Goal: Task Accomplishment & Management: Manage account settings

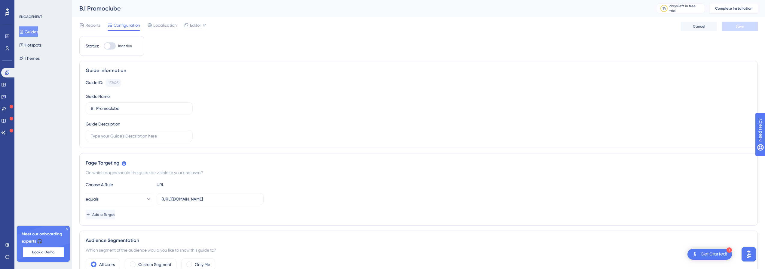
click at [38, 35] on button "Guides" at bounding box center [28, 31] width 19 height 11
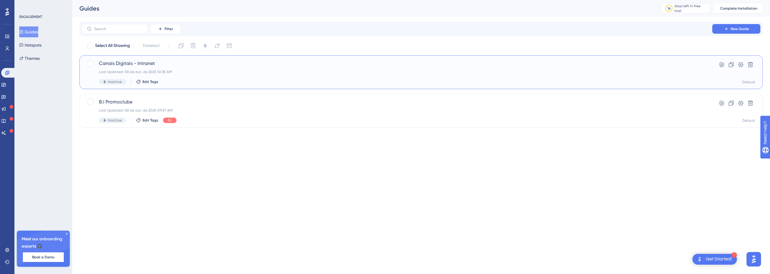
click at [111, 81] on span "Inactive" at bounding box center [115, 81] width 14 height 5
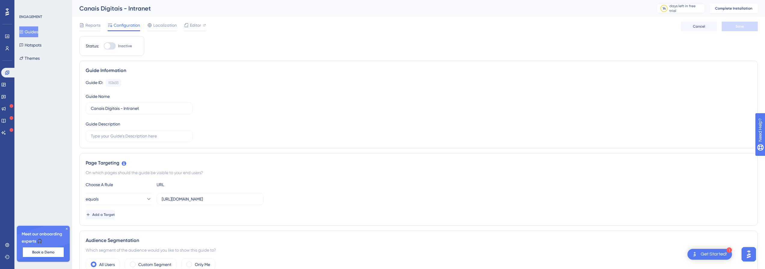
click at [107, 46] on div at bounding box center [107, 46] width 6 height 6
click at [104, 46] on input "Inactive" at bounding box center [103, 46] width 0 height 0
checkbox input "false"
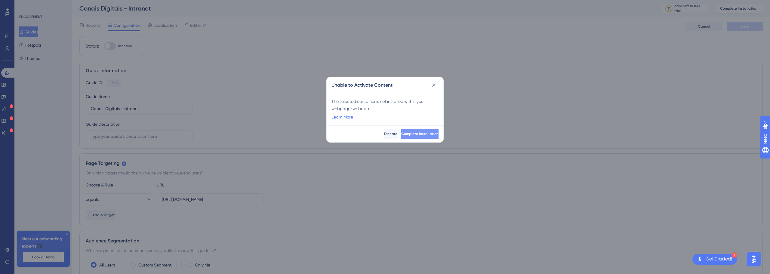
click at [406, 132] on span "Complete Installation" at bounding box center [419, 133] width 37 height 5
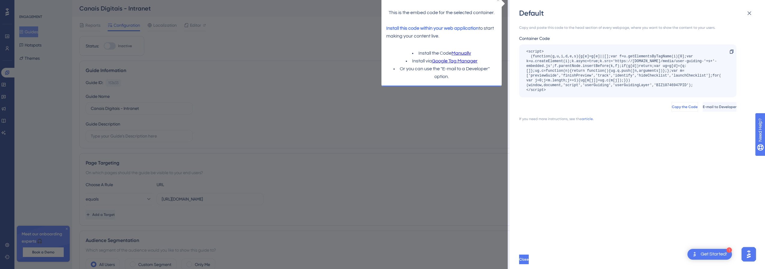
click at [672, 107] on span "Copy the Code" at bounding box center [685, 107] width 26 height 5
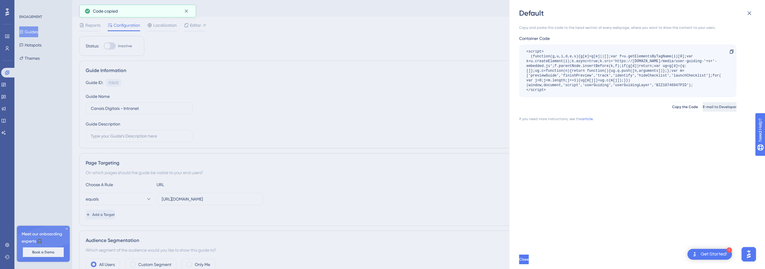
click at [706, 109] on span "E-mail to Developer" at bounding box center [720, 107] width 34 height 5
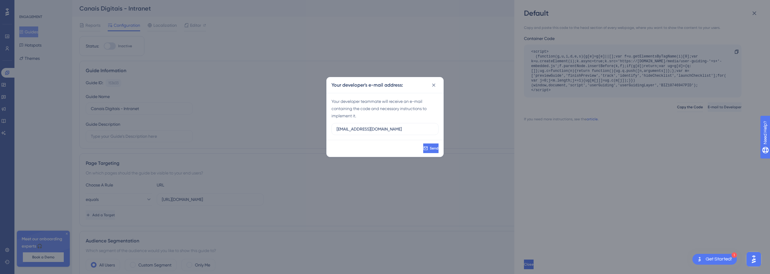
type input "vinicius@promofarma.com.br"
click at [435, 118] on div "Your developer teammate will receive an e-mail containing the code and necessar…" at bounding box center [384, 109] width 107 height 22
click at [431, 150] on button "Send" at bounding box center [430, 148] width 15 height 10
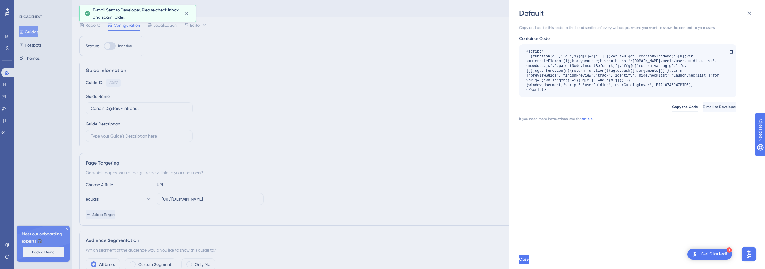
click at [157, 57] on div "Default Copy and paste this code to the head section of every webpage, where yo…" at bounding box center [382, 134] width 765 height 269
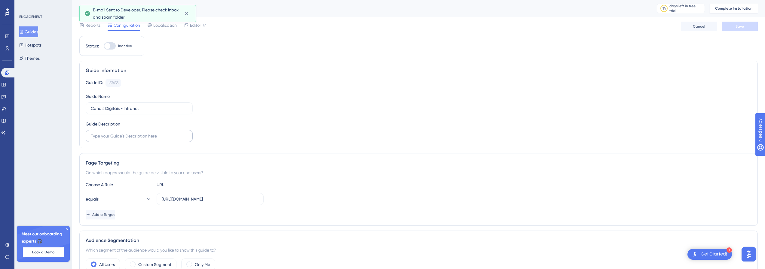
scroll to position [30, 0]
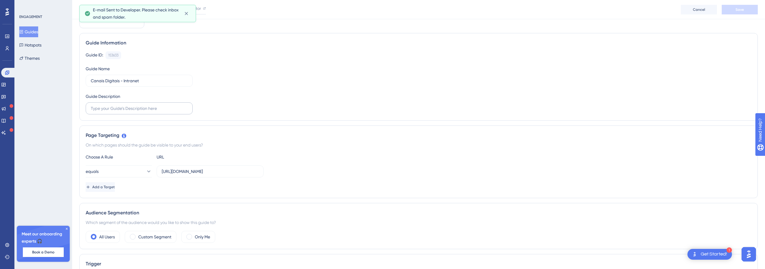
click at [131, 104] on label at bounding box center [139, 109] width 107 height 12
click at [131, 105] on input "text" at bounding box center [139, 108] width 97 height 7
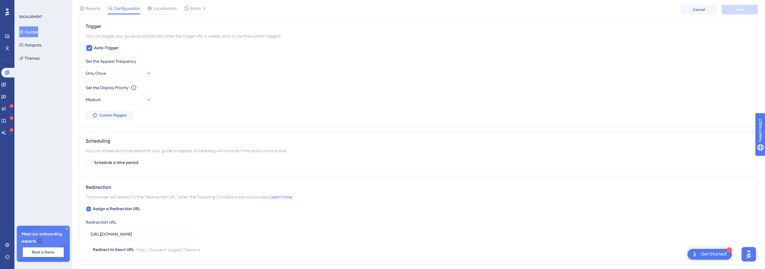
scroll to position [271, 0]
click at [121, 103] on button "Medium" at bounding box center [119, 97] width 66 height 12
click at [121, 101] on button "Medium" at bounding box center [119, 97] width 66 height 12
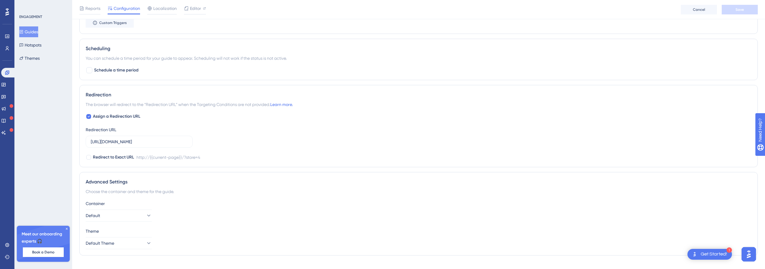
scroll to position [371, 0]
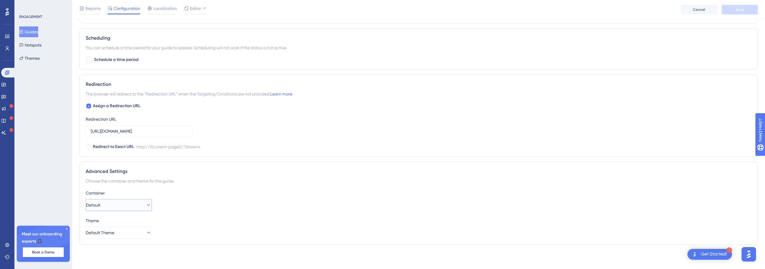
click at [131, 209] on button "Default" at bounding box center [119, 205] width 66 height 12
drag, startPoint x: 67, startPoint y: 228, endPoint x: 72, endPoint y: 220, distance: 9.2
click at [67, 228] on icon at bounding box center [67, 229] width 4 height 4
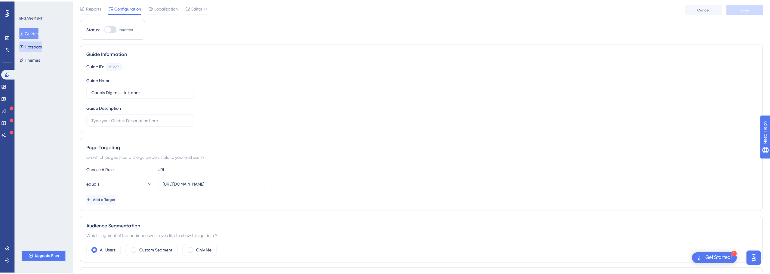
scroll to position [0, 0]
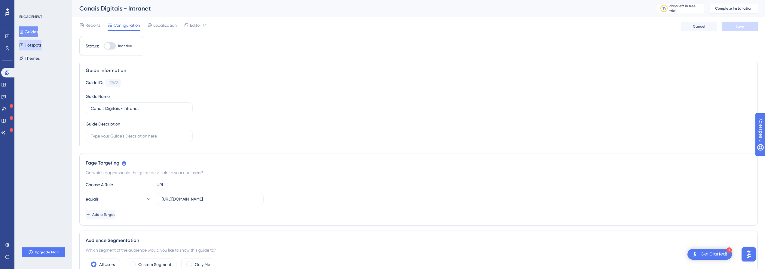
click at [41, 45] on button "Hotspots" at bounding box center [30, 45] width 22 height 11
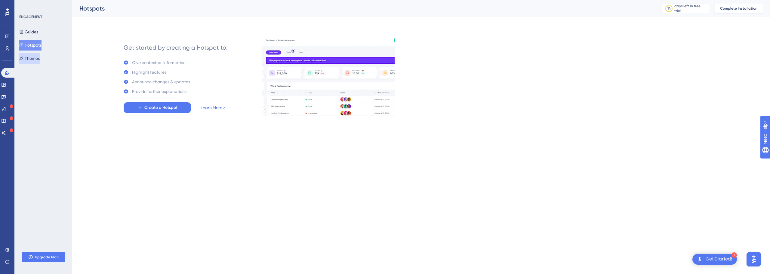
click at [36, 54] on button "Themes" at bounding box center [29, 58] width 20 height 11
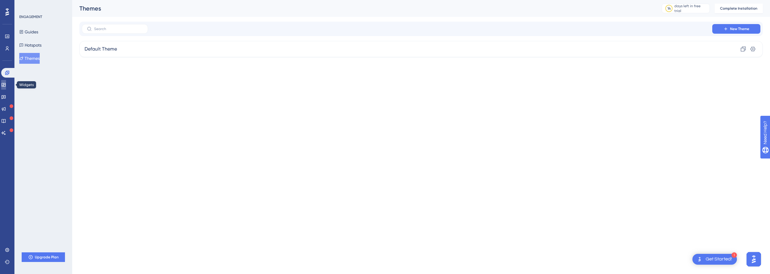
click at [6, 84] on link at bounding box center [3, 85] width 5 height 10
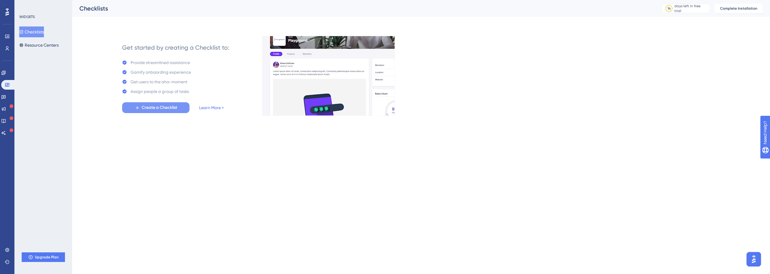
click at [173, 108] on span "Create a Checklist" at bounding box center [159, 107] width 35 height 7
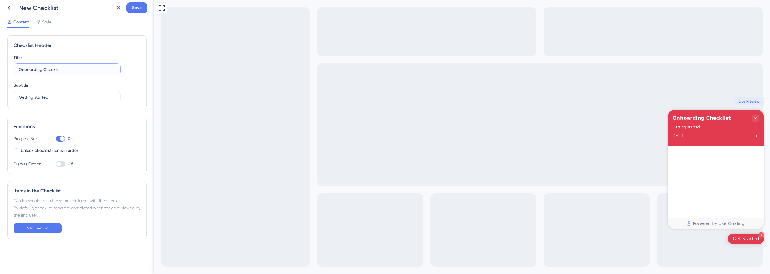
click at [79, 70] on input "Onboarding Checklist" at bounding box center [67, 69] width 97 height 7
type input "Guia de Utilização de Intranet"
type input "Aqui você encontrará todos os passos necessários para aprender a utilizar a int…"
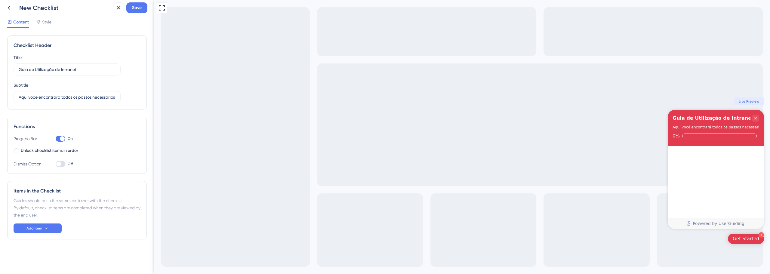
click at [62, 164] on div at bounding box center [61, 164] width 10 height 6
click at [56, 164] on input "Off" at bounding box center [55, 164] width 0 height 0
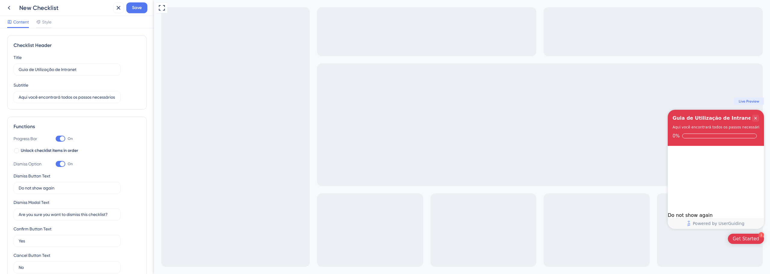
click at [62, 164] on div at bounding box center [62, 163] width 5 height 5
click at [56, 164] on input "On" at bounding box center [55, 164] width 0 height 0
checkbox input "false"
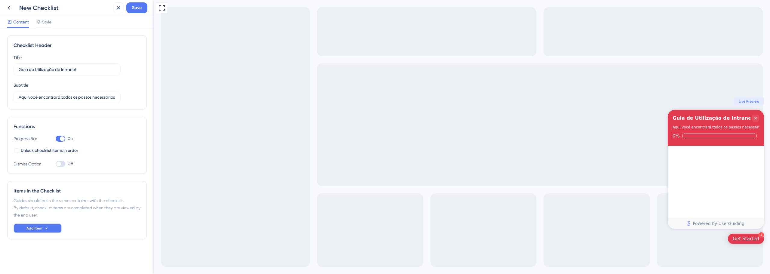
drag, startPoint x: 43, startPoint y: 229, endPoint x: 57, endPoint y: 37, distance: 192.7
click at [64, 64] on div "Checklist Header Title Guia de Utilização de Intranet Subtitle Aqui você encont…" at bounding box center [77, 137] width 140 height 204
click at [41, 25] on div at bounding box center [38, 21] width 5 height 7
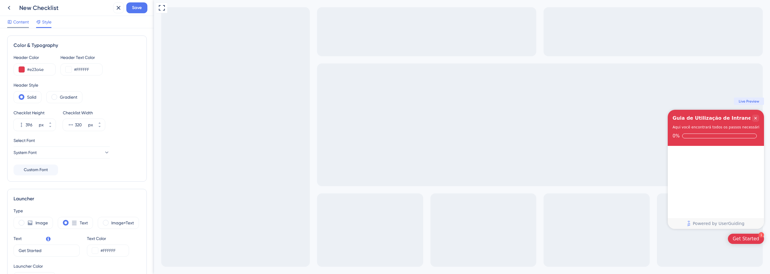
click at [21, 26] on div "Content" at bounding box center [18, 23] width 22 height 10
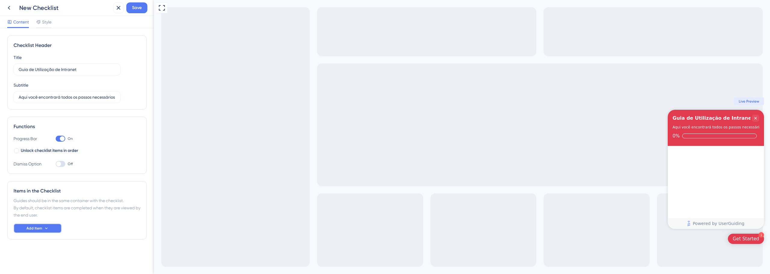
click at [42, 225] on button "Add Item" at bounding box center [38, 228] width 48 height 10
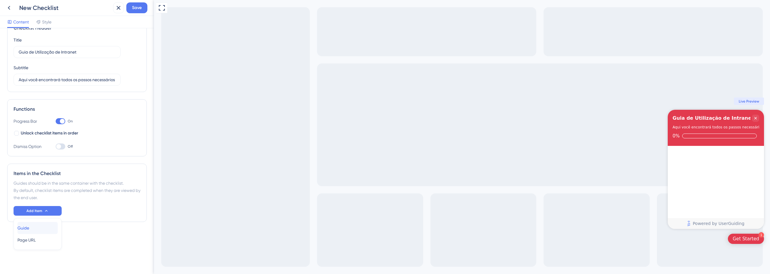
click at [38, 230] on div "Guide Guide" at bounding box center [37, 228] width 40 height 12
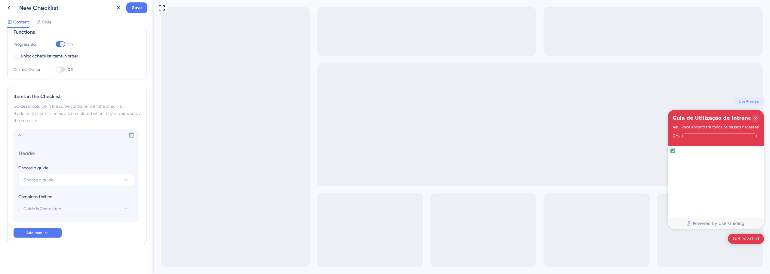
scroll to position [96, 0]
click at [78, 180] on button "Choose a guide" at bounding box center [76, 179] width 116 height 12
click at [65, 212] on span "Canais Digitais - Intranet" at bounding box center [46, 215] width 48 height 7
type input "Canais Digitais - Intranet"
click at [57, 207] on span "Guide is Completed" at bounding box center [38, 207] width 38 height 7
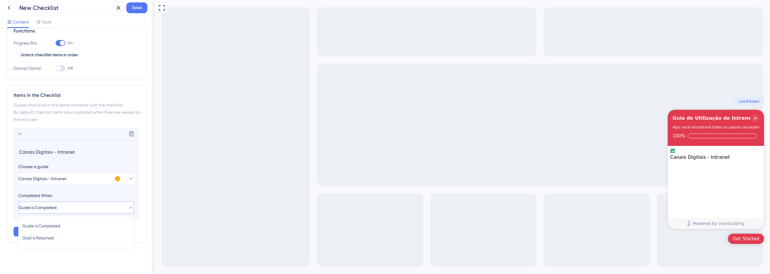
click at [57, 207] on span "Guide is Completed" at bounding box center [38, 207] width 38 height 7
click at [47, 230] on icon at bounding box center [46, 231] width 5 height 5
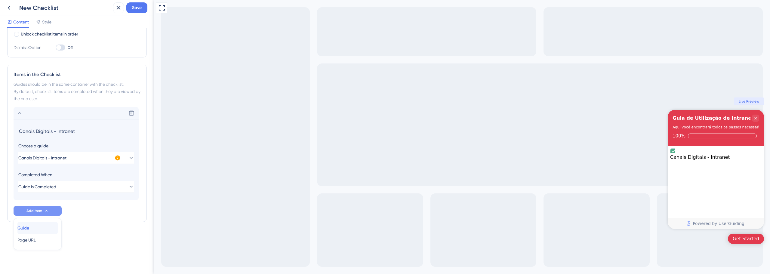
click at [40, 228] on div "Guide Guide" at bounding box center [37, 228] width 40 height 12
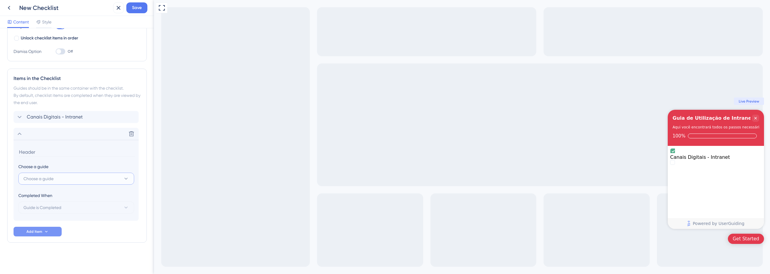
click at [67, 181] on button "Choose a guide" at bounding box center [76, 179] width 116 height 12
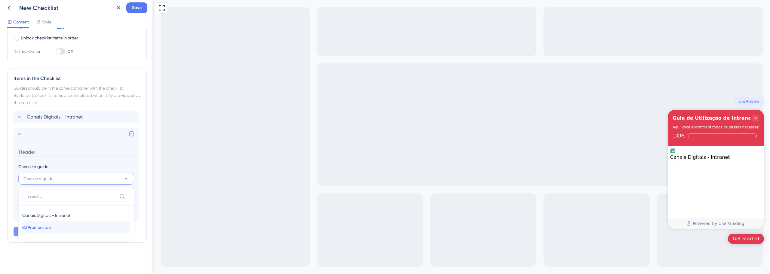
click at [49, 229] on span "B.I Promoclube" at bounding box center [36, 227] width 29 height 7
type input "B.I Promoclube"
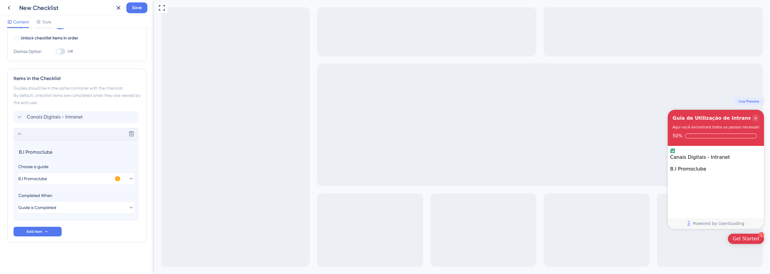
click at [32, 133] on div "Delete" at bounding box center [76, 134] width 125 height 12
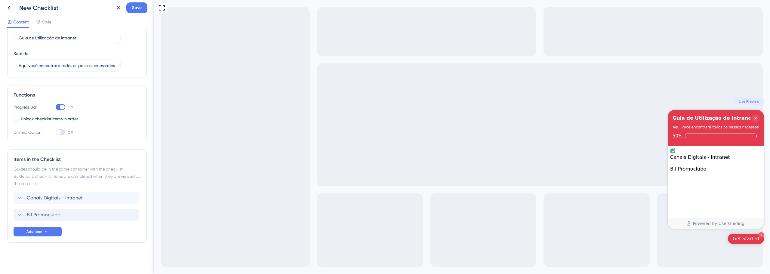
scroll to position [32, 0]
click at [678, 154] on div "Canais Digitais - Intranet is complete." at bounding box center [715, 151] width 91 height 6
click at [675, 152] on icon "Canais Digitais - Intranet is complete." at bounding box center [673, 151] width 3 height 2
click at [61, 214] on div "B.I Promoclube Delete" at bounding box center [76, 215] width 125 height 12
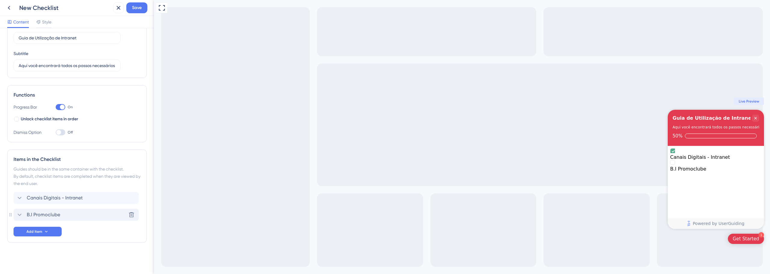
scroll to position [112, 0]
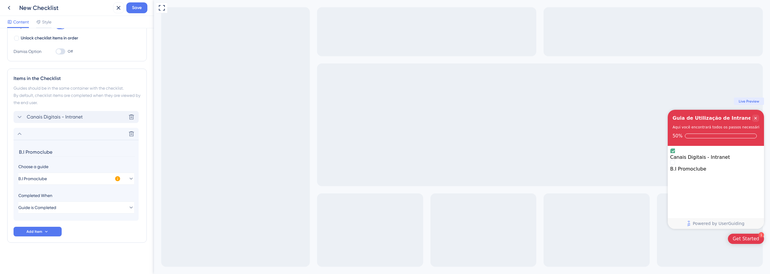
click at [67, 120] on span "Canais Digitais - Intranet" at bounding box center [55, 116] width 56 height 7
drag, startPoint x: 113, startPoint y: 164, endPoint x: 118, endPoint y: 163, distance: 5.6
click at [118, 163] on div "Choose a guide Canais Digitais - Intranet Completed When Guide is Completed Thi…" at bounding box center [75, 171] width 115 height 51
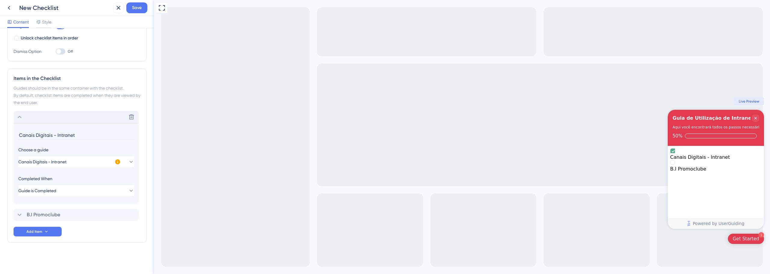
click at [118, 163] on icon at bounding box center [117, 161] width 5 height 5
click at [112, 190] on button "Guide is Completed" at bounding box center [76, 191] width 116 height 12
click at [96, 211] on div "B.I Promoclube Delete" at bounding box center [76, 215] width 125 height 12
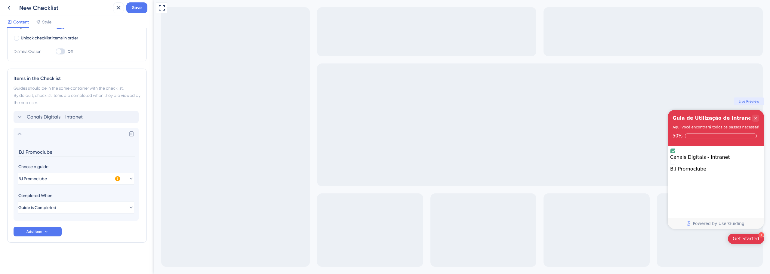
click at [111, 150] on input "B.I Promoclube" at bounding box center [76, 151] width 117 height 9
click at [92, 134] on div "Delete" at bounding box center [76, 134] width 125 height 12
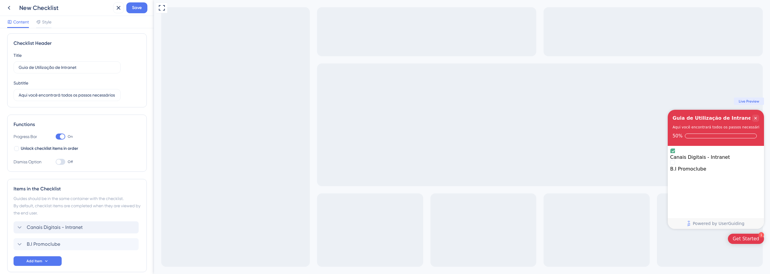
scroll to position [0, 0]
click at [134, 9] on span "Save" at bounding box center [137, 7] width 10 height 7
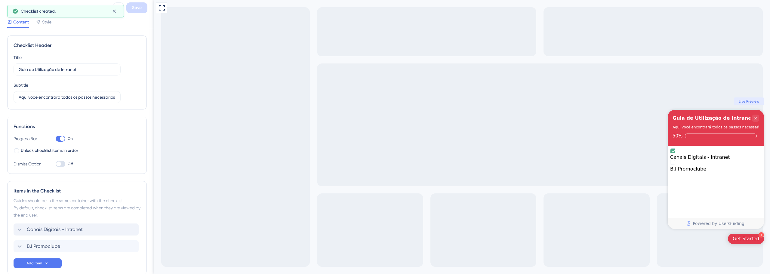
click at [747, 114] on div "Guia de Utilização de Intranet Aqui você encontrará todos os passos necessários…" at bounding box center [716, 128] width 96 height 36
click at [690, 154] on div "Canais Digitais - Intranet" at bounding box center [715, 157] width 91 height 6
click at [181, 17] on div "Full Screen Preview 1 Get Started Guia de Utilização de Intranet Aqui você enco…" at bounding box center [462, 137] width 616 height 274
drag, startPoint x: 290, startPoint y: 81, endPoint x: 409, endPoint y: 148, distance: 136.7
click at [405, 148] on div "Full Screen Preview 1 Get Started Guia de Utilização de Intranet Aqui você enco…" at bounding box center [462, 137] width 616 height 274
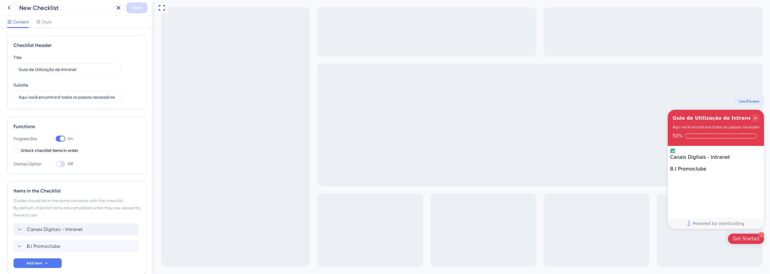
click at [478, 39] on div "Full Screen Preview 1 Get Started Guia de Utilização de Intranet Aqui você enco…" at bounding box center [462, 137] width 616 height 274
click at [161, 8] on icon at bounding box center [161, 7] width 7 height 7
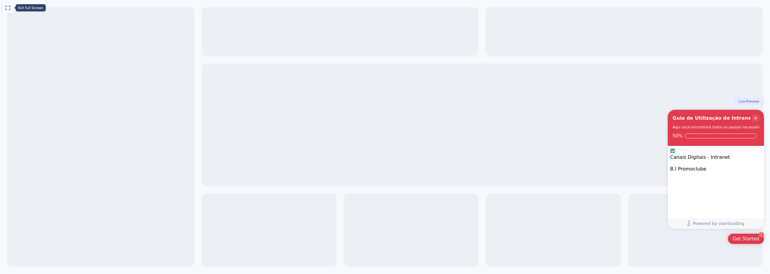
click at [8, 8] on icon at bounding box center [7, 7] width 7 height 7
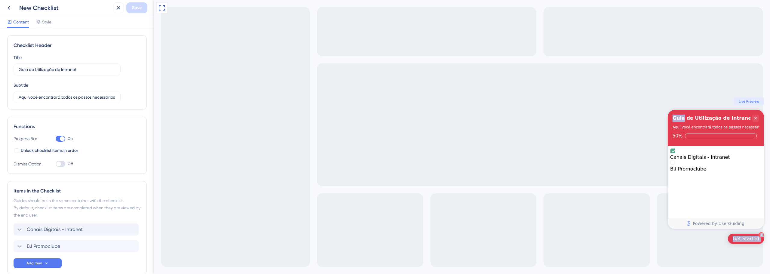
drag, startPoint x: 682, startPoint y: 118, endPoint x: 646, endPoint y: 132, distance: 38.3
click at [626, 119] on div "Full Screen Preview 1 Get Started Guia de Utilização de Intranet Aqui você enco…" at bounding box center [462, 137] width 616 height 274
drag, startPoint x: 702, startPoint y: 216, endPoint x: 704, endPoint y: 222, distance: 6.3
click at [702, 217] on div "Canais Digitais - Intranet B.I Promoclube" at bounding box center [716, 182] width 96 height 72
click at [744, 237] on div "Get Started" at bounding box center [746, 239] width 26 height 6
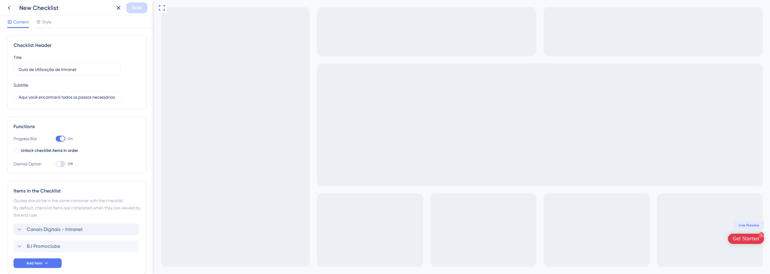
click at [740, 244] on div "1 Get Started" at bounding box center [746, 239] width 36 height 10
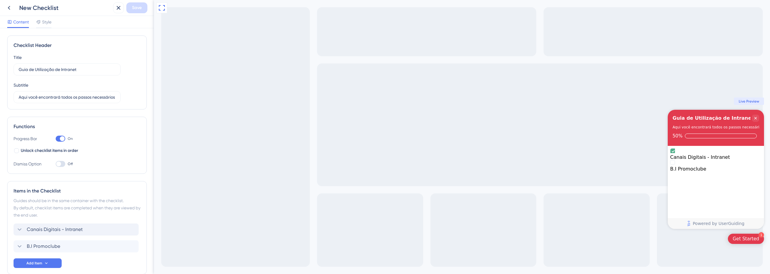
click at [742, 241] on div "Get Started" at bounding box center [746, 239] width 26 height 6
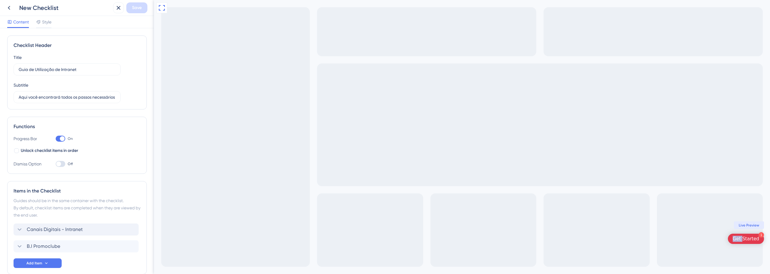
click at [742, 241] on div "Get Started" at bounding box center [746, 239] width 26 height 6
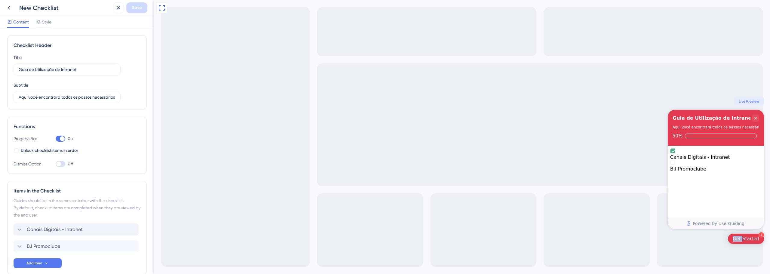
click at [742, 241] on div "Get Started" at bounding box center [746, 239] width 26 height 6
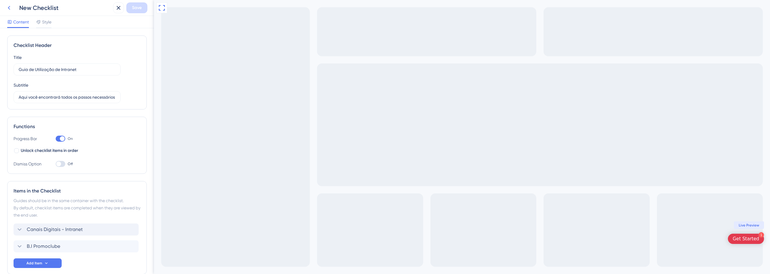
click at [11, 8] on icon at bounding box center [8, 7] width 7 height 7
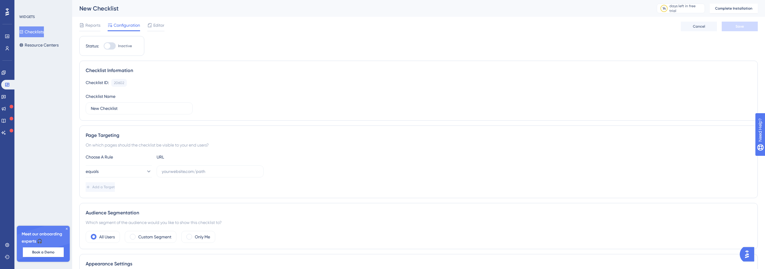
click at [112, 44] on div at bounding box center [110, 45] width 12 height 7
click at [104, 46] on input "Inactive" at bounding box center [103, 46] width 0 height 0
checkbox input "false"
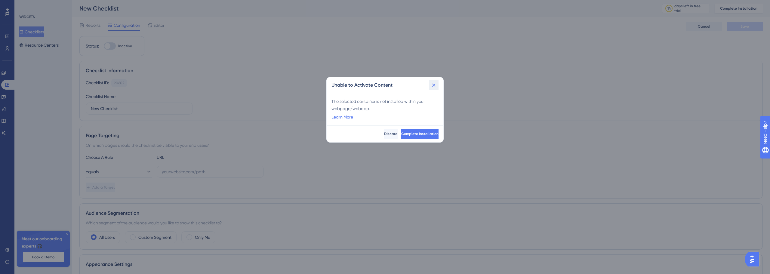
click at [436, 87] on icon at bounding box center [434, 85] width 6 height 6
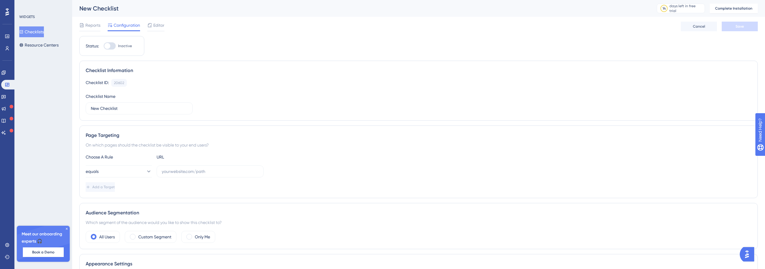
click at [33, 32] on button "Checklists" at bounding box center [31, 31] width 25 height 11
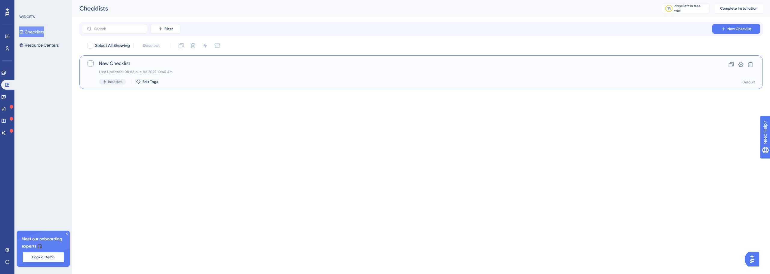
click at [93, 63] on div at bounding box center [91, 63] width 6 height 6
checkbox input "true"
click at [134, 66] on span "New Checklist" at bounding box center [397, 63] width 596 height 7
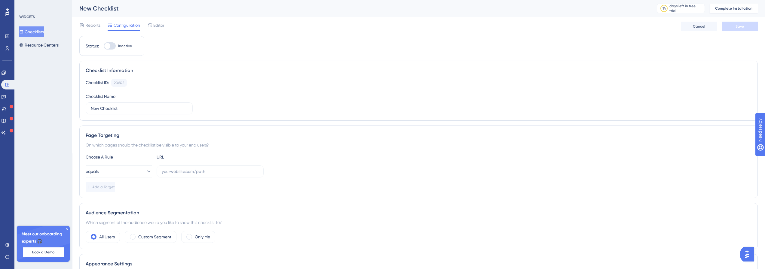
click at [101, 9] on div "New Checklist" at bounding box center [360, 8] width 563 height 8
drag, startPoint x: 165, startPoint y: 26, endPoint x: 156, endPoint y: 27, distance: 9.1
click at [164, 26] on div "Reports Configuration Editor Cancel Save" at bounding box center [418, 26] width 679 height 19
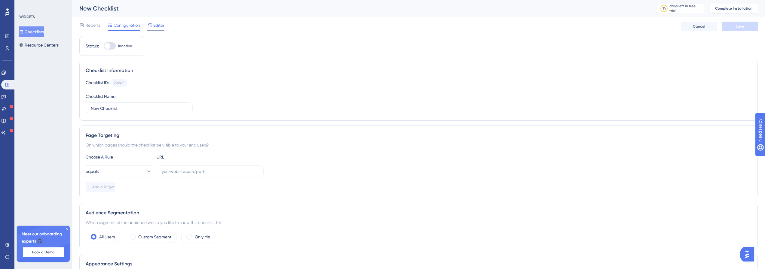
click at [156, 27] on span "Editor" at bounding box center [158, 25] width 11 height 7
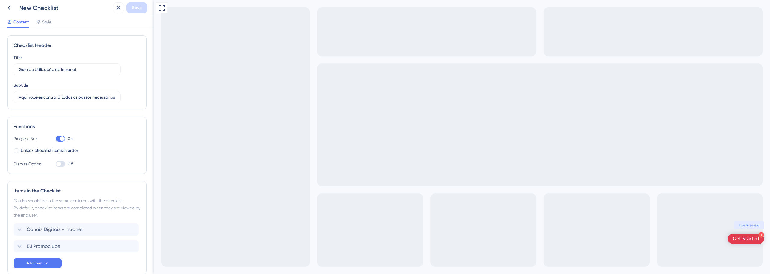
click at [59, 12] on div "New Checklist" at bounding box center [57, 7] width 107 height 11
click at [53, 7] on div "New Checklist" at bounding box center [64, 8] width 91 height 8
click at [39, 24] on icon at bounding box center [38, 22] width 5 height 5
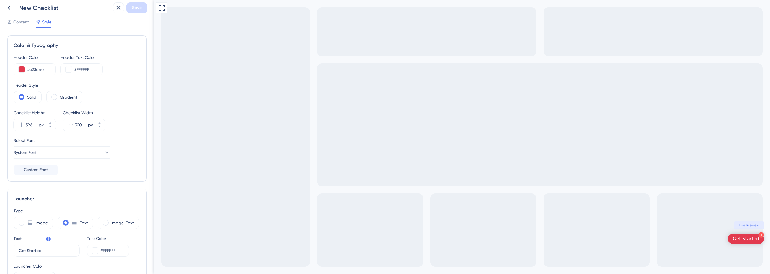
click at [38, 45] on div "Color & Typography" at bounding box center [77, 45] width 127 height 7
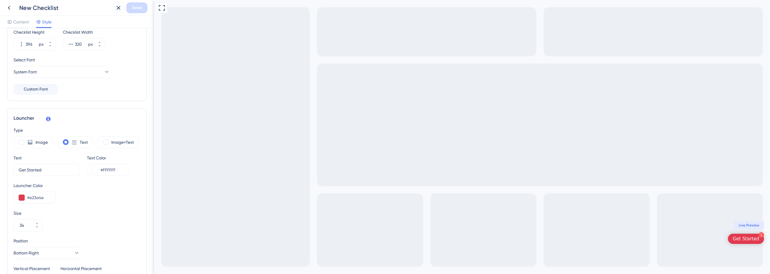
scroll to position [120, 0]
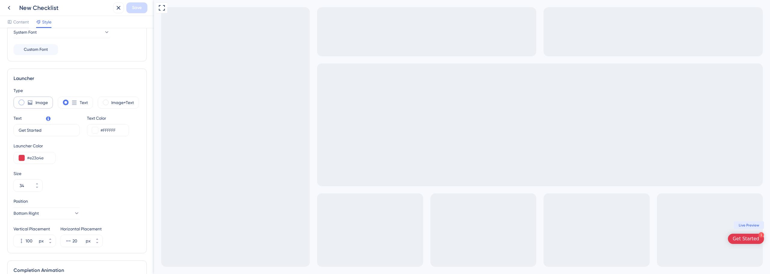
click at [29, 102] on icon at bounding box center [30, 103] width 6 height 6
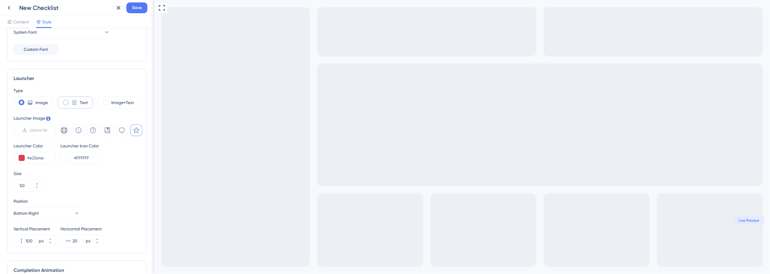
click at [66, 102] on span at bounding box center [66, 103] width 6 height 6
click at [70, 100] on input "radio" at bounding box center [70, 100] width 0 height 0
type input "34"
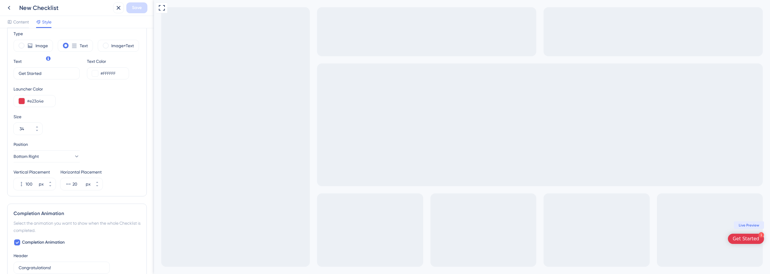
scroll to position [180, 0]
click at [46, 73] on input "Get Started" at bounding box center [44, 70] width 51 height 7
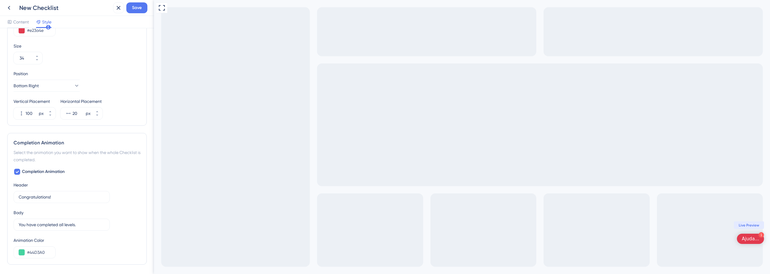
scroll to position [270, 0]
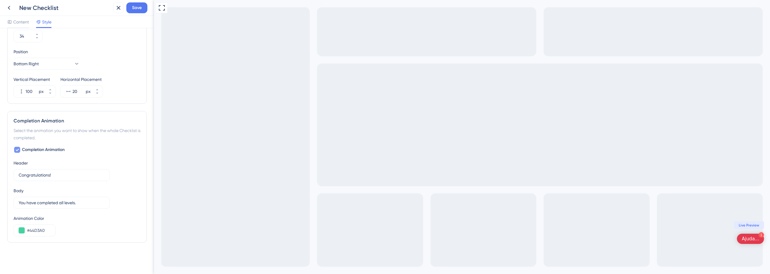
type input "Ajuda..."
click at [40, 149] on span "Completion Animation" at bounding box center [43, 149] width 43 height 7
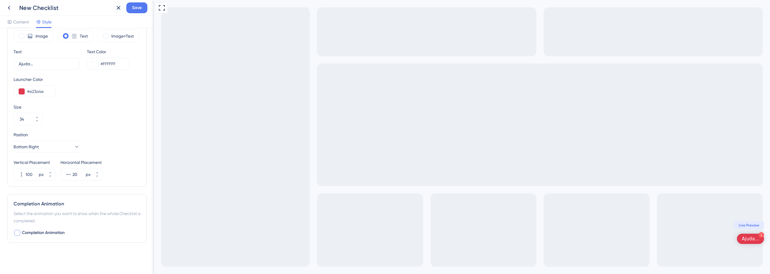
scroll to position [187, 0]
click at [41, 227] on div "Completion Animation Select the animation you want to show when the whole Check…" at bounding box center [77, 218] width 140 height 49
click at [40, 230] on span "Completion Animation" at bounding box center [43, 232] width 43 height 7
checkbox input "true"
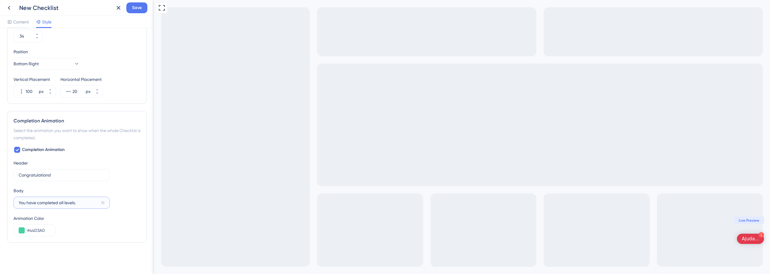
drag, startPoint x: 80, startPoint y: 202, endPoint x: -4, endPoint y: 192, distance: 84.5
click at [0, 0] on html "New Checklist Save Content Style Color & Typography Header Color #e23a4e Header…" at bounding box center [385, 0] width 770 height 0
type input "Você completou todos os níveis..."
click at [41, 174] on input "Congratulations!" at bounding box center [59, 175] width 80 height 7
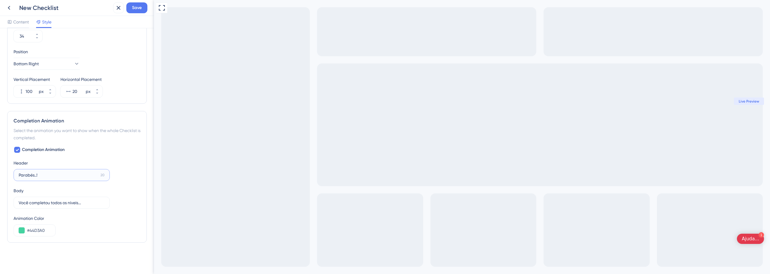
type input "Parabés..!"
click at [40, 119] on div "Completion Animation" at bounding box center [77, 120] width 127 height 7
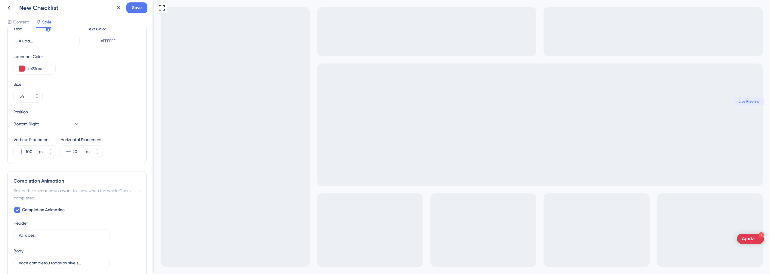
click at [62, 78] on div "Type Image Text Image+Text Text Ajuda... 12 Text Color #FFFFFF Launcher Color #…" at bounding box center [77, 78] width 127 height 160
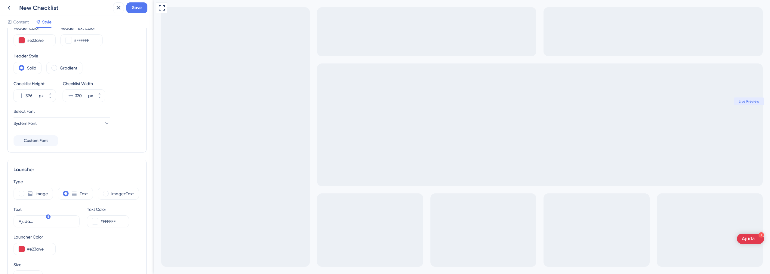
scroll to position [0, 0]
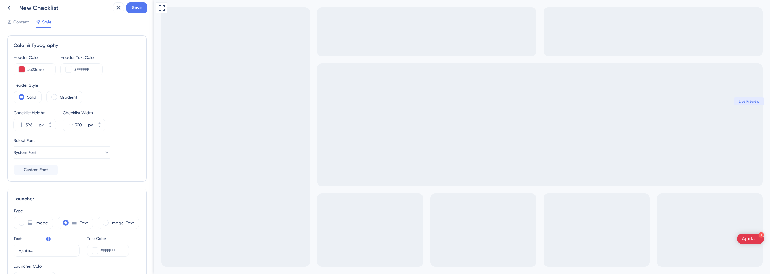
click at [293, 88] on div "Full Screen Preview 1 Ajuda... Guia de Utilização de Intranet Aqui você encontr…" at bounding box center [462, 214] width 616 height 428
click at [134, 8] on span "Save" at bounding box center [137, 7] width 10 height 7
drag, startPoint x: 105, startPoint y: 40, endPoint x: 1, endPoint y: 17, distance: 106.2
click at [105, 40] on div "Color & Typography Header Color #e23a4e Header Text Color #FFFFFF Header Style …" at bounding box center [77, 108] width 140 height 146
click at [3, 19] on div "Content Style" at bounding box center [77, 22] width 154 height 12
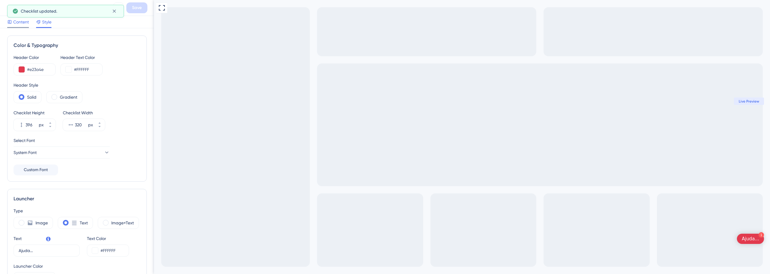
click at [19, 24] on span "Content" at bounding box center [21, 21] width 16 height 7
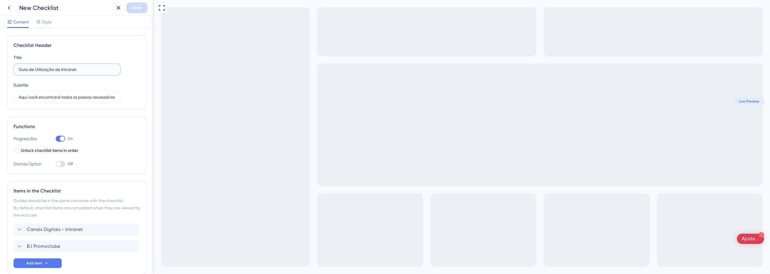
click at [44, 69] on input "Guia de Utilização de Intranet" at bounding box center [67, 69] width 97 height 7
click at [31, 48] on div "Checklist Header" at bounding box center [77, 45] width 127 height 7
click at [25, 24] on span "Content" at bounding box center [21, 21] width 16 height 7
click at [6, 4] on button at bounding box center [9, 7] width 11 height 11
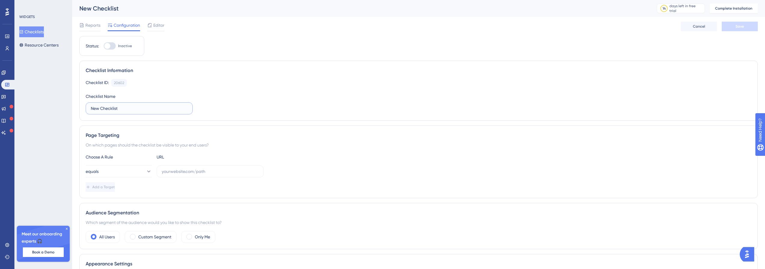
click at [116, 110] on input "New Checklist" at bounding box center [139, 108] width 97 height 7
type input "Guia de utilização da Intranet"
click at [749, 25] on button "Save" at bounding box center [740, 27] width 36 height 10
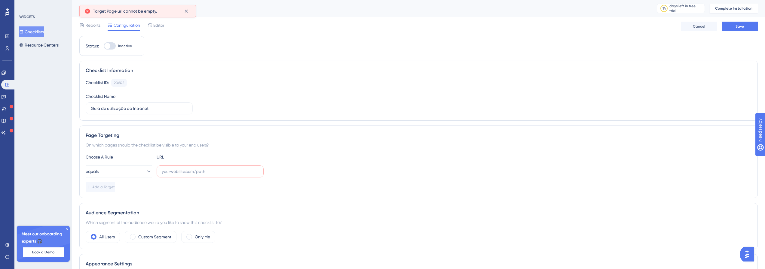
scroll to position [30, 0]
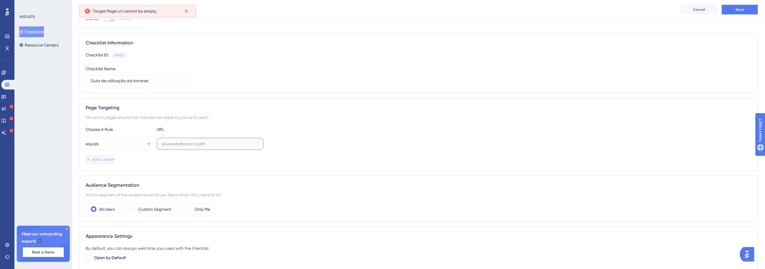
click at [185, 146] on input "text" at bounding box center [210, 144] width 97 height 7
paste input "http://intranet.promofarma.int/"
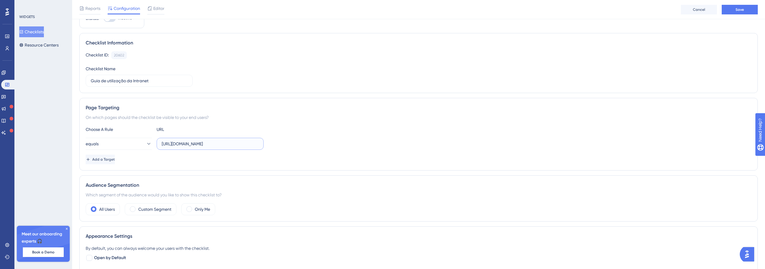
scroll to position [39, 0]
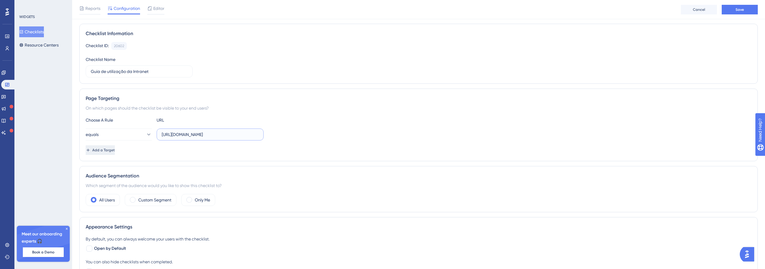
type input "http://intranet.promofarma.int/"
click at [116, 153] on button "Add a Target" at bounding box center [101, 151] width 30 height 10
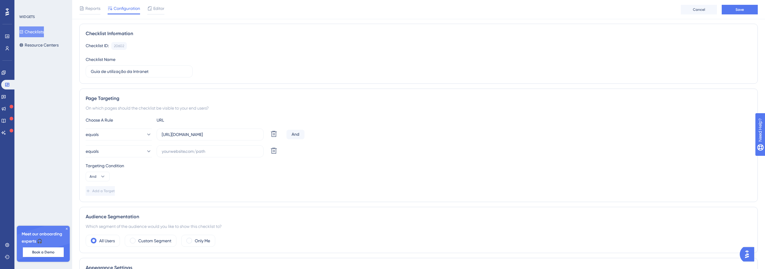
click at [336, 149] on div "equals Delete" at bounding box center [419, 152] width 666 height 12
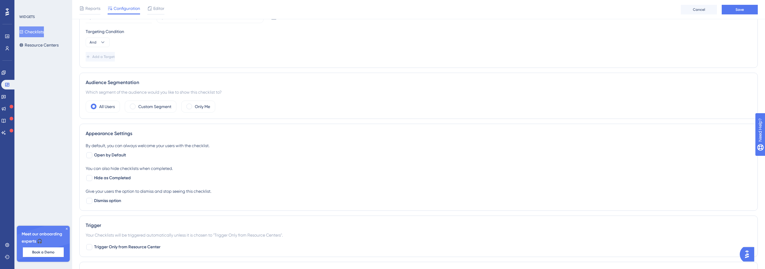
scroll to position [220, 0]
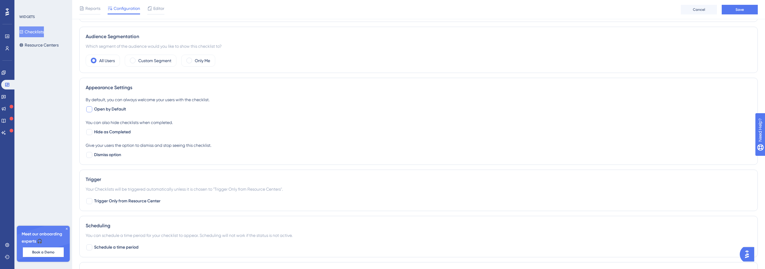
click at [98, 109] on span "Open by Default" at bounding box center [110, 109] width 32 height 7
checkbox input "true"
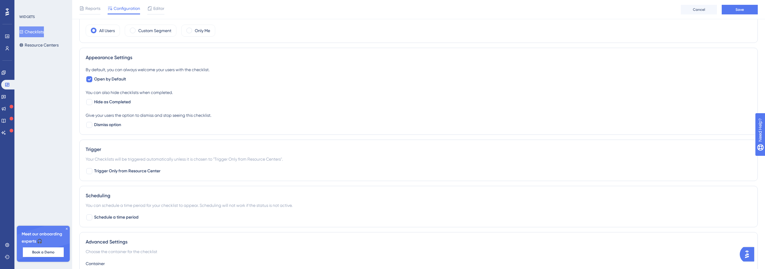
scroll to position [293, 0]
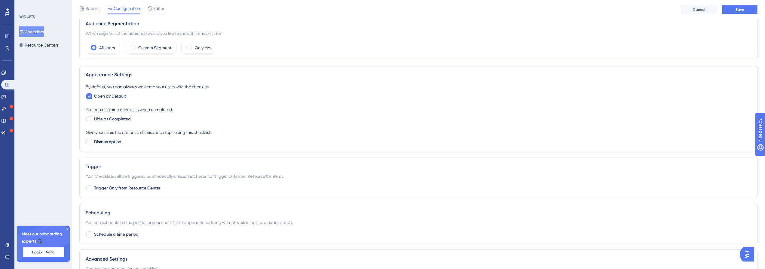
click at [757, 10] on button "Save" at bounding box center [740, 10] width 36 height 10
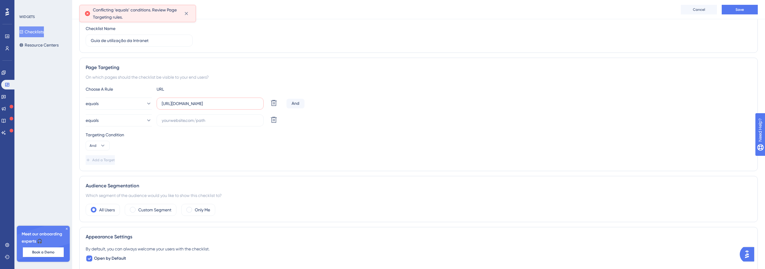
scroll to position [0, 0]
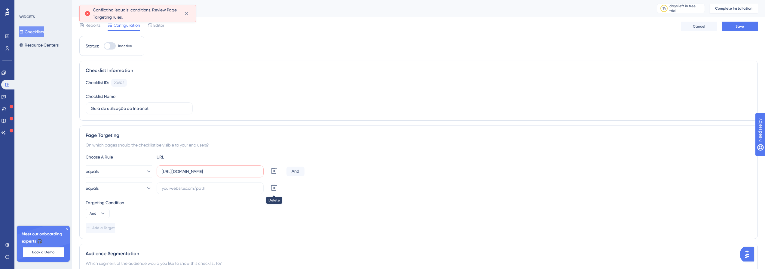
click at [275, 191] on icon at bounding box center [274, 188] width 6 height 6
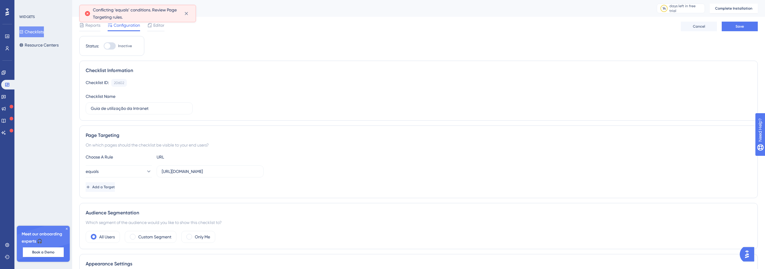
scroll to position [37, 0]
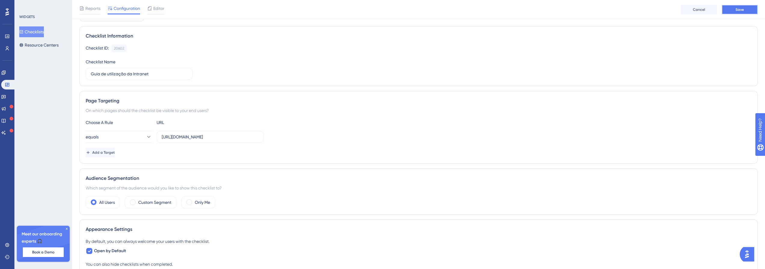
click at [740, 5] on button "Save" at bounding box center [740, 10] width 36 height 10
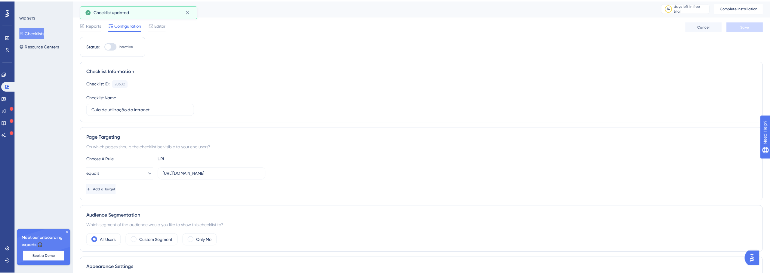
scroll to position [0, 0]
click at [94, 25] on span "Reports" at bounding box center [92, 25] width 15 height 7
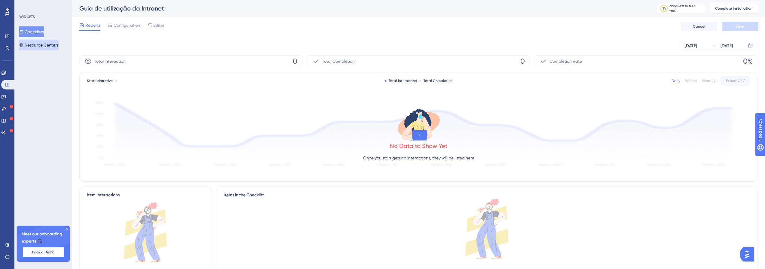
click at [51, 48] on button "Resource Centers" at bounding box center [38, 45] width 39 height 11
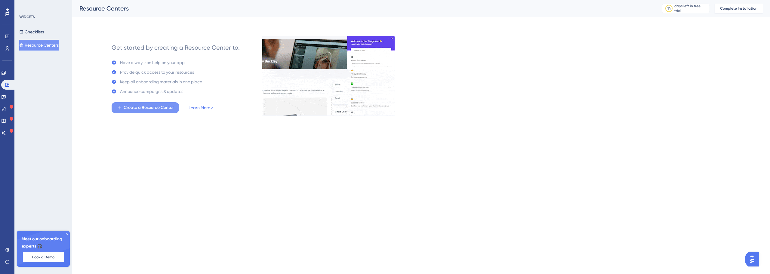
click at [147, 111] on span "Create a Resource Center" at bounding box center [149, 107] width 50 height 7
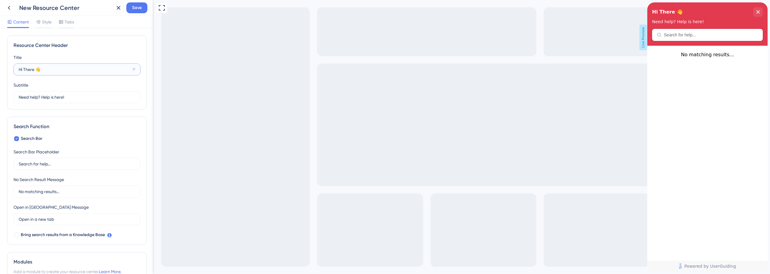
click at [57, 67] on input "Hi There 👋" at bounding box center [74, 69] width 111 height 7
type input "Oi, como posso te ajudar?"
drag, startPoint x: 87, startPoint y: 95, endPoint x: -29, endPoint y: 96, distance: 116.4
click at [0, 0] on html "New Resource Center Save Content Style Tabs Resource Center Header Title Oi, co…" at bounding box center [385, 0] width 770 height 0
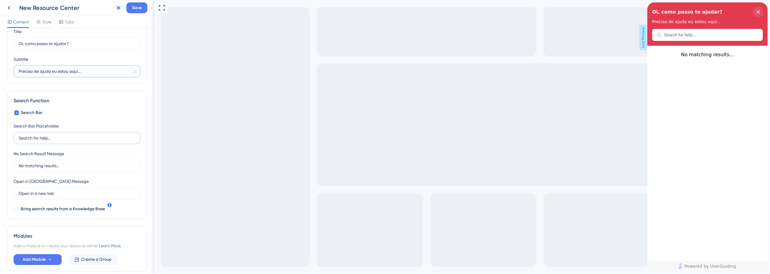
scroll to position [30, 0]
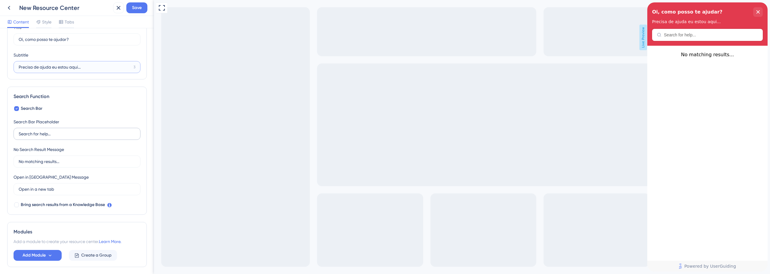
type input "Precisa de ajuda eu estou aqui..."
click at [62, 134] on input "Search for help..." at bounding box center [77, 134] width 117 height 7
type input "Procure por ajuda..."
click at [41, 163] on input "No matching results..." at bounding box center [77, 161] width 117 height 7
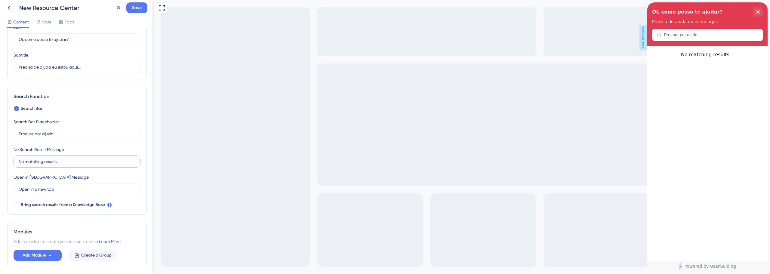
click at [41, 163] on input "No matching results..." at bounding box center [77, 161] width 117 height 7
click at [24, 161] on input "No matching results..." at bounding box center [77, 161] width 117 height 7
drag, startPoint x: 57, startPoint y: 161, endPoint x: -4, endPoint y: 160, distance: 60.8
click at [0, 0] on html "New Resource Center Save Content Style Tabs Resource Center Header Title Oi, co…" at bounding box center [385, 0] width 770 height 0
click at [68, 164] on input "No matching results..." at bounding box center [77, 161] width 117 height 7
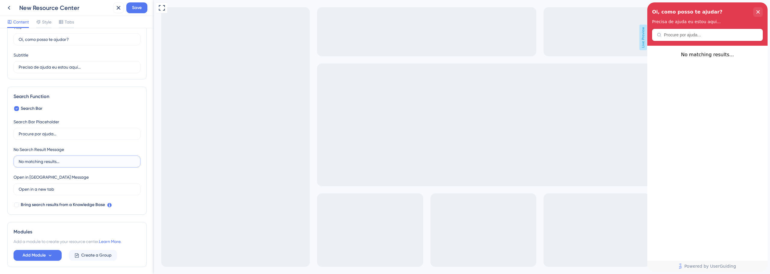
drag, startPoint x: 56, startPoint y: 161, endPoint x: -5, endPoint y: 161, distance: 61.0
click at [0, 0] on html "New Resource Center Save Content Style Tabs Resource Center Header Title Oi, co…" at bounding box center [385, 0] width 770 height 0
type input "nenhum resultado encontrado..."
click at [57, 191] on input "Open in a new tab" at bounding box center [75, 189] width 112 height 7
drag, startPoint x: 57, startPoint y: 191, endPoint x: 14, endPoint y: 191, distance: 42.7
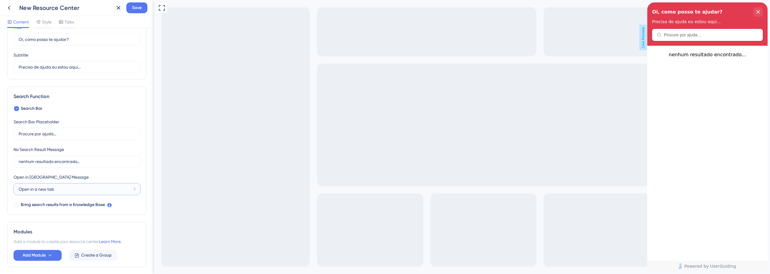
click at [14, 191] on label "Open in a new tab 3" at bounding box center [77, 189] width 127 height 12
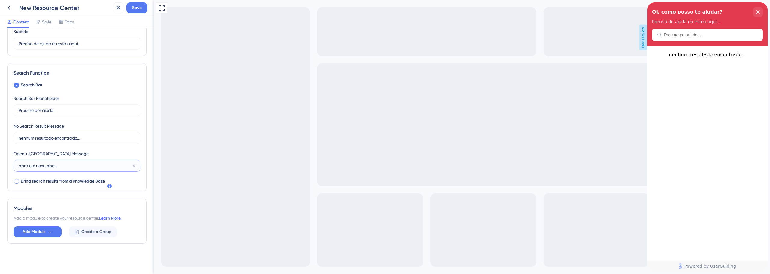
scroll to position [54, 0]
type input "abra em nova aba ..."
click at [63, 183] on span "Bring search results from a Knowledge Base" at bounding box center [63, 180] width 84 height 7
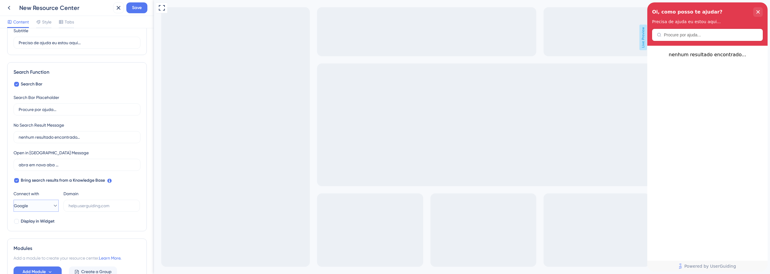
click at [46, 201] on button "Google" at bounding box center [36, 206] width 45 height 12
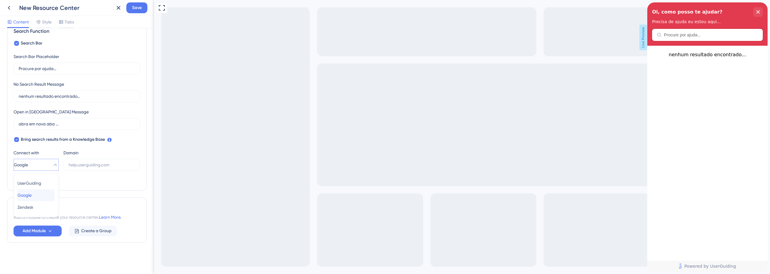
click at [38, 198] on button "Google Google" at bounding box center [35, 195] width 37 height 12
click at [81, 168] on label at bounding box center [101, 165] width 76 height 12
click at [81, 168] on input "text" at bounding box center [102, 164] width 66 height 7
click at [37, 138] on span "Bring search results from a Knowledge Base" at bounding box center [63, 139] width 84 height 7
checkbox input "false"
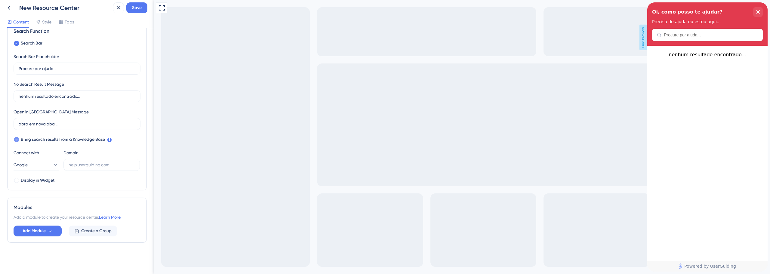
scroll to position [54, 0]
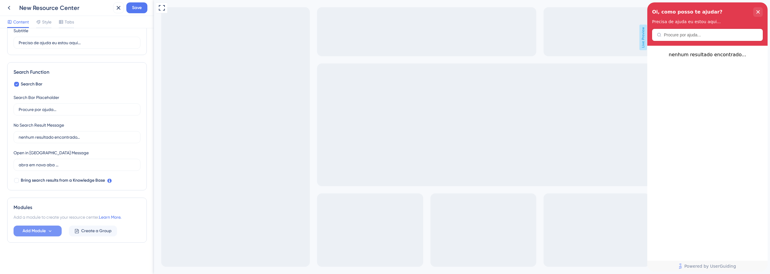
click at [42, 227] on button "Add Module" at bounding box center [38, 231] width 48 height 11
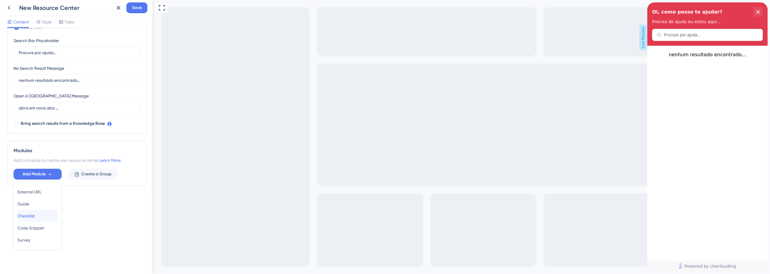
click at [46, 216] on div "Checklist Checklist" at bounding box center [37, 216] width 40 height 12
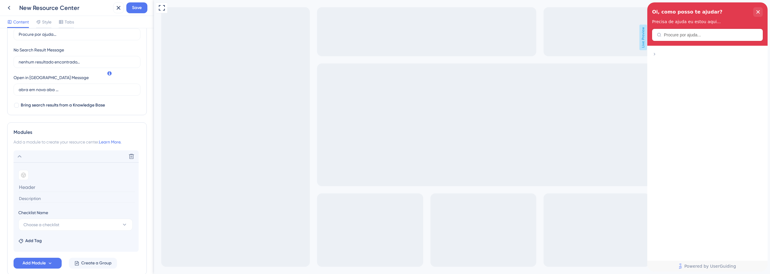
scroll to position [162, 0]
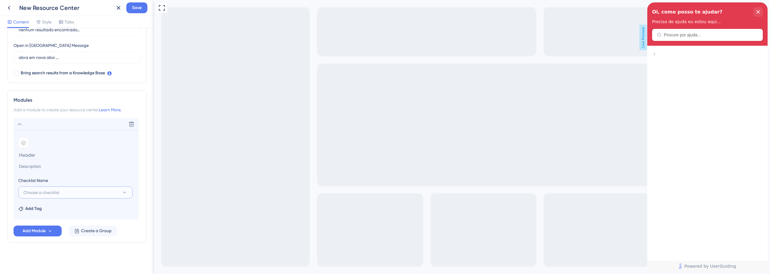
click at [54, 196] on button "Choose a checklist" at bounding box center [75, 192] width 114 height 12
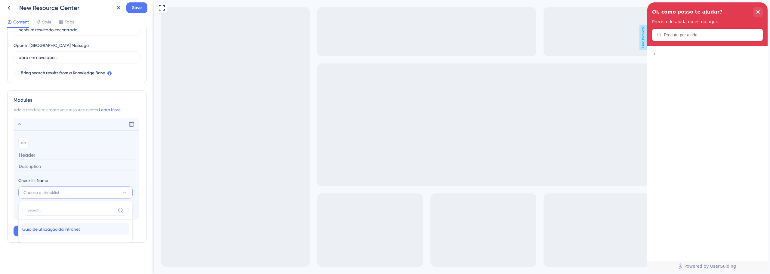
click at [48, 228] on span "Guia de utilização da Intranet" at bounding box center [51, 229] width 58 height 7
type input "Guia de utilização da Intranet"
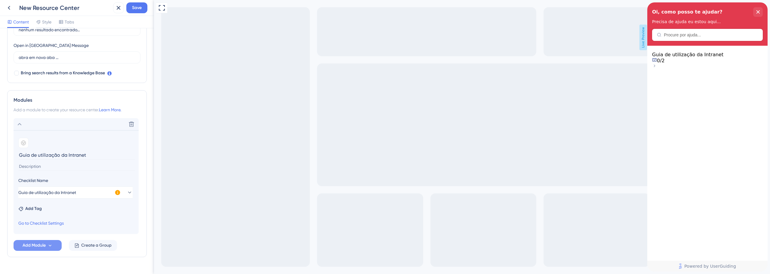
click at [47, 246] on button "Add Module" at bounding box center [38, 245] width 48 height 11
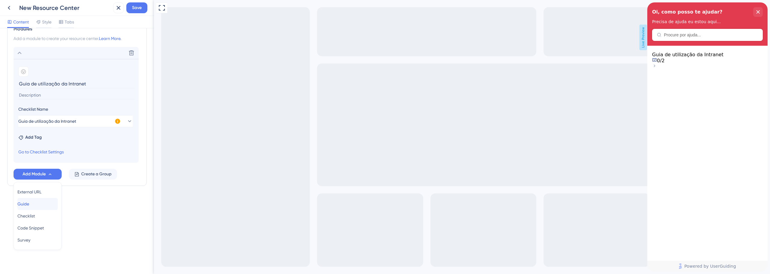
click at [40, 205] on div "Guide Guide" at bounding box center [37, 204] width 40 height 12
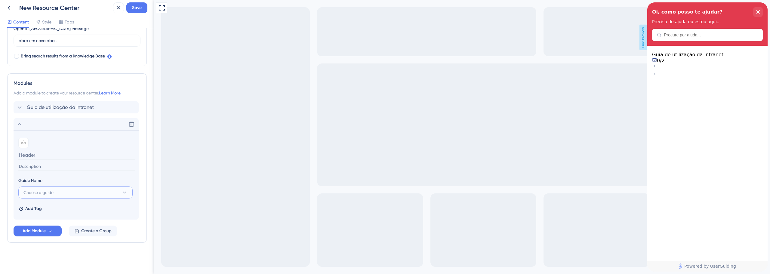
click at [45, 192] on span "Choose a guide" at bounding box center [38, 192] width 30 height 7
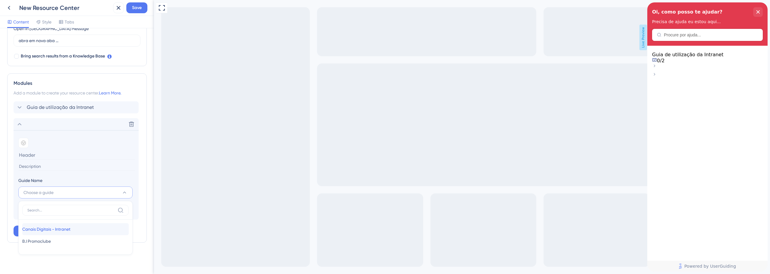
click at [43, 229] on span "Canais Digitais - Intranet" at bounding box center [46, 229] width 48 height 7
type input "Canais Digitais - Intranet"
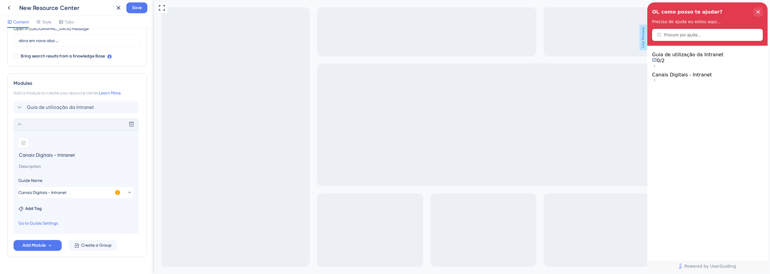
click at [23, 124] on icon at bounding box center [19, 124] width 7 height 7
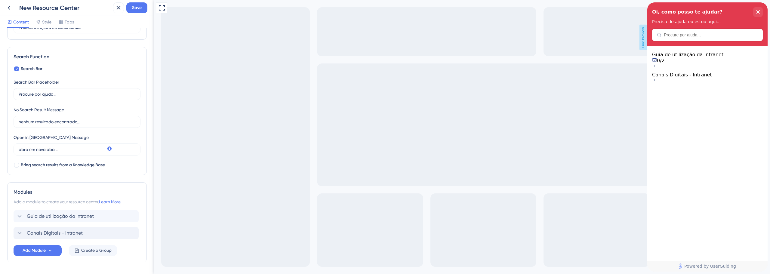
scroll to position [0, 0]
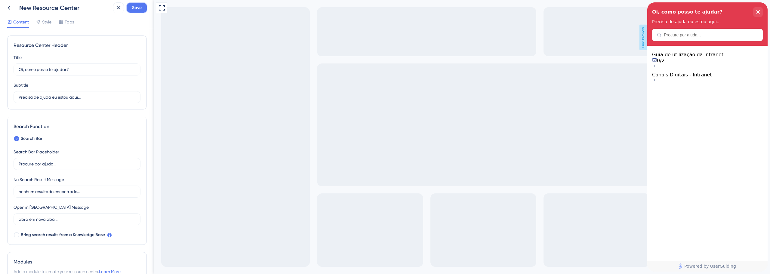
click at [134, 7] on span "Save" at bounding box center [137, 7] width 10 height 7
click at [46, 24] on span "Style" at bounding box center [46, 21] width 9 height 7
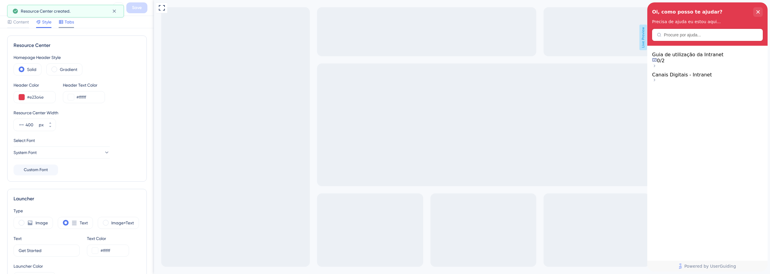
click at [59, 24] on div at bounding box center [61, 21] width 5 height 7
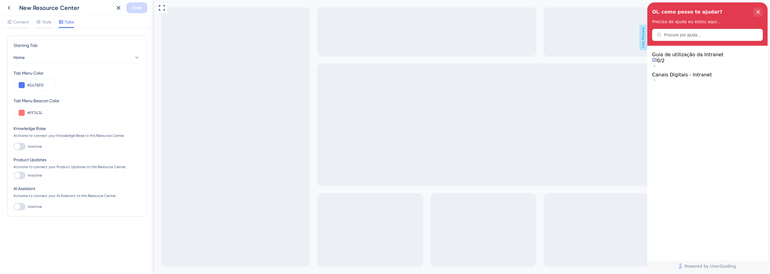
click at [19, 145] on div at bounding box center [17, 146] width 6 height 6
click at [14, 146] on input "Inactive" at bounding box center [13, 146] width 0 height 0
checkbox input "true"
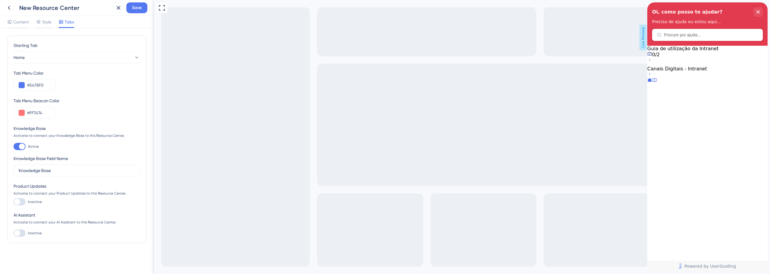
click at [17, 203] on div at bounding box center [17, 202] width 6 height 6
click at [14, 202] on input "Inactive" at bounding box center [13, 202] width 0 height 0
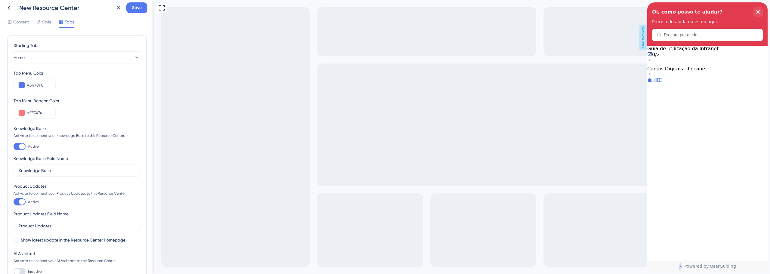
click at [17, 203] on div at bounding box center [20, 201] width 12 height 7
click at [14, 202] on input "Active" at bounding box center [13, 202] width 0 height 0
checkbox input "false"
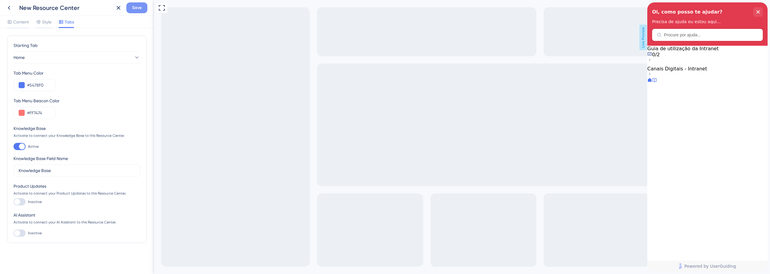
click at [137, 4] on span "Save" at bounding box center [137, 7] width 10 height 7
click at [3, 8] on div "New Resource Center Save" at bounding box center [77, 8] width 154 height 16
click at [7, 8] on icon at bounding box center [8, 7] width 7 height 7
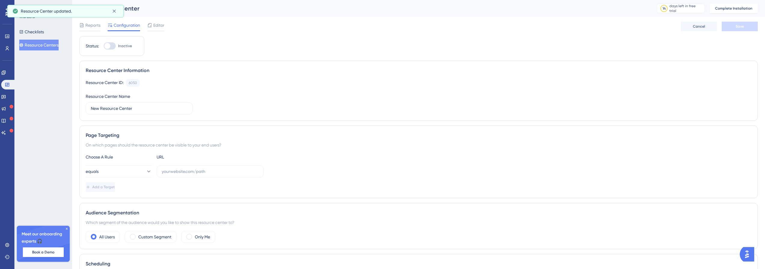
click at [111, 50] on div "Status: Inactive" at bounding box center [111, 46] width 65 height 20
click at [109, 45] on div at bounding box center [107, 46] width 6 height 6
click at [104, 46] on input "Inactive" at bounding box center [103, 46] width 0 height 0
checkbox input "false"
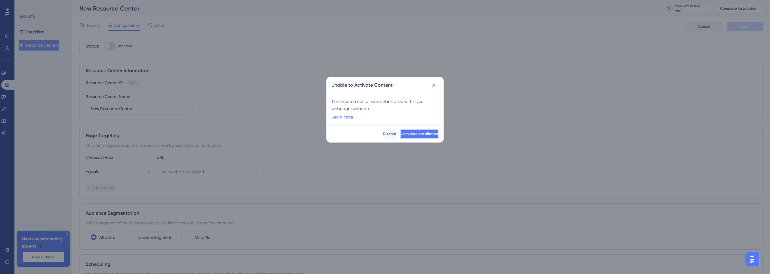
drag, startPoint x: 409, startPoint y: 133, endPoint x: 100, endPoint y: 170, distance: 311.0
click at [103, 170] on div "Unable to Activate Content The selected container is not installed within your …" at bounding box center [385, 137] width 770 height 274
click at [400, 137] on button "Complete Installation" at bounding box center [419, 134] width 38 height 10
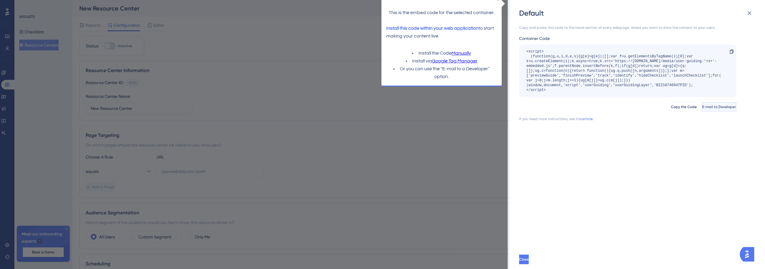
click at [702, 103] on button "E-mail to Developer" at bounding box center [719, 107] width 35 height 10
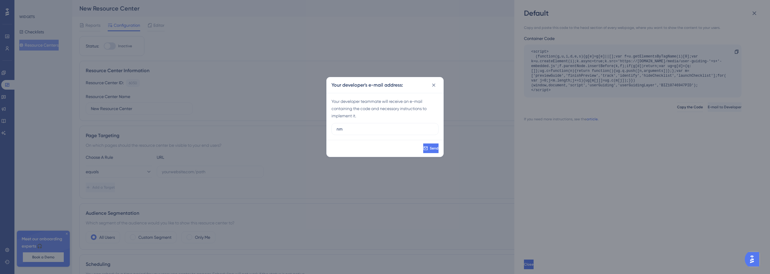
type input "n"
type input "mauri@promofarma.com.br"
click at [430, 147] on span "Send" at bounding box center [434, 148] width 9 height 5
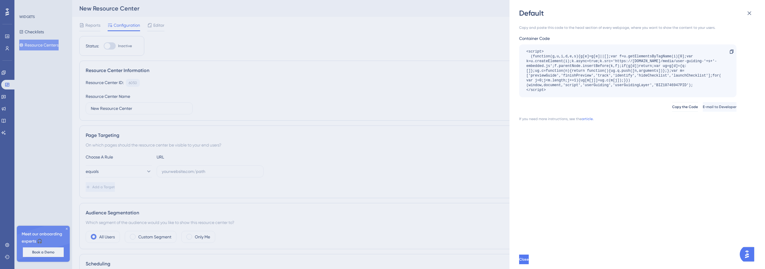
drag, startPoint x: 555, startPoint y: 90, endPoint x: 525, endPoint y: 52, distance: 48.6
click at [525, 52] on div "<script> (function(g,u,i,d,e,s){g[e]=g[e]||[];var f=u.getElementsByTagName(i)[0…" at bounding box center [627, 71] width 217 height 53
click at [189, 35] on div "Default Copy and paste this code to the head section of every webpage, where yo…" at bounding box center [382, 134] width 765 height 269
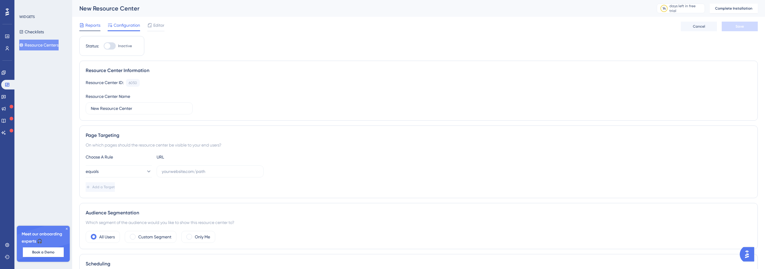
click at [100, 25] on span "Reports" at bounding box center [92, 25] width 15 height 7
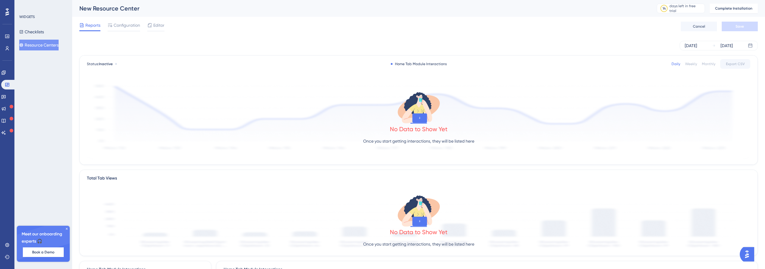
click at [39, 45] on button "Resource Centers" at bounding box center [38, 45] width 39 height 11
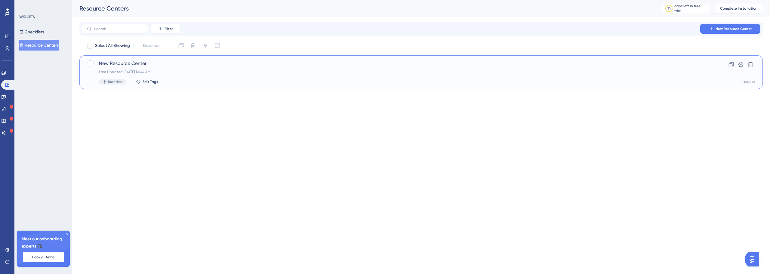
click at [110, 64] on span "New Resource Center" at bounding box center [397, 63] width 596 height 7
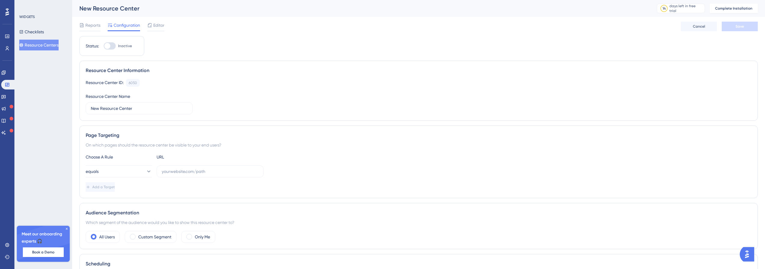
click at [149, 8] on div "New Resource Center" at bounding box center [360, 8] width 563 height 8
click at [163, 26] on span "Editor" at bounding box center [158, 25] width 11 height 7
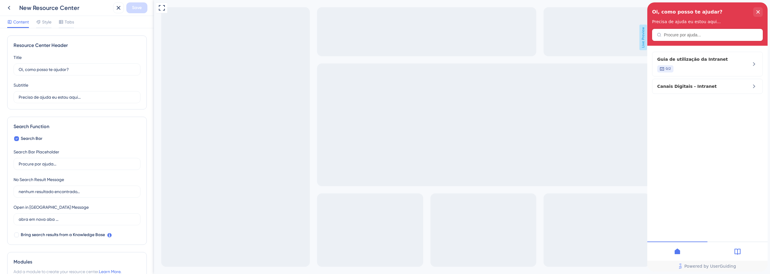
click at [746, 248] on div at bounding box center [737, 250] width 60 height 19
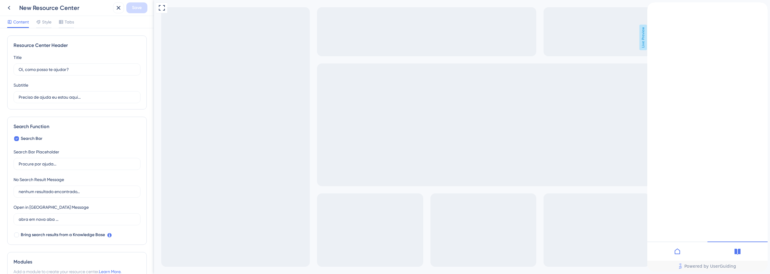
click at [678, 253] on icon at bounding box center [677, 251] width 7 height 7
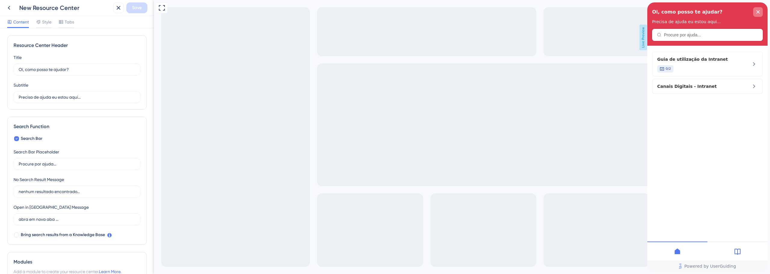
click at [757, 14] on icon "close resource center" at bounding box center [757, 11] width 3 height 3
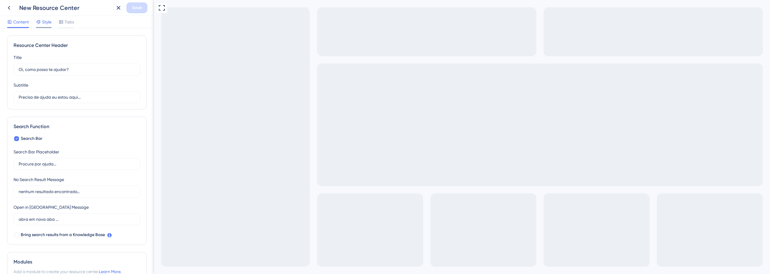
click at [44, 26] on div "Style" at bounding box center [43, 23] width 15 height 10
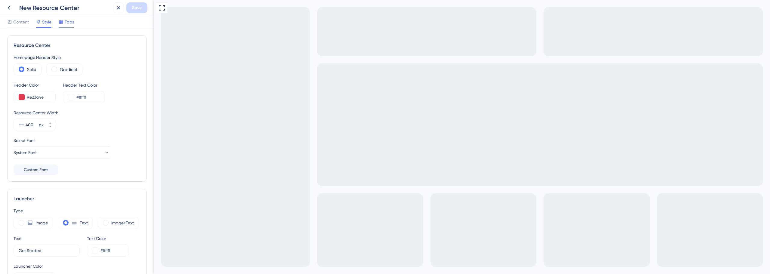
click at [67, 22] on span "Tabs" at bounding box center [69, 21] width 9 height 7
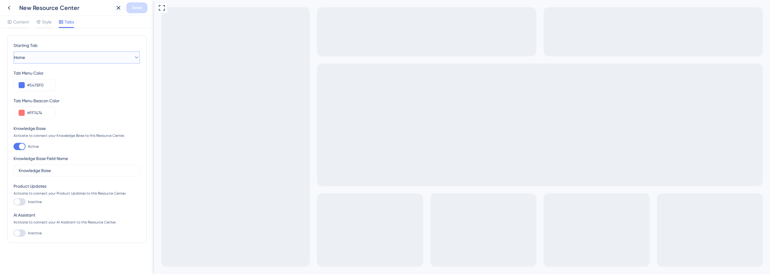
click at [59, 59] on button "Home" at bounding box center [77, 57] width 126 height 12
click at [22, 85] on button at bounding box center [22, 85] width 6 height 6
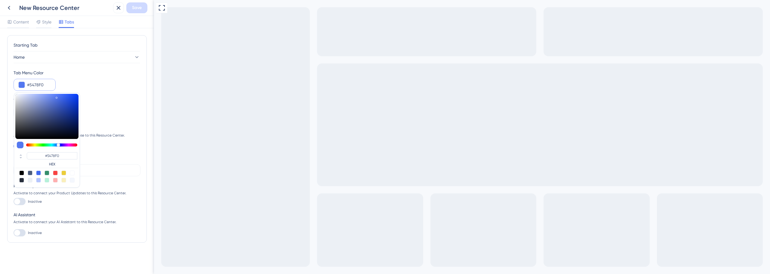
click at [56, 173] on div at bounding box center [55, 173] width 5 height 5
type input "#f84343"
type input "#F84343"
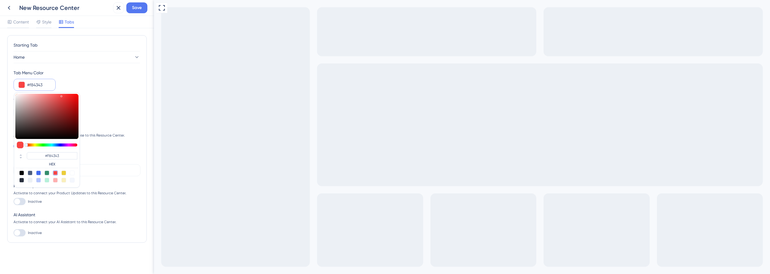
click at [102, 132] on div "Knowledge Base Activate to connect your Knowledge Base to this Resource Center." at bounding box center [77, 130] width 127 height 13
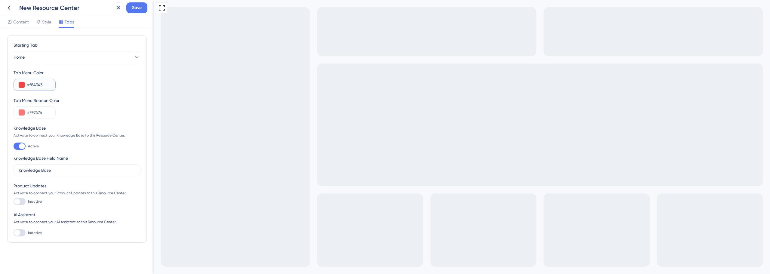
click at [47, 88] on input "#f84343" at bounding box center [38, 84] width 23 height 7
type input "#E23A4E"
click at [70, 94] on div "Starting Tab Home Tab Menu Color #E23A4E Tab Menu Beacon Color #FF7474 Knowledg…" at bounding box center [77, 138] width 127 height 195
drag, startPoint x: 280, startPoint y: 318, endPoint x: 886, endPoint y: 457, distance: 622.2
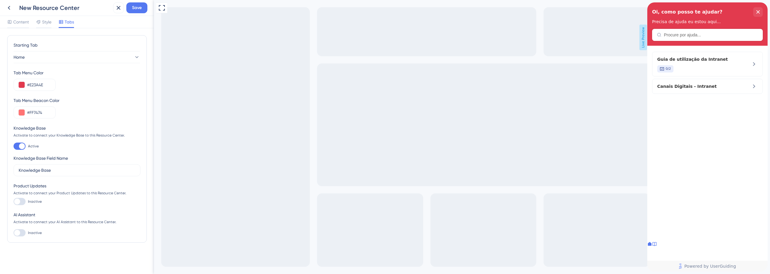
click at [20, 147] on div at bounding box center [22, 146] width 6 height 6
click at [14, 146] on input "Active" at bounding box center [13, 146] width 0 height 0
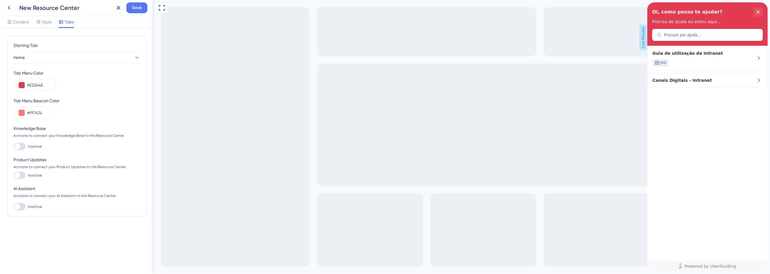
click at [20, 147] on div at bounding box center [17, 146] width 6 height 6
click at [14, 147] on input "Inactive" at bounding box center [13, 146] width 0 height 0
checkbox input "true"
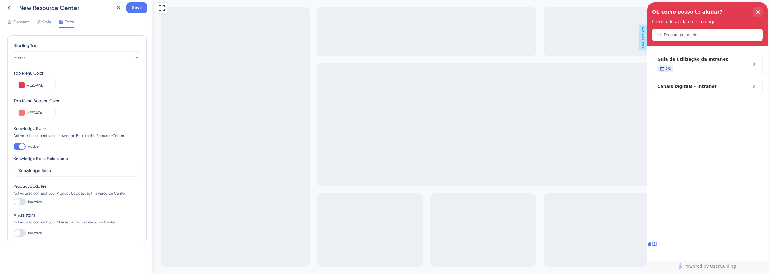
click at [19, 202] on div at bounding box center [17, 202] width 6 height 6
click at [14, 202] on input "Inactive" at bounding box center [13, 202] width 0 height 0
checkbox input "true"
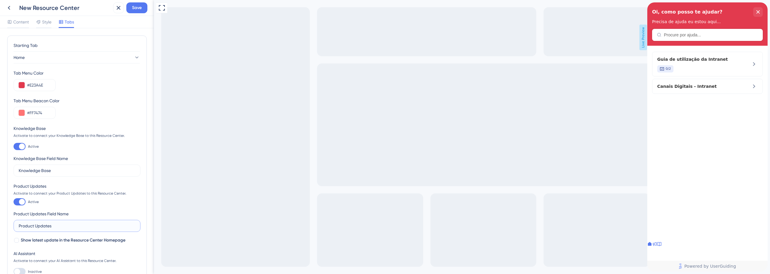
click at [61, 225] on input "Product Updates" at bounding box center [77, 226] width 117 height 7
drag, startPoint x: 720, startPoint y: 249, endPoint x: 714, endPoint y: 252, distance: 6.2
click at [657, 247] on div at bounding box center [654, 244] width 5 height 6
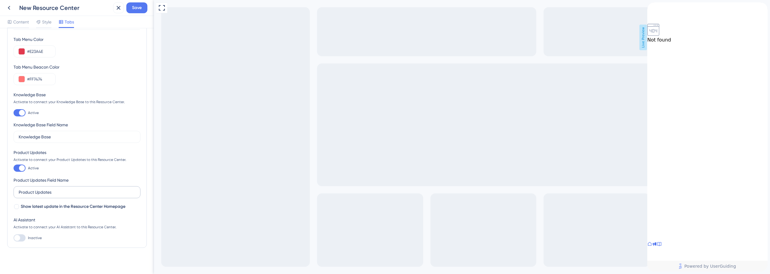
scroll to position [39, 0]
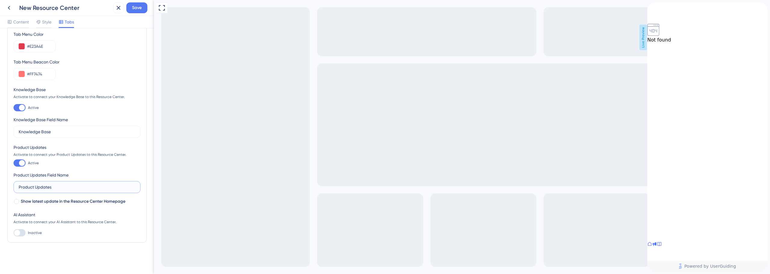
click at [72, 185] on input "Product Updates" at bounding box center [77, 187] width 117 height 7
click at [61, 203] on span "Show latest update in the Resource Center Homepage" at bounding box center [73, 201] width 105 height 7
checkbox input "true"
click at [21, 231] on div at bounding box center [20, 232] width 12 height 7
click at [14, 233] on input "Inactive" at bounding box center [13, 233] width 0 height 0
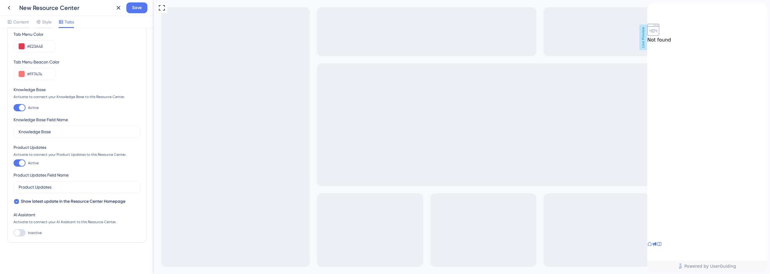
checkbox input "true"
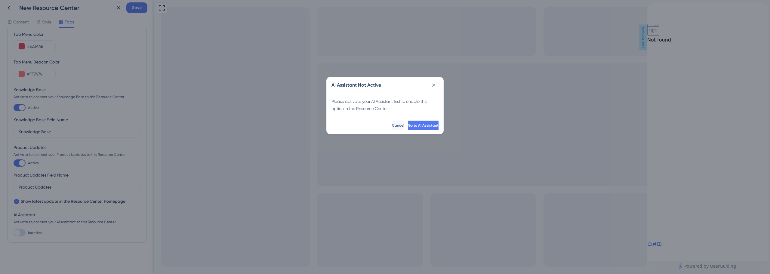
click at [21, 231] on div "AI Assistant Not Active Please activate your AI Assistant first to enable this …" at bounding box center [385, 137] width 770 height 274
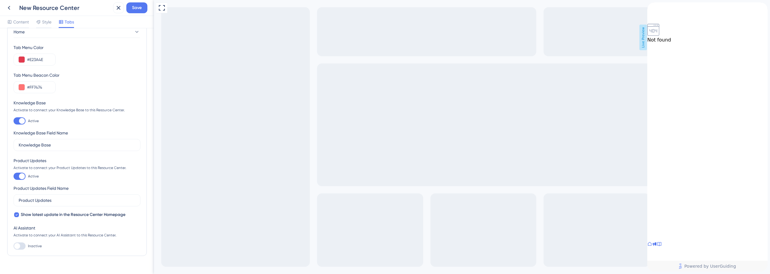
scroll to position [0, 0]
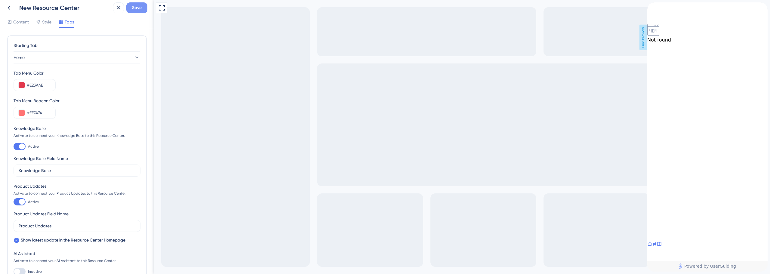
click at [136, 11] on span "Save" at bounding box center [137, 7] width 10 height 7
click at [48, 24] on span "Style" at bounding box center [46, 21] width 9 height 7
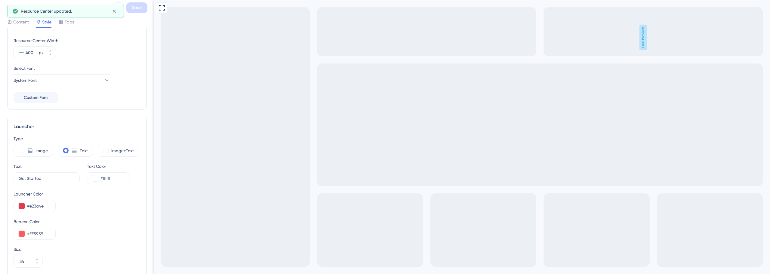
scroll to position [60, 0]
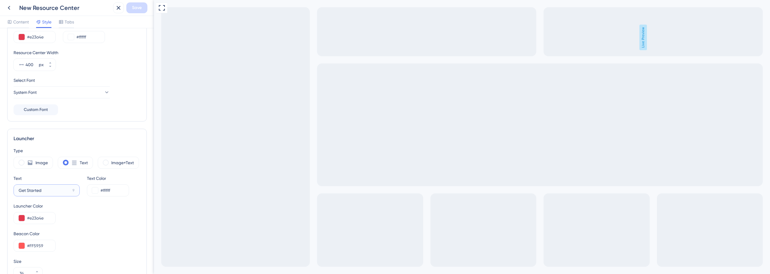
click at [51, 190] on input "Get Started" at bounding box center [44, 190] width 51 height 7
drag, startPoint x: 51, startPoint y: 190, endPoint x: 9, endPoint y: 191, distance: 41.2
click at [9, 191] on div "Launcher Type Image Text Image+Text Text Get Started 9 Text Color #ffffff Launc…" at bounding box center [77, 235] width 140 height 212
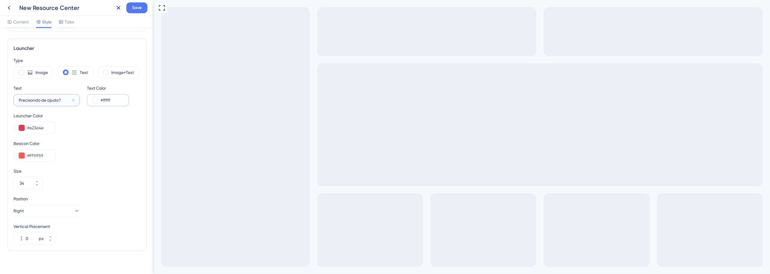
scroll to position [158, 0]
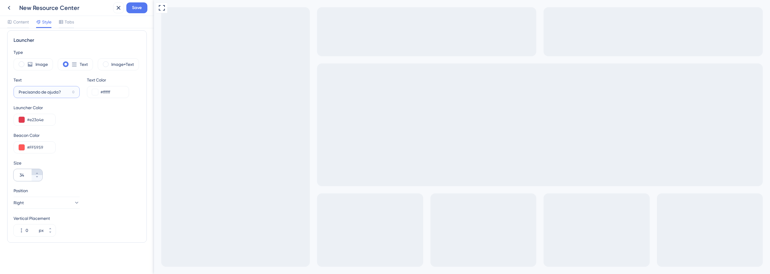
type input "Precisando de ajuda?"
click at [37, 174] on icon at bounding box center [37, 173] width 4 height 4
click at [78, 93] on label "Precisando de ajuda? 0" at bounding box center [47, 92] width 66 height 12
click at [70, 93] on input "Precisando de ajuda?" at bounding box center [44, 92] width 51 height 7
click at [38, 177] on icon at bounding box center [37, 177] width 4 height 4
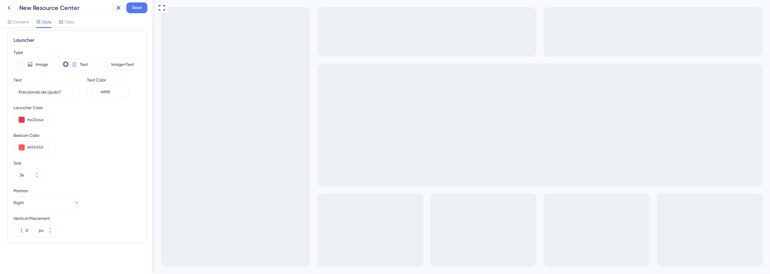
click at [40, 168] on div "Size 34" at bounding box center [77, 170] width 127 height 22
click at [40, 177] on button "34" at bounding box center [37, 178] width 11 height 6
click at [40, 177] on button "33" at bounding box center [37, 178] width 11 height 6
click at [40, 177] on button "32" at bounding box center [37, 178] width 11 height 6
type input "31"
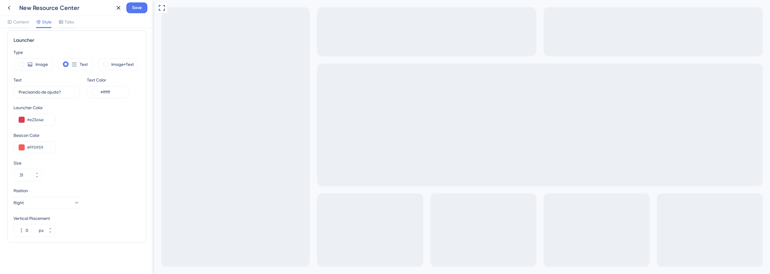
click at [112, 162] on div "Size" at bounding box center [77, 162] width 127 height 7
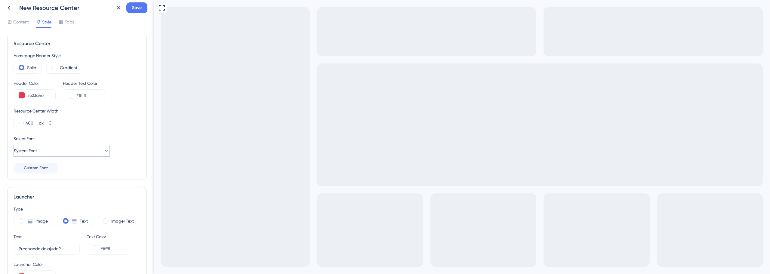
scroll to position [0, 0]
click at [25, 197] on div "Launcher" at bounding box center [77, 198] width 127 height 7
click at [52, 155] on button "System Font" at bounding box center [62, 152] width 96 height 12
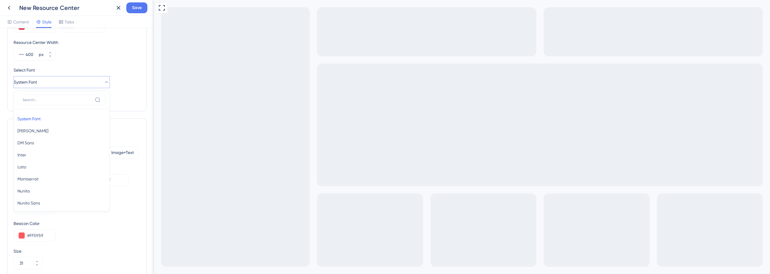
click at [52, 155] on button "Inter Inter" at bounding box center [61, 155] width 88 height 12
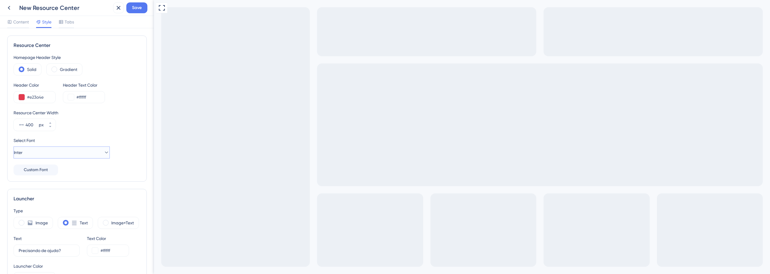
click at [70, 152] on button "Inter" at bounding box center [62, 152] width 96 height 12
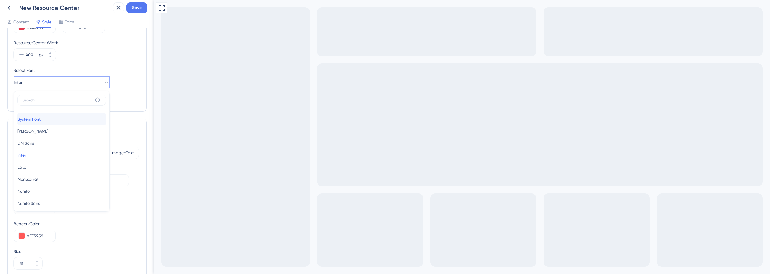
click at [57, 121] on button "System Font System Font" at bounding box center [61, 119] width 88 height 12
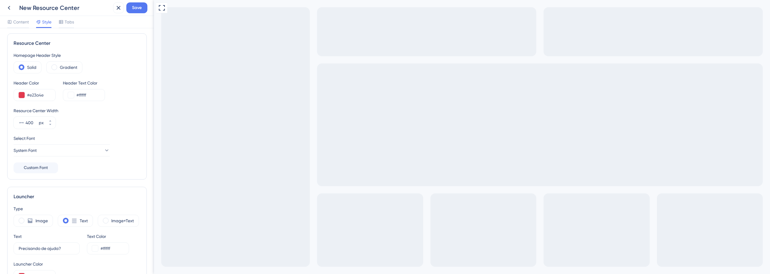
scroll to position [0, 0]
click at [62, 68] on label "Gradient" at bounding box center [68, 69] width 17 height 7
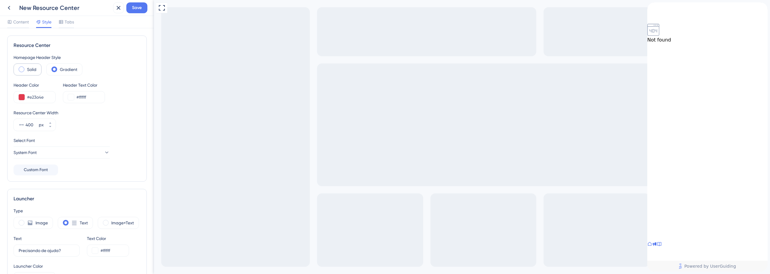
click at [30, 68] on label "Solid" at bounding box center [31, 69] width 9 height 7
click at [32, 70] on label "Solid" at bounding box center [31, 69] width 9 height 7
click at [75, 71] on label "Gradient" at bounding box center [68, 69] width 17 height 7
click at [31, 72] on label "Solid" at bounding box center [31, 69] width 9 height 7
click at [28, 24] on span "Content" at bounding box center [21, 21] width 16 height 7
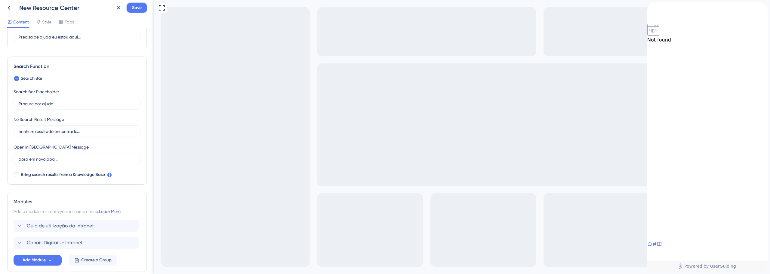
click at [141, 5] on span "Save" at bounding box center [137, 7] width 10 height 7
drag, startPoint x: 10, startPoint y: 8, endPoint x: 25, endPoint y: 9, distance: 15.3
click at [10, 9] on div "Resource Center updated." at bounding box center [65, 11] width 117 height 13
drag, startPoint x: 172, startPoint y: 33, endPoint x: 207, endPoint y: 5, distance: 44.9
click at [172, 33] on div "Full Screen Preview Live Preview" at bounding box center [462, 143] width 616 height 286
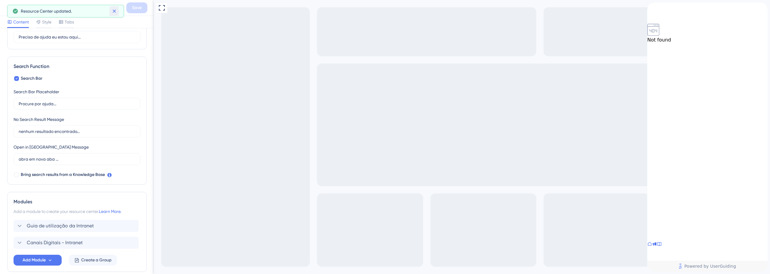
click at [116, 14] on button at bounding box center [113, 11] width 9 height 10
click at [2, 6] on div "New Resource Center Save" at bounding box center [77, 8] width 154 height 16
click at [11, 5] on icon at bounding box center [8, 7] width 7 height 7
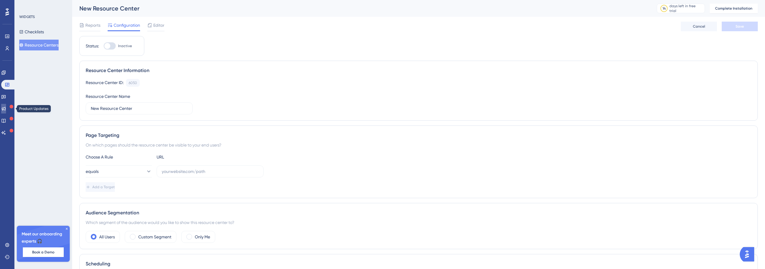
click at [6, 110] on icon at bounding box center [4, 109] width 4 height 4
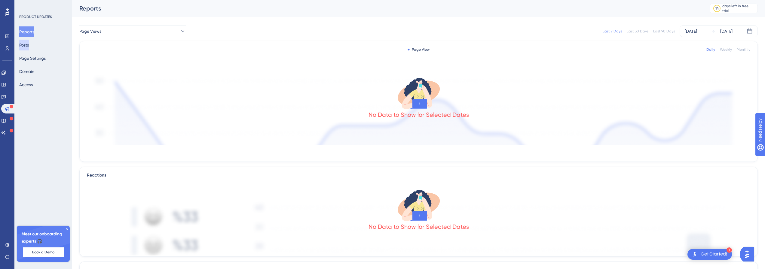
click at [29, 49] on button "Posts" at bounding box center [24, 45] width 10 height 11
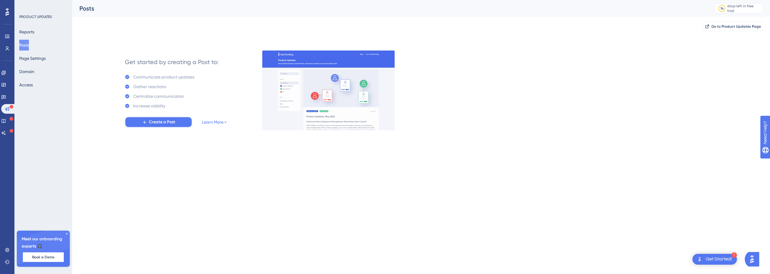
click at [162, 122] on span "Create a Post" at bounding box center [162, 121] width 26 height 7
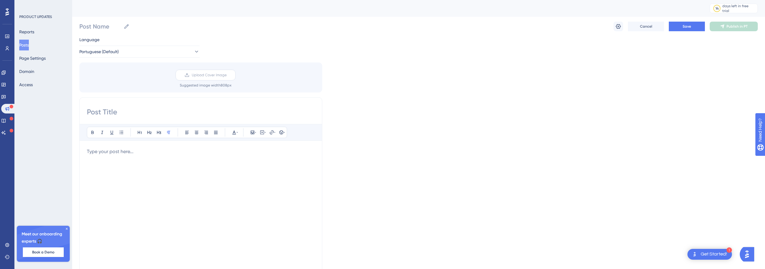
click at [196, 74] on span "Upload Cover Image" at bounding box center [209, 75] width 35 height 5
click at [227, 75] on input "Upload Cover Image" at bounding box center [227, 75] width 0 height 0
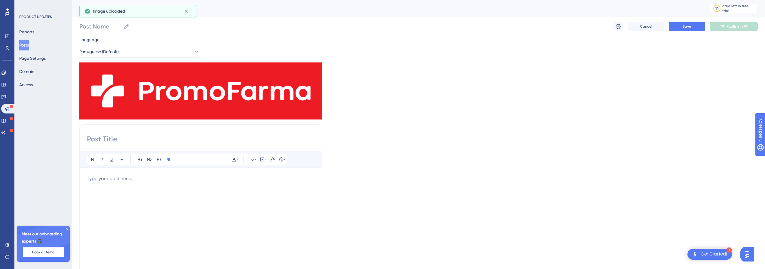
click at [147, 138] on input at bounding box center [201, 139] width 228 height 10
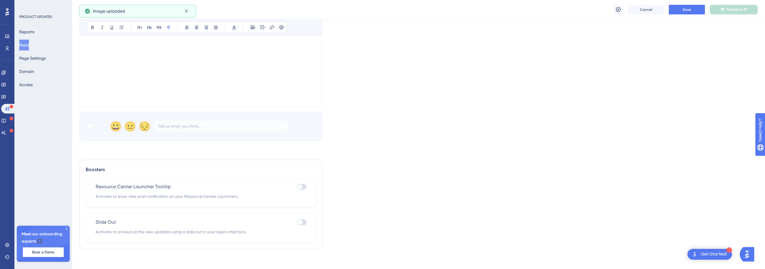
scroll to position [30, 0]
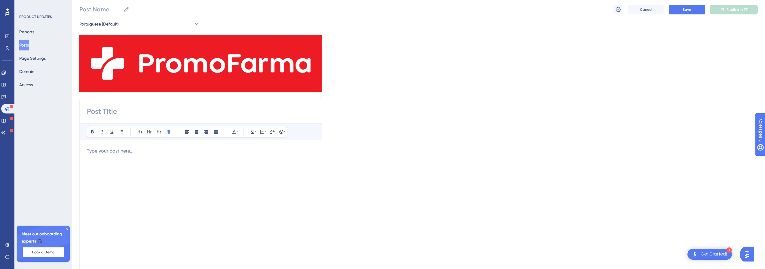
paste input "🚀 Novidade na Intranet: Nova Tela de Pedidos Digitais!"
type input "🚀 Novidade na Intranet: Nova Tela de Pedidos Digitais!"
click at [97, 158] on div at bounding box center [201, 214] width 228 height 132
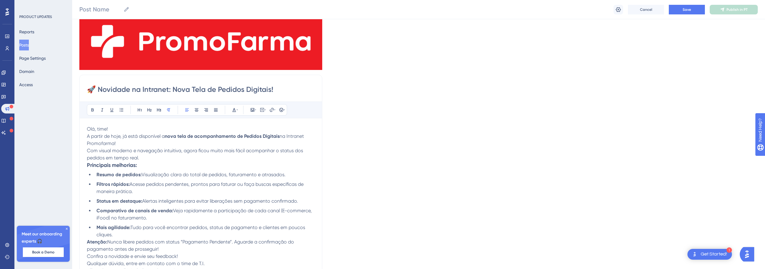
scroll to position [112, 0]
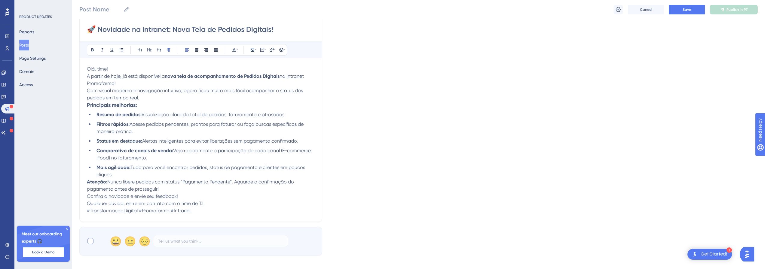
click at [91, 240] on div at bounding box center [91, 241] width 6 height 6
checkbox input "true"
click at [222, 208] on p "#TransformacaoDigital #Promofarma #Intranet" at bounding box center [201, 210] width 228 height 7
click at [248, 146] on ul "Resumo de pedidos: Visualização clara do total de pedidos, faturamento e atrasa…" at bounding box center [201, 144] width 228 height 67
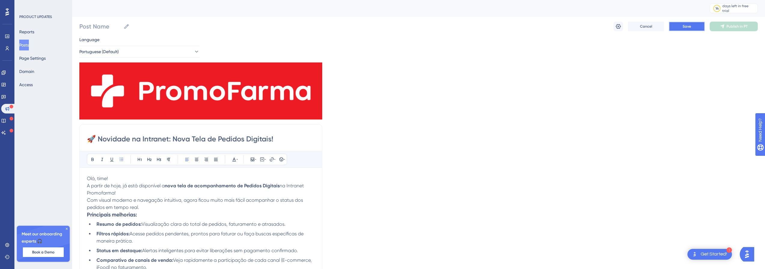
click at [691, 28] on span "Save" at bounding box center [687, 26] width 8 height 5
click at [99, 141] on input "🚀 Novidade na Intranet: Nova Tela de Pedidos Digitais!" at bounding box center [201, 139] width 228 height 10
click at [281, 162] on icon at bounding box center [281, 159] width 5 height 5
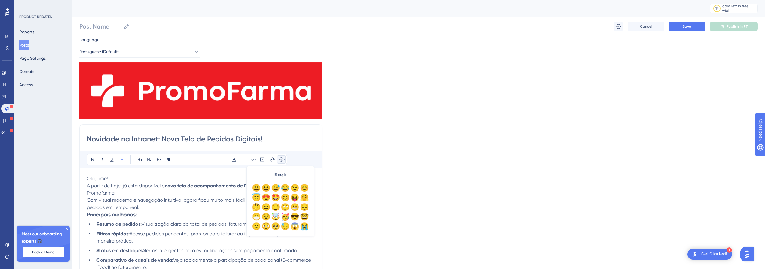
scroll to position [30, 0]
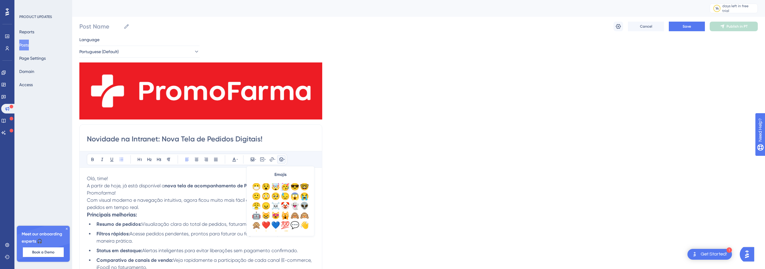
click at [286, 188] on div "🥳" at bounding box center [286, 187] width 10 height 10
click at [86, 140] on div "Novidade na Intranet: Nova Tela de Pedidos Digitais! Bold Italic Underline Bull…" at bounding box center [200, 227] width 243 height 207
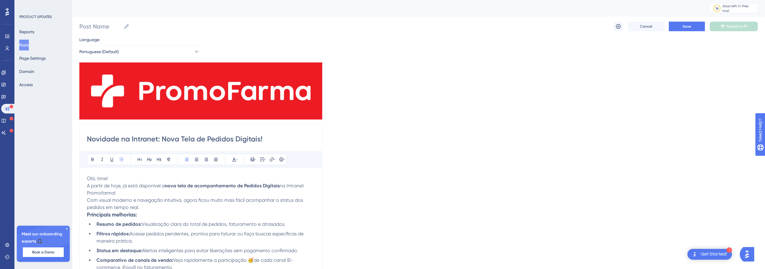
click at [88, 139] on input "Novidade na Intranet: Nova Tela de Pedidos Digitais!" at bounding box center [201, 139] width 228 height 10
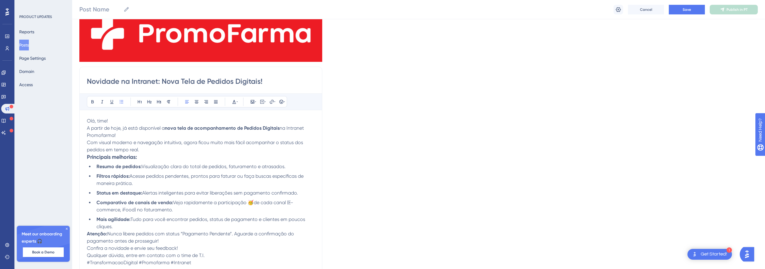
click at [251, 203] on span "Veja rapidamente a participação 🥳de cada canal (E-commerce, iFood) no faturamen…" at bounding box center [195, 206] width 197 height 13
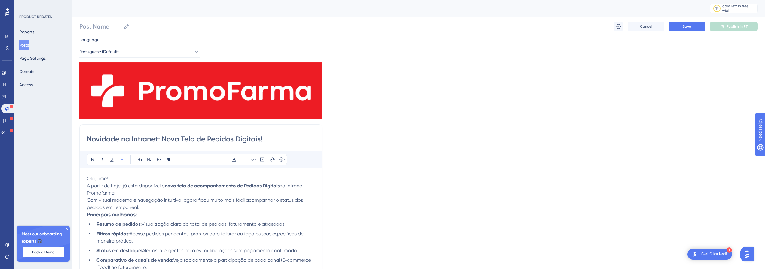
click at [695, 8] on div "14 days left in free trial Click to see upgrade options" at bounding box center [418, 8] width 693 height 17
click at [690, 27] on span "Save" at bounding box center [687, 26] width 8 height 5
click at [85, 142] on div "Novidade na Intranet: Nova Tela de Pedidos Digitais! Bold Italic Underline Bull…" at bounding box center [200, 227] width 243 height 207
click at [89, 141] on input "Novidade na Intranet: Nova Tela de Pedidos Digitais!" at bounding box center [201, 139] width 228 height 10
click at [96, 138] on input "🚀 Novidade na Intranet: Nova Tela de Pedidos Digitais!" at bounding box center [201, 139] width 228 height 10
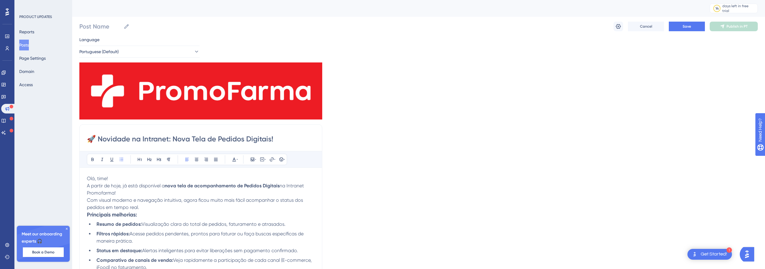
click at [96, 138] on input "🚀 Novidade na Intranet: Nova Tela de Pedidos Digitais!" at bounding box center [201, 139] width 228 height 10
type input "🚀 Novidade na Intranet: Nova Tela de Pedidos Digitais!"
click at [98, 25] on input "Post Name" at bounding box center [100, 26] width 42 height 8
paste input "🚀 Novidade na Intranet: Nova Tela de Pedidos Digitais!"
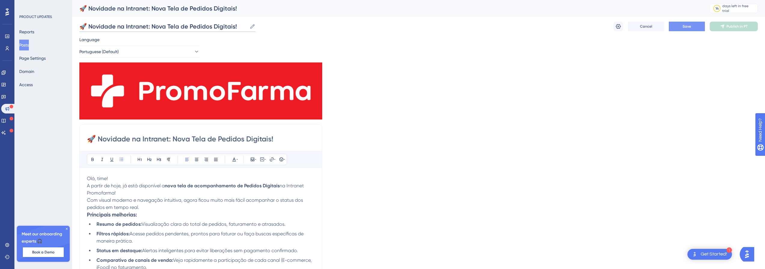
type input "🚀 Novidade na Intranet: Nova Tela de Pedidos Digitais!"
click at [700, 26] on button "Save" at bounding box center [687, 27] width 36 height 10
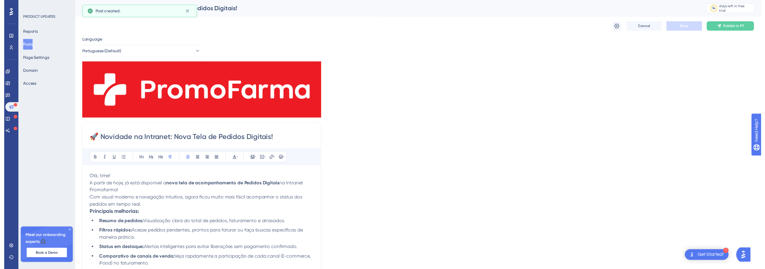
scroll to position [50, 0]
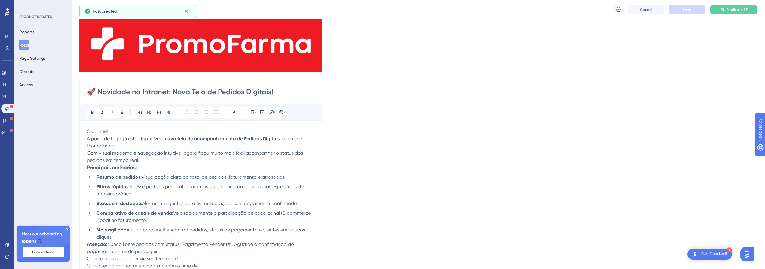
click at [729, 11] on span "Publish in PT" at bounding box center [737, 9] width 21 height 5
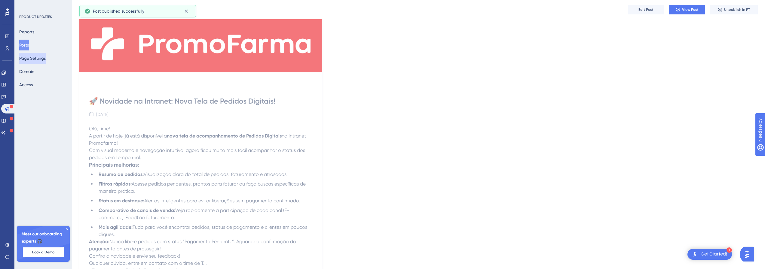
click at [38, 60] on button "Page Settings" at bounding box center [32, 58] width 26 height 11
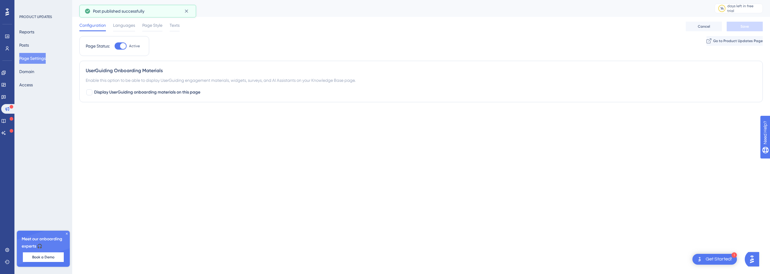
click at [33, 77] on div "Reports Posts Page Settings Domain Access" at bounding box center [43, 58] width 49 height 64
click at [6, 86] on icon at bounding box center [3, 84] width 5 height 5
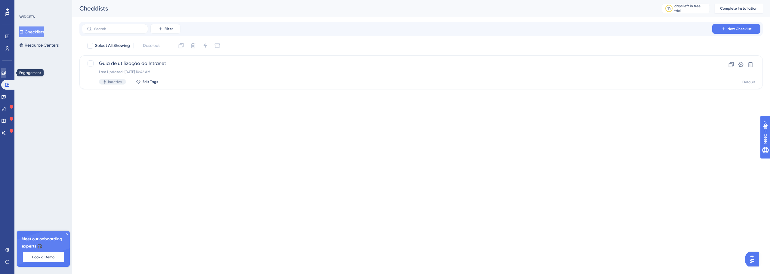
click at [6, 72] on icon at bounding box center [3, 72] width 5 height 5
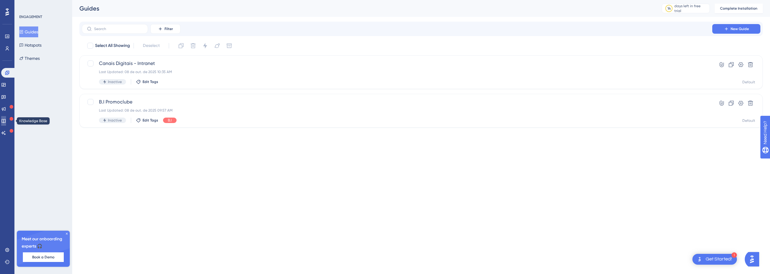
click at [6, 120] on icon at bounding box center [3, 120] width 5 height 5
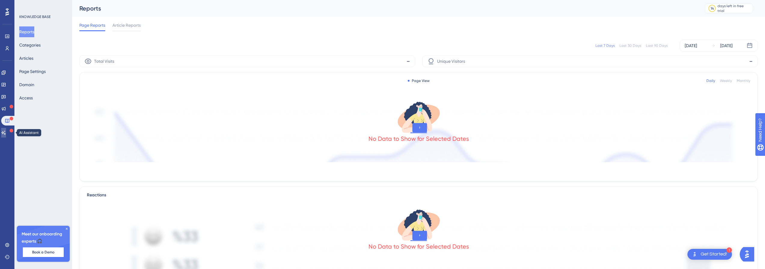
click at [6, 133] on icon at bounding box center [3, 133] width 5 height 5
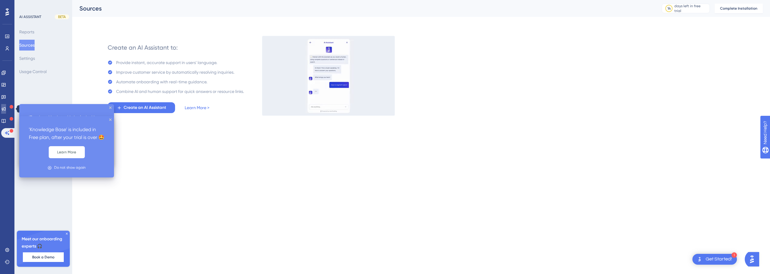
click at [6, 111] on link at bounding box center [3, 109] width 5 height 10
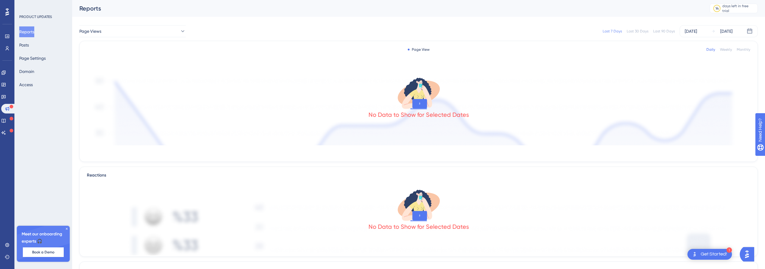
click at [38, 47] on div "Reports Posts Page Settings Domain Access" at bounding box center [43, 58] width 49 height 64
click at [29, 44] on button "Posts" at bounding box center [24, 45] width 10 height 11
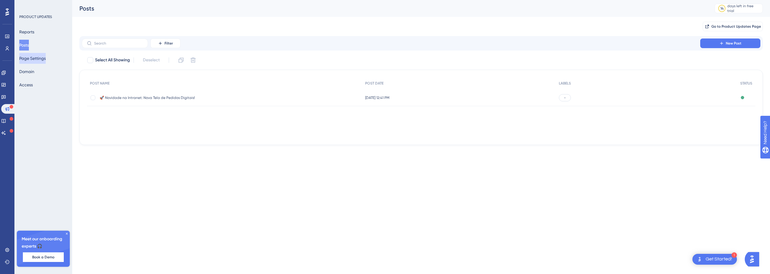
click at [35, 60] on button "Page Settings" at bounding box center [32, 58] width 26 height 11
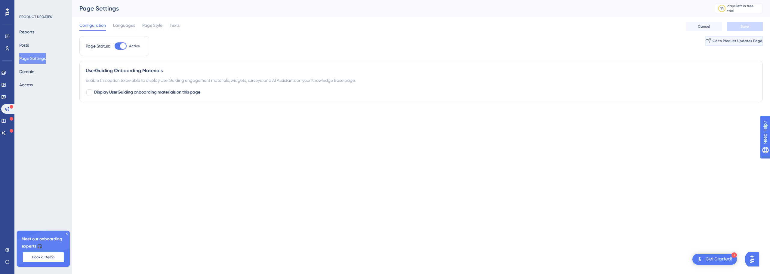
click at [727, 45] on button "Go to Product Updates Page" at bounding box center [733, 41] width 57 height 10
click at [137, 25] on div "Configuration Languages Page Style Texts" at bounding box center [129, 27] width 100 height 10
click at [142, 25] on span "Page Style" at bounding box center [152, 25] width 20 height 7
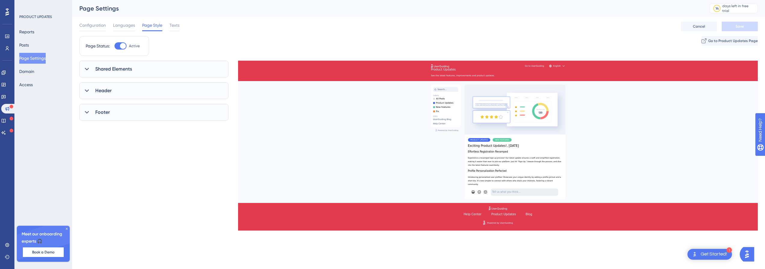
click at [132, 65] on div "Shared Elements" at bounding box center [153, 69] width 149 height 17
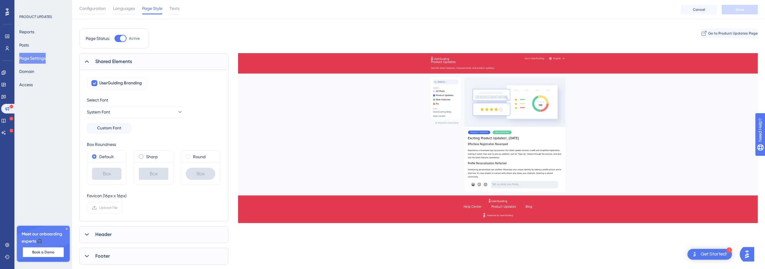
scroll to position [60, 0]
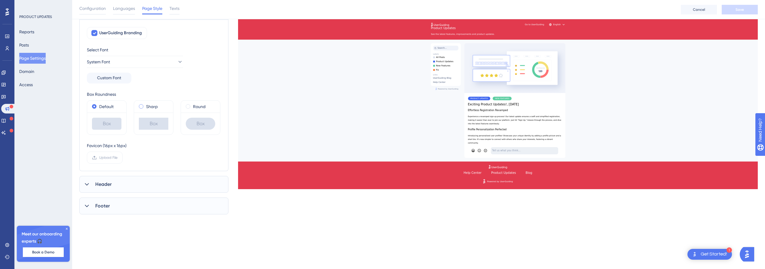
click at [155, 105] on label "Sharp" at bounding box center [152, 106] width 12 height 7
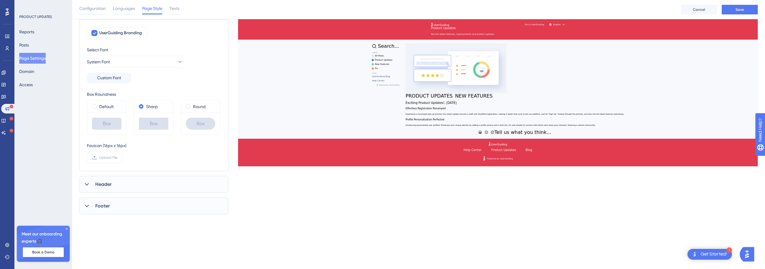
click at [181, 105] on div "Round" at bounding box center [200, 107] width 39 height 12
click at [194, 106] on label "Round" at bounding box center [199, 106] width 13 height 7
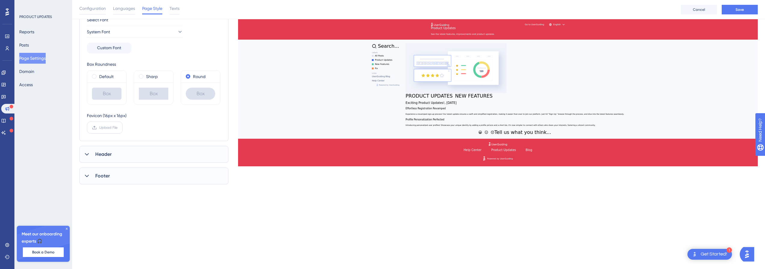
scroll to position [30, 0]
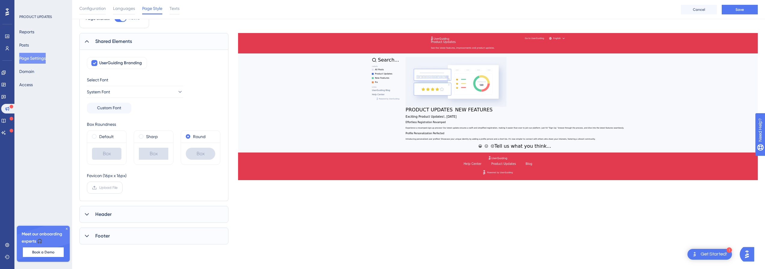
click at [111, 189] on span "Upload File" at bounding box center [108, 188] width 18 height 5
click at [118, 188] on input "Upload File" at bounding box center [118, 188] width 0 height 0
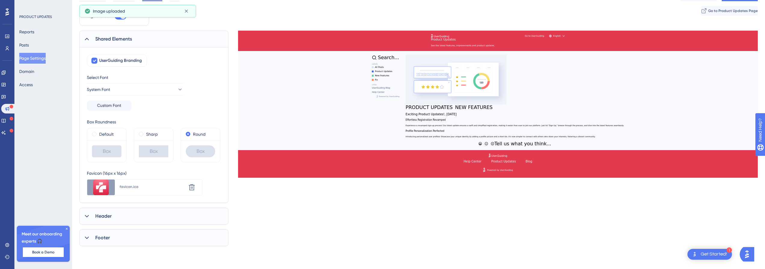
scroll to position [0, 0]
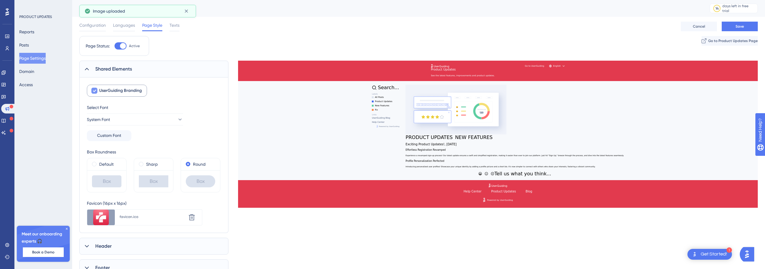
click at [119, 90] on span "UserGuiding Branding" at bounding box center [120, 90] width 43 height 7
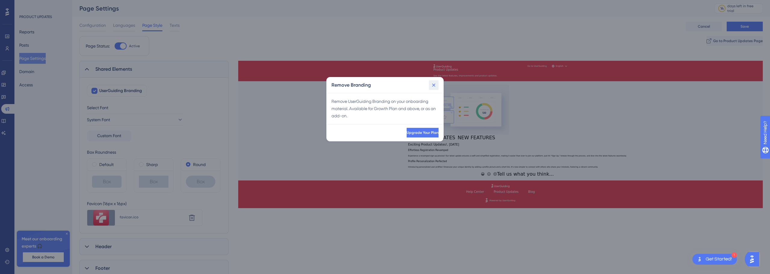
click at [433, 88] on button at bounding box center [434, 85] width 10 height 10
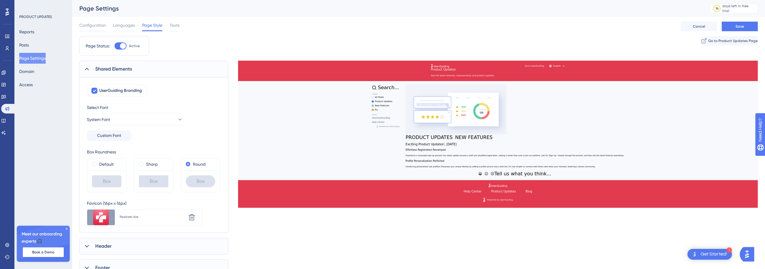
click at [158, 70] on div "Shared Elements" at bounding box center [153, 69] width 149 height 17
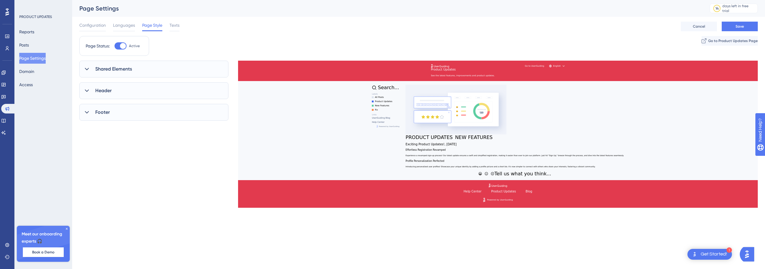
click at [107, 92] on span "Header" at bounding box center [103, 90] width 16 height 7
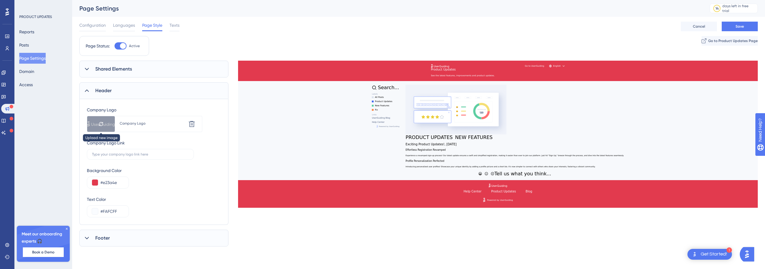
click at [101, 123] on icon at bounding box center [101, 124] width 5 height 5
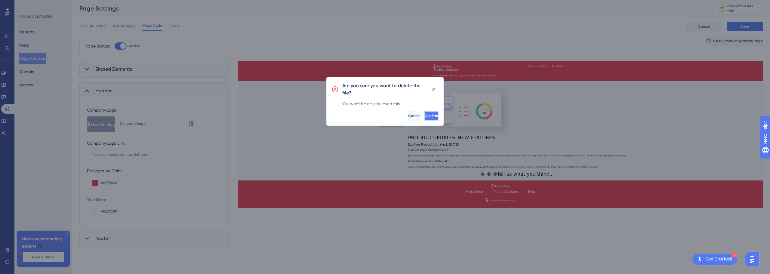
click at [435, 115] on button "Confirm" at bounding box center [431, 116] width 14 height 10
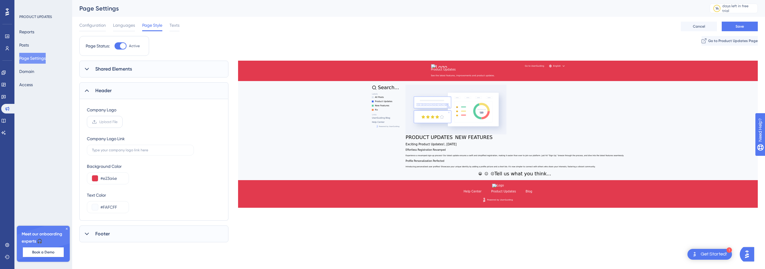
click at [113, 122] on span "Upload File" at bounding box center [108, 122] width 18 height 5
click at [118, 122] on input "Upload File" at bounding box center [118, 122] width 0 height 0
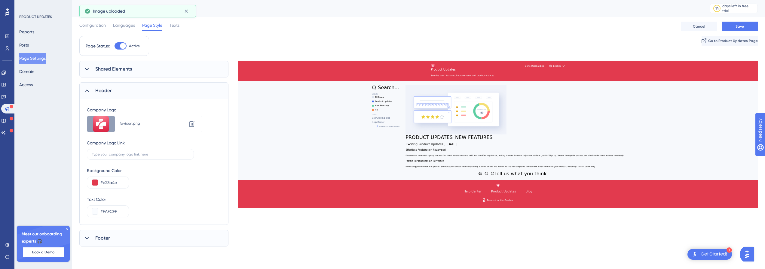
scroll to position [60, 0]
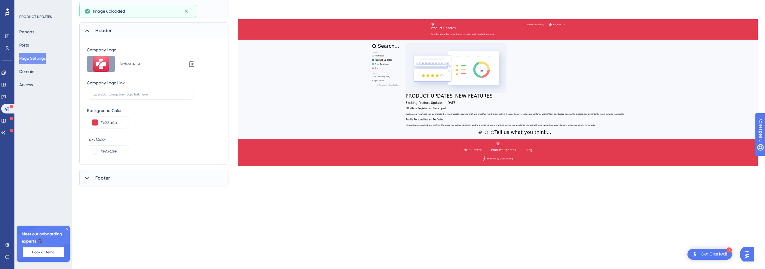
click at [113, 172] on div "Footer" at bounding box center [153, 178] width 149 height 17
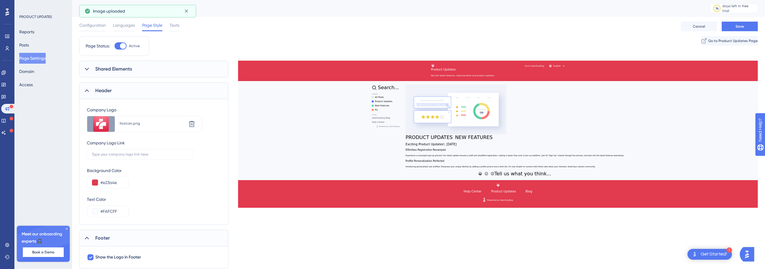
scroll to position [88, 0]
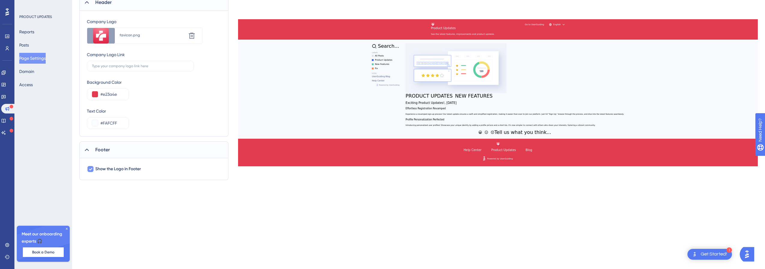
click at [117, 169] on span "Show the Logo in Footer" at bounding box center [118, 169] width 46 height 7
checkbox input "false"
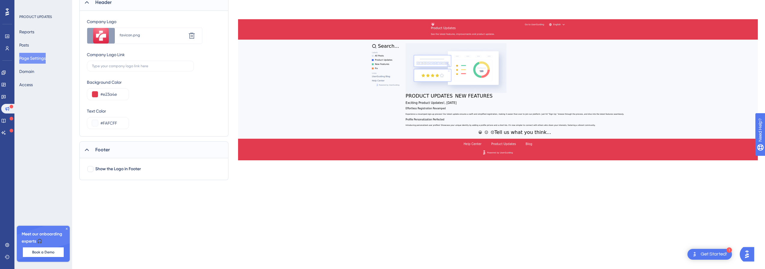
scroll to position [0, 0]
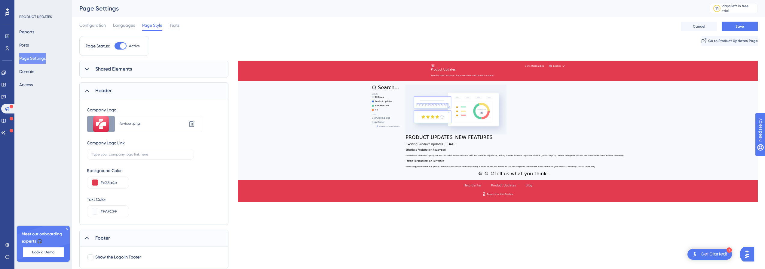
click at [119, 87] on div "Header" at bounding box center [153, 90] width 149 height 17
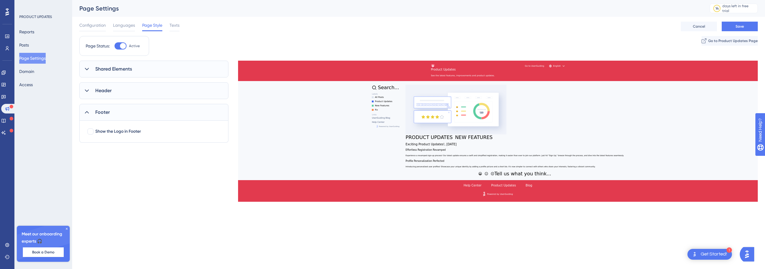
click at [121, 65] on div "Shared Elements" at bounding box center [153, 69] width 149 height 17
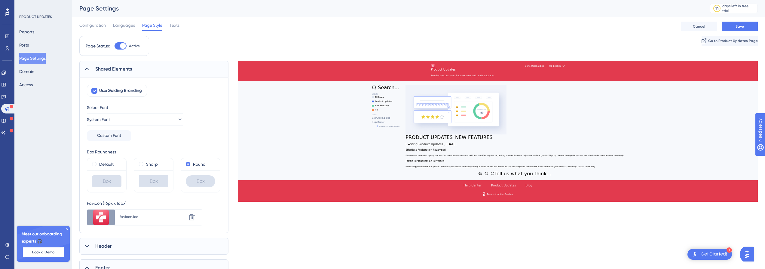
click at [121, 65] on div "Shared Elements" at bounding box center [153, 69] width 149 height 17
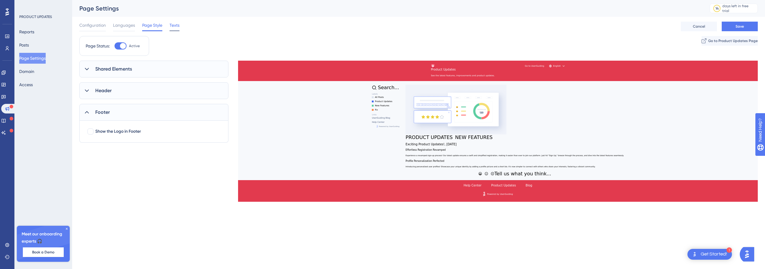
click at [171, 24] on span "Texts" at bounding box center [175, 25] width 10 height 7
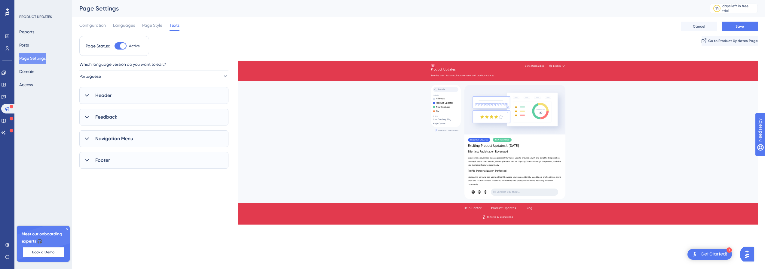
click at [112, 91] on div "Header" at bounding box center [153, 95] width 149 height 17
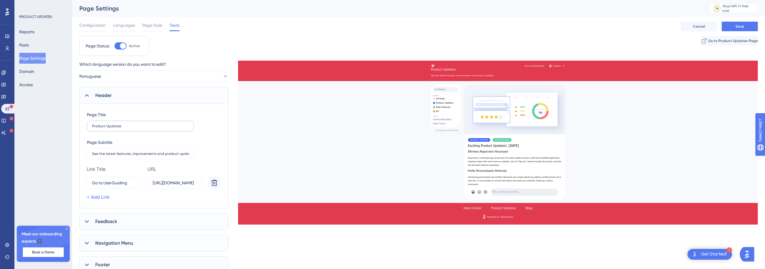
click at [109, 129] on label "Product Updates" at bounding box center [140, 126] width 107 height 11
click at [109, 128] on input "Product Updates" at bounding box center [140, 126] width 97 height 4
click at [117, 127] on input "Product Updates" at bounding box center [140, 126] width 97 height 4
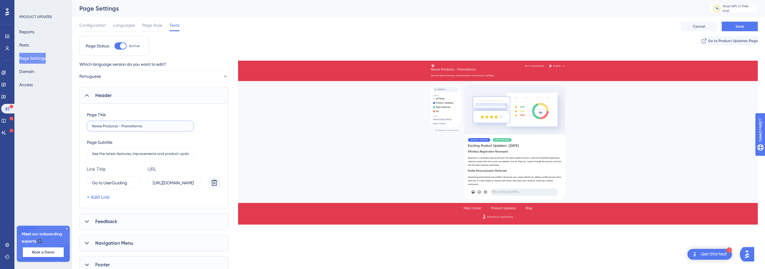
type input "Novos Produtos - Promofarma"
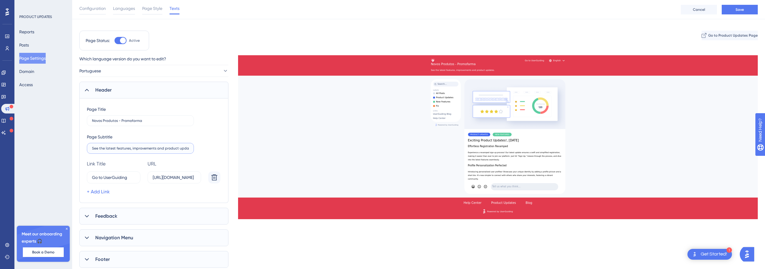
scroll to position [30, 0]
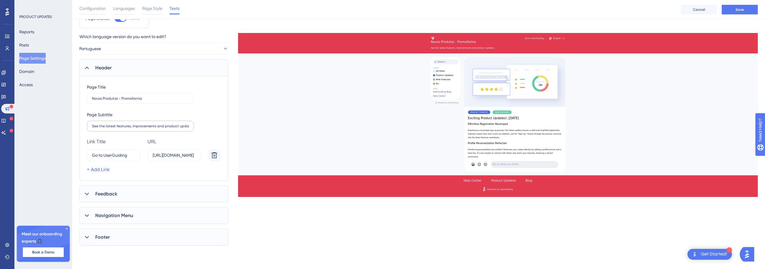
click at [115, 123] on label "See the latest features, improvements and product updates." at bounding box center [140, 126] width 107 height 11
click at [115, 124] on input "See the latest features, improvements and product updates." at bounding box center [140, 126] width 97 height 4
paste input "Confira as últimas novidades, melhorias e atualizações dos nossos produtos digi…"
type input "Confira as últimas novidades, melhorias e atualizações dos nossos produtos digi…"
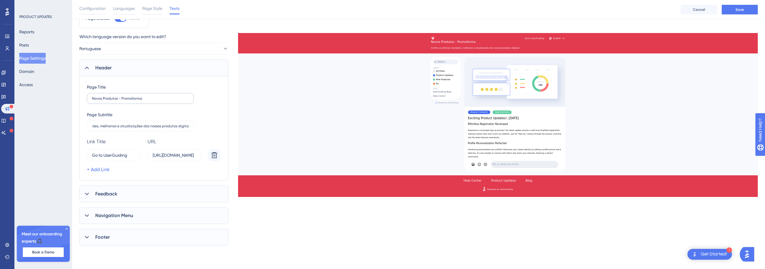
scroll to position [0, 0]
click at [143, 97] on input "Novos Produtos - Promofarma" at bounding box center [140, 99] width 97 height 4
paste input "Confira as últimas novidades, melhorias e atualizações dos nossos produtos digi…"
type input "Confira as últimas novidades, melhorias e atualizações dos nossos produtos digi…"
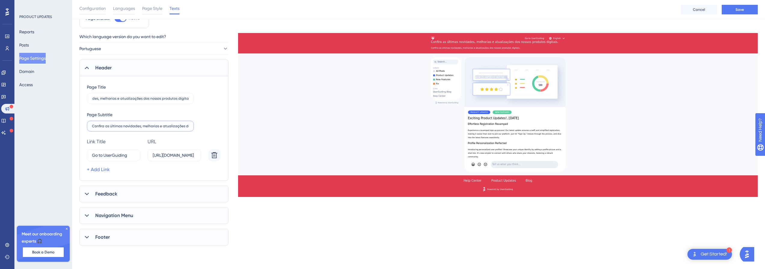
click at [131, 128] on input "Confira as últimas novidades, melhorias e atualizações dos nossos produtos digi…" at bounding box center [140, 126] width 97 height 4
click at [106, 129] on label "Confira as últimas novidades, melhorias e atualizações dos nossos produtos digi…" at bounding box center [140, 126] width 107 height 11
click at [106, 128] on input "Confira as últimas novidades, melhorias e atualizações dos nossos produtos digi…" at bounding box center [140, 126] width 97 height 4
paste input "Fique por dentro das novidades e melhorias da Promofarma na Intranet!"
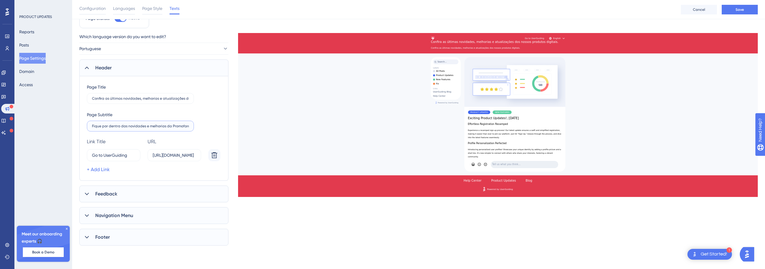
scroll to position [0, 23]
type input "Fique por dentro das novidades e melhorias da Promofarma na Intranet!"
click at [121, 154] on input "Go to UserGuiding" at bounding box center [110, 155] width 37 height 7
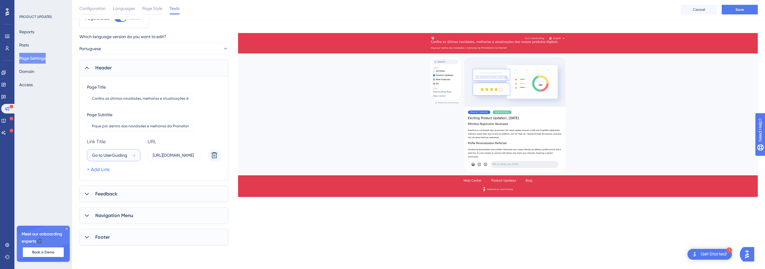
click at [121, 154] on input "Go to UserGuiding" at bounding box center [110, 155] width 37 height 7
click at [210, 155] on button at bounding box center [214, 155] width 12 height 12
click at [110, 50] on button "Portuguese" at bounding box center [153, 49] width 149 height 12
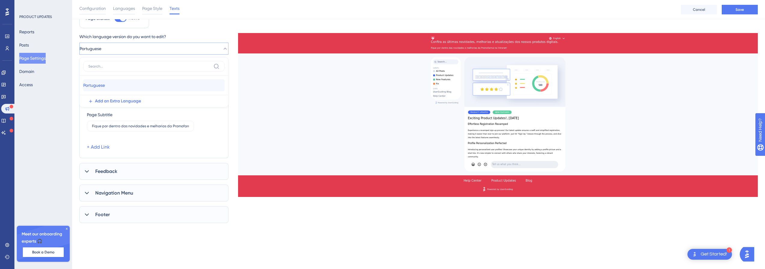
click at [105, 86] on span "Portuguese" at bounding box center [94, 85] width 22 height 7
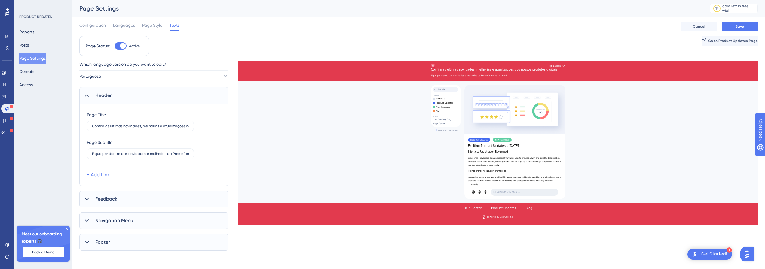
click at [119, 92] on div "Header" at bounding box center [153, 95] width 149 height 17
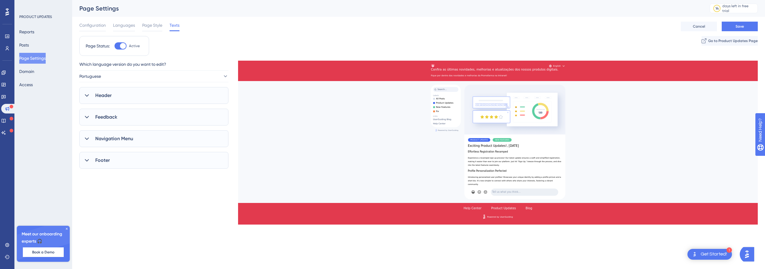
click at [116, 118] on span "Feedback" at bounding box center [106, 117] width 22 height 7
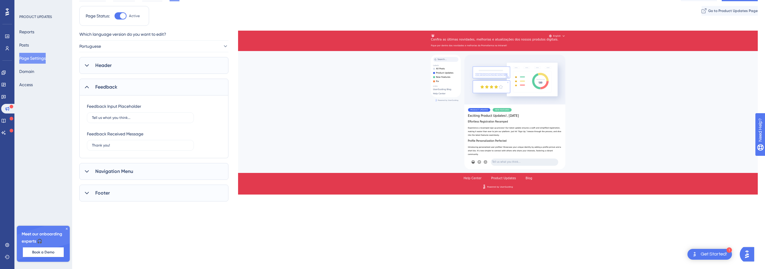
click at [129, 171] on span "Navigation Menu" at bounding box center [114, 171] width 38 height 7
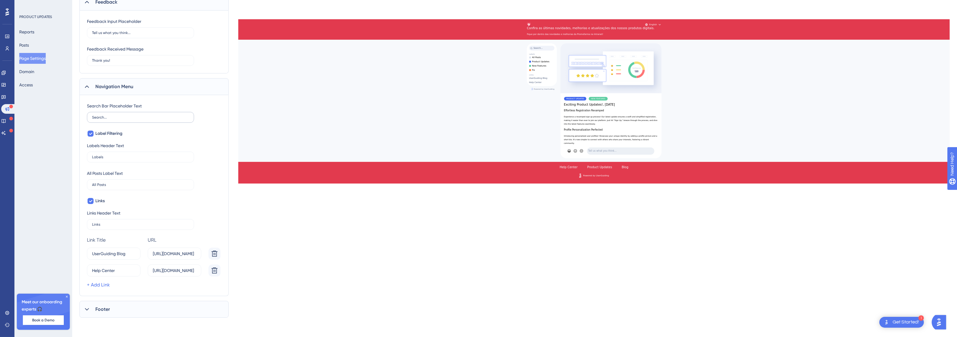
scroll to position [78, 0]
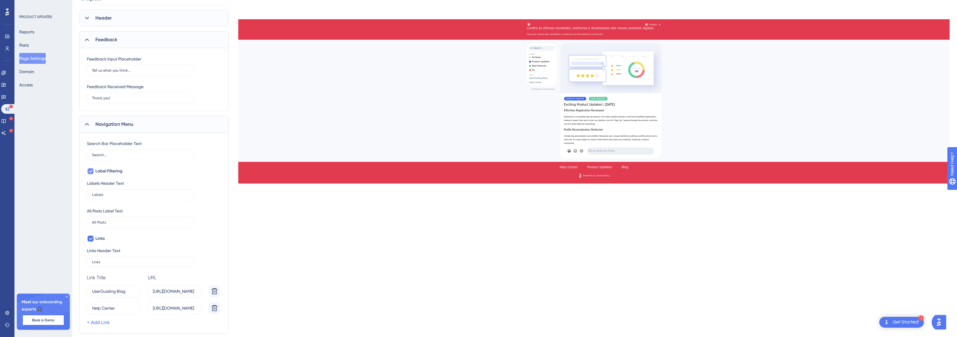
click at [103, 169] on span "Label Filtering" at bounding box center [108, 171] width 27 height 7
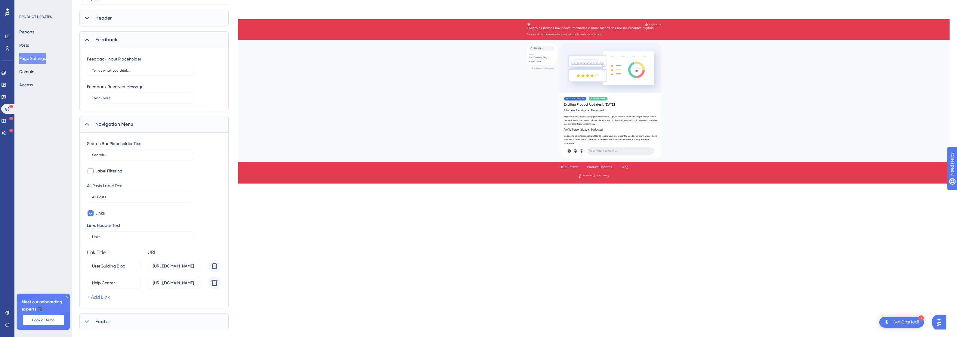
click at [103, 169] on span "Label Filtering" at bounding box center [108, 171] width 27 height 7
checkbox input "true"
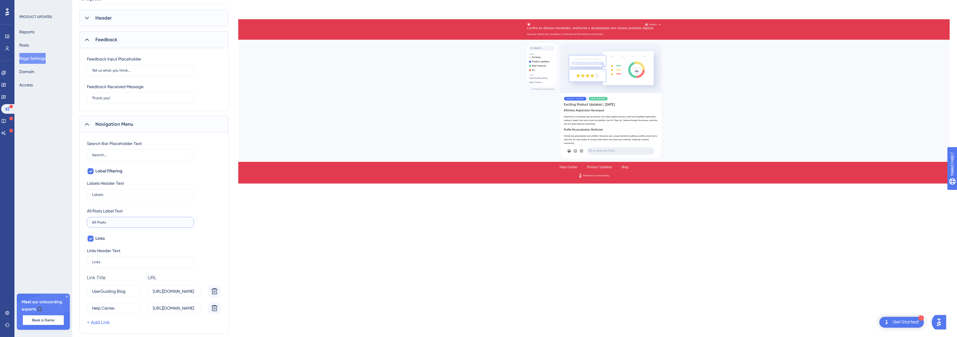
click at [118, 220] on input "All Posts" at bounding box center [140, 222] width 97 height 4
click at [118, 198] on label "Labels" at bounding box center [140, 194] width 107 height 11
click at [118, 197] on input "Labels" at bounding box center [140, 194] width 97 height 4
click at [118, 198] on label "Labels" at bounding box center [140, 194] width 107 height 11
click at [118, 197] on input "Labels" at bounding box center [140, 194] width 97 height 4
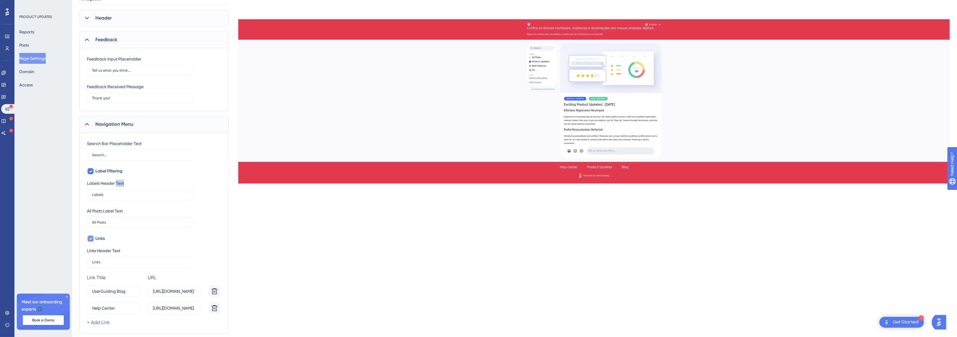
click at [97, 240] on span "Links" at bounding box center [99, 238] width 9 height 7
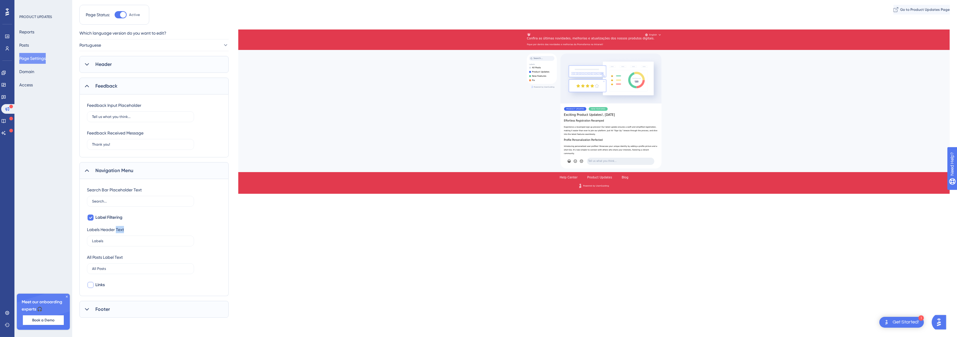
click at [93, 232] on div at bounding box center [93, 232] width 0 height 0
click at [97, 252] on div "Search Bar Placeholder Text Search... Label Filtering Labels Header Text Labels…" at bounding box center [154, 237] width 134 height 102
click at [94, 269] on label "Links" at bounding box center [96, 284] width 18 height 7
checkbox input "true"
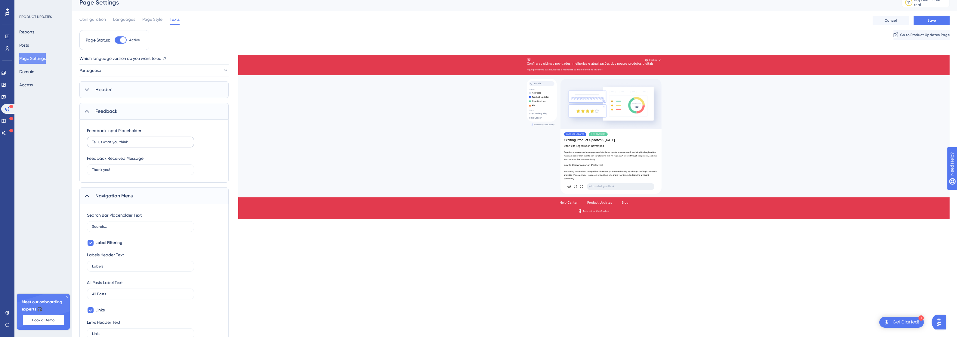
scroll to position [2, 0]
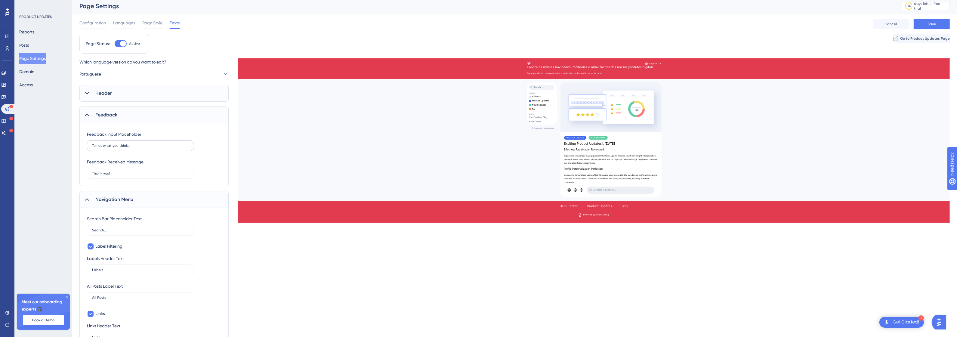
click at [116, 142] on label "Tell us what you think..." at bounding box center [140, 145] width 107 height 11
click at [116, 143] on input "Tell us what you think..." at bounding box center [140, 145] width 97 height 4
paste input "Conte para nós o que achou"
type input "Conte para nós o que achou..."
click at [155, 170] on label "Thank you!" at bounding box center [140, 173] width 107 height 11
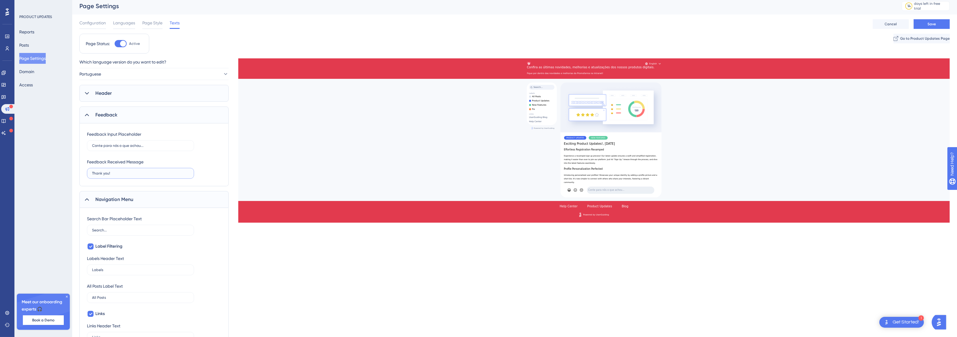
click at [155, 171] on input "Thank you!" at bounding box center [140, 173] width 97 height 4
click at [135, 175] on input "Thank you!" at bounding box center [140, 173] width 97 height 4
paste input "Obrigado pelo seu feedback"
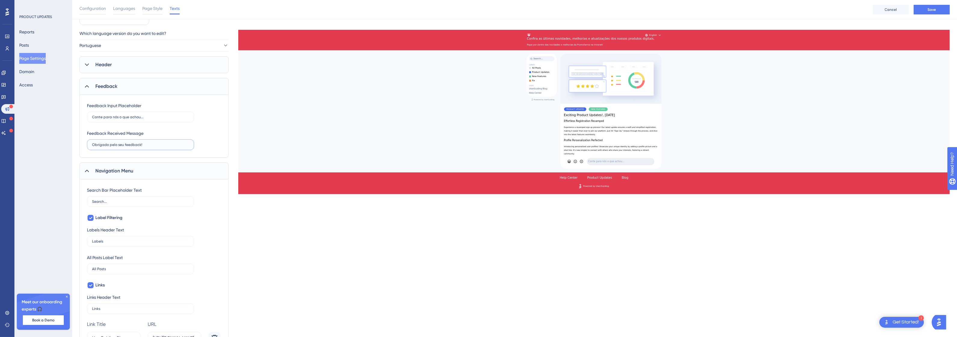
scroll to position [78, 0]
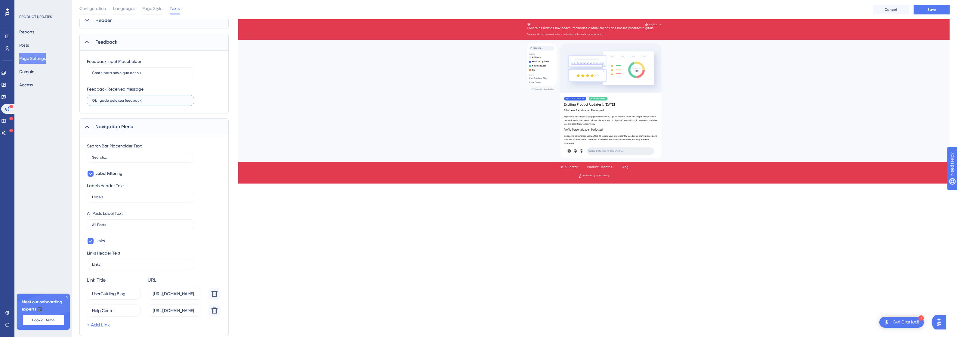
type input "Obrigado pelo seu feedback!"
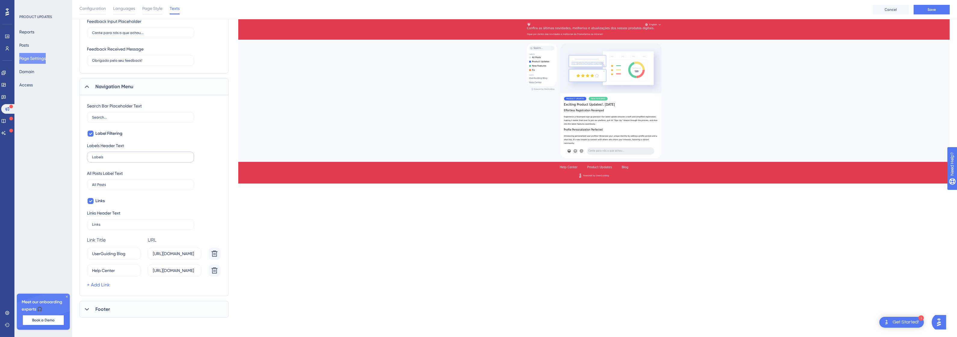
click at [113, 160] on label "Labels" at bounding box center [140, 157] width 107 height 11
click at [113, 159] on input "Labels" at bounding box center [140, 157] width 97 height 4
click at [118, 116] on input "Search..." at bounding box center [140, 117] width 97 height 4
paste input "Buscar"
type input "Buscar..."
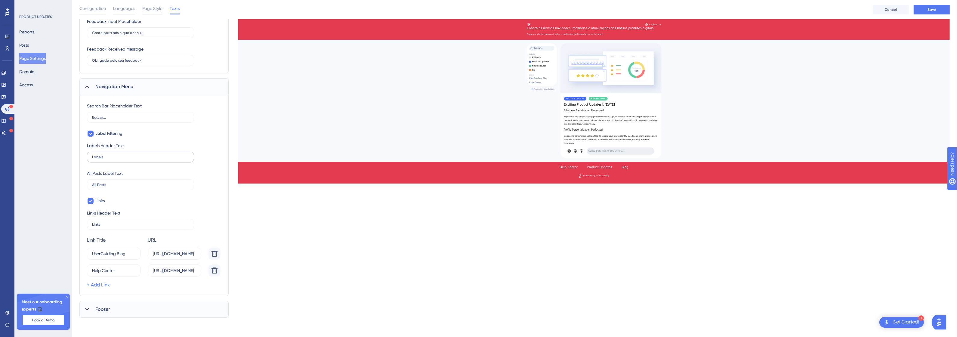
click at [139, 159] on label "Labels" at bounding box center [140, 157] width 107 height 11
click at [139, 159] on input "Labels" at bounding box center [140, 157] width 97 height 4
click at [121, 162] on label "Labels" at bounding box center [140, 157] width 107 height 11
click at [121, 159] on input "Labels" at bounding box center [140, 157] width 97 height 4
paste input "Filtro"
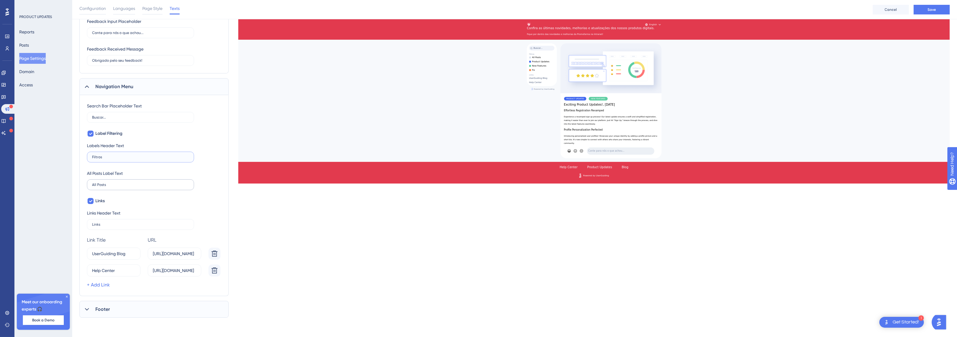
type input "Filtros"
click at [109, 181] on label "All Posts" at bounding box center [140, 184] width 107 height 11
click at [109, 183] on input "All Posts" at bounding box center [140, 185] width 97 height 4
click at [125, 182] on label "All Posts" at bounding box center [140, 184] width 107 height 11
click at [125, 183] on input "All Posts" at bounding box center [140, 185] width 97 height 4
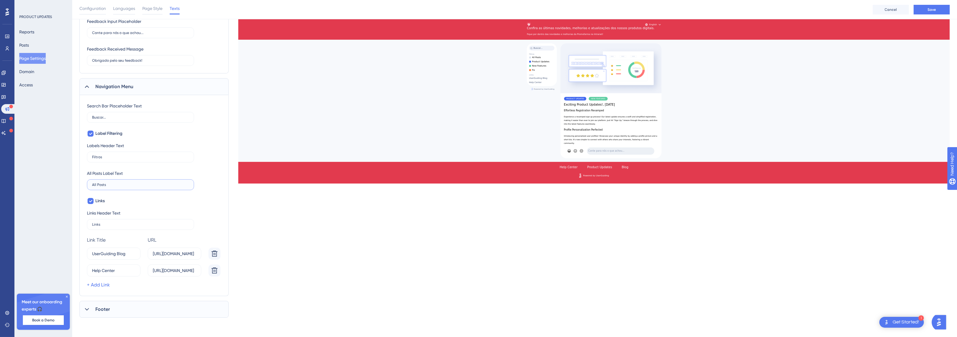
paste input "Todos os p"
type input "Todos os posts"
click at [106, 220] on label "Links" at bounding box center [140, 224] width 107 height 11
click at [106, 222] on input "Links" at bounding box center [140, 224] width 97 height 4
paste input "úteis"
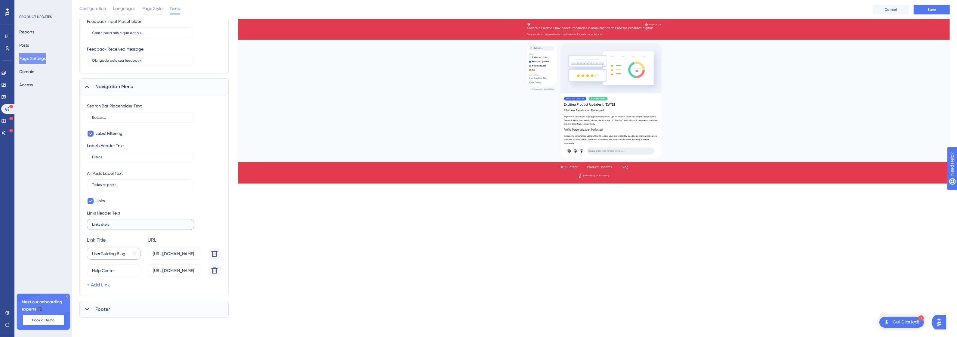
type input "Links úteis"
click at [112, 253] on input "UserGuiding Blog" at bounding box center [111, 253] width 38 height 7
type input "Intranet"
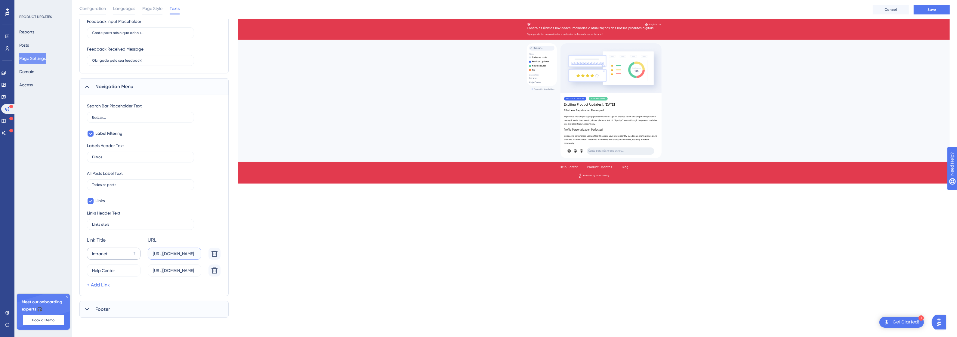
scroll to position [0, 16]
type input "[URL][DOMAIN_NAME]"
click at [163, 269] on input "[URL][DOMAIN_NAME]" at bounding box center [174, 270] width 43 height 7
paste input "promofarma-3nmg.help.userguiding.com/pt"
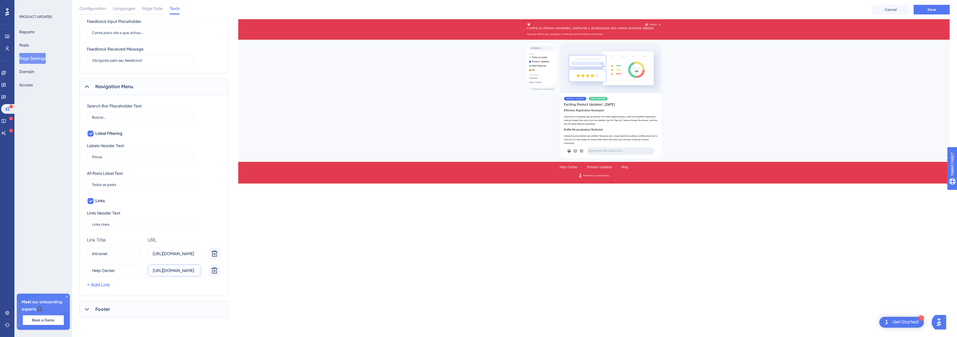
scroll to position [0, 57]
type input "[URL][DOMAIN_NAME]"
click at [137, 269] on div "Footer" at bounding box center [153, 309] width 149 height 17
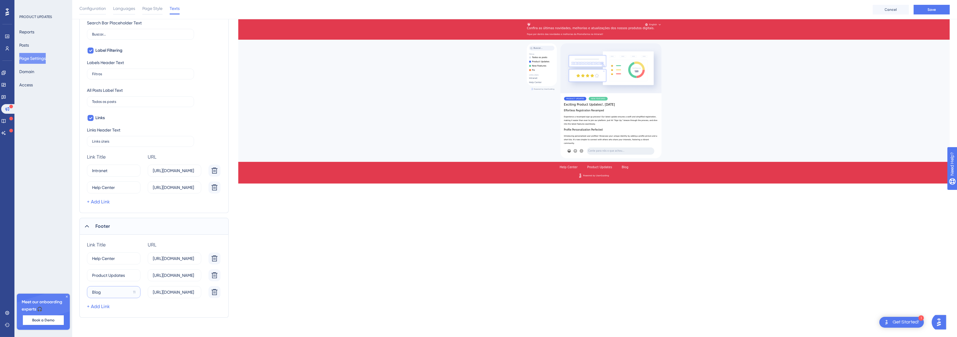
click at [109, 269] on input "Blog" at bounding box center [111, 292] width 38 height 7
type input "Intranet"
click at [161, 172] on input "[URL][DOMAIN_NAME]" at bounding box center [174, 170] width 43 height 7
click at [168, 269] on label "https://userguiding.com/blog/" at bounding box center [175, 292] width 54 height 12
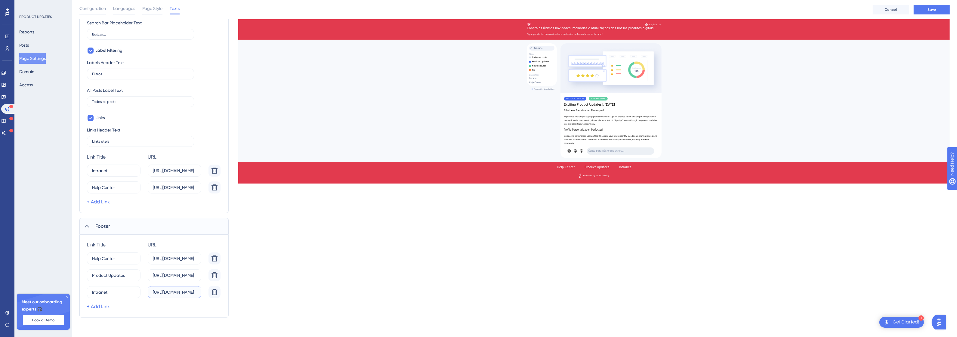
click at [168, 269] on input "https://userguiding.com/blog/" at bounding box center [174, 292] width 43 height 7
paste input "://intranet.promofarma.int"
type input "[URL][DOMAIN_NAME]"
click at [343, 269] on div "Which language version do you want to edit? Portuguese Header Page Title Confir…" at bounding box center [514, 90] width 870 height 455
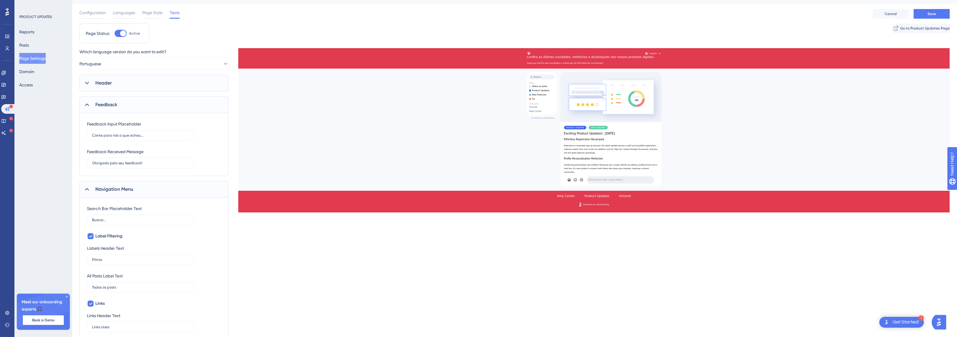
scroll to position [0, 0]
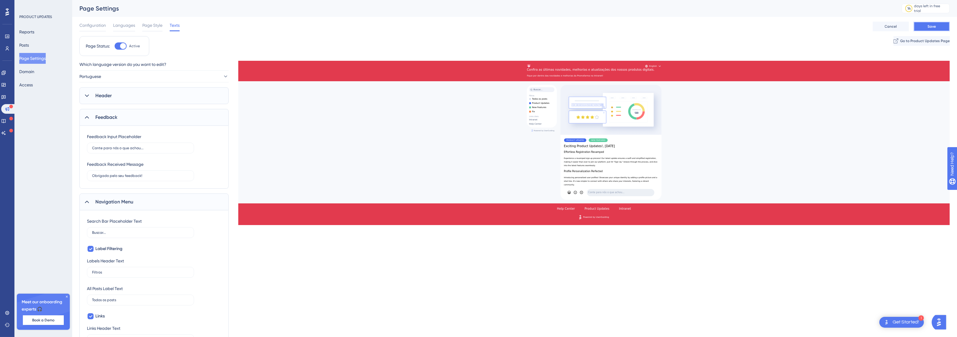
click at [765, 23] on button "Save" at bounding box center [931, 27] width 36 height 10
click at [765, 43] on span "Go to Product Updates Page" at bounding box center [924, 40] width 50 height 5
click at [28, 46] on button "Posts" at bounding box center [24, 45] width 10 height 11
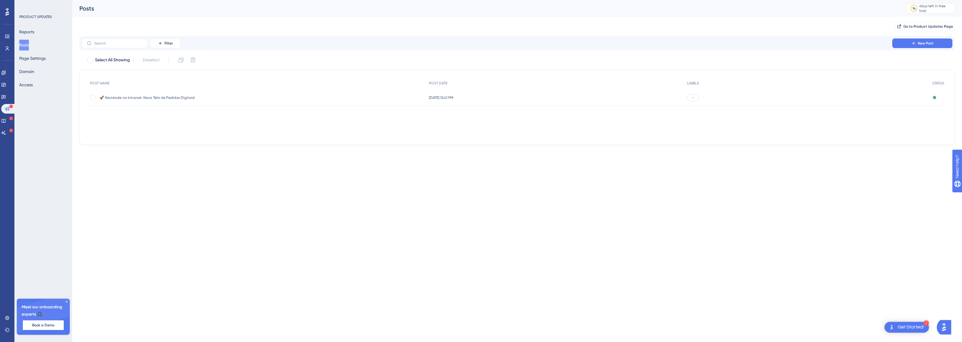
click at [765, 92] on div "-" at bounding box center [806, 97] width 245 height 17
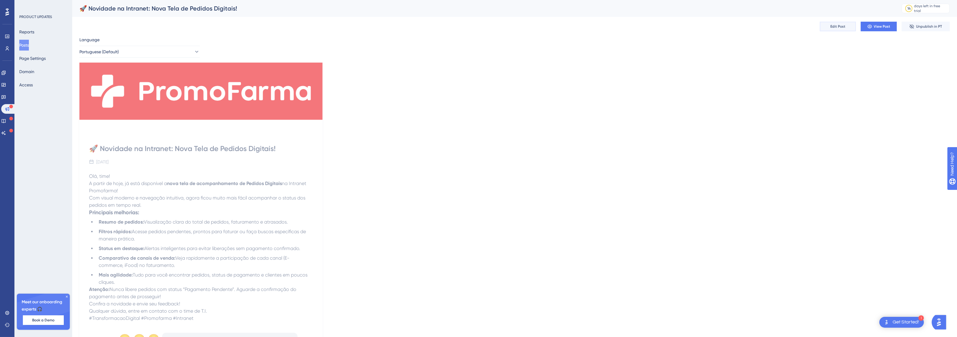
click at [765, 22] on button "Edit Post" at bounding box center [837, 27] width 36 height 10
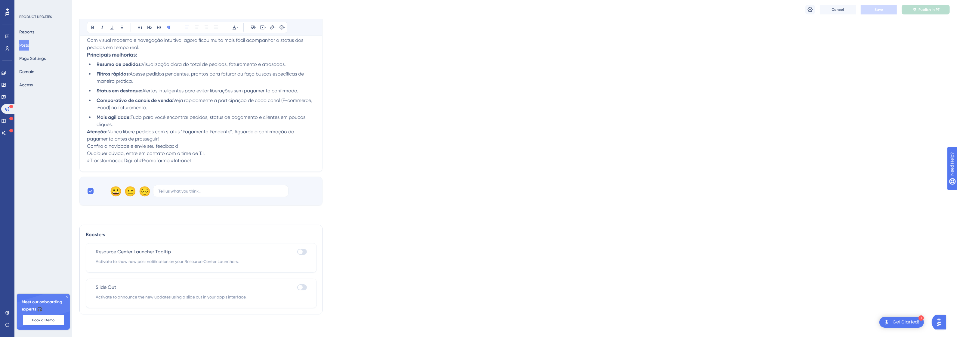
scroll to position [165, 0]
click at [300, 252] on div at bounding box center [300, 250] width 5 height 5
click at [297, 250] on input "checkbox" at bounding box center [297, 250] width 0 height 0
checkbox input "true"
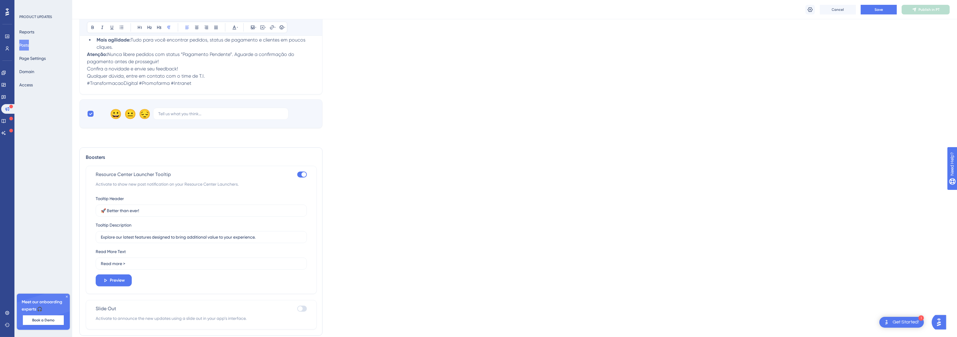
scroll to position [264, 0]
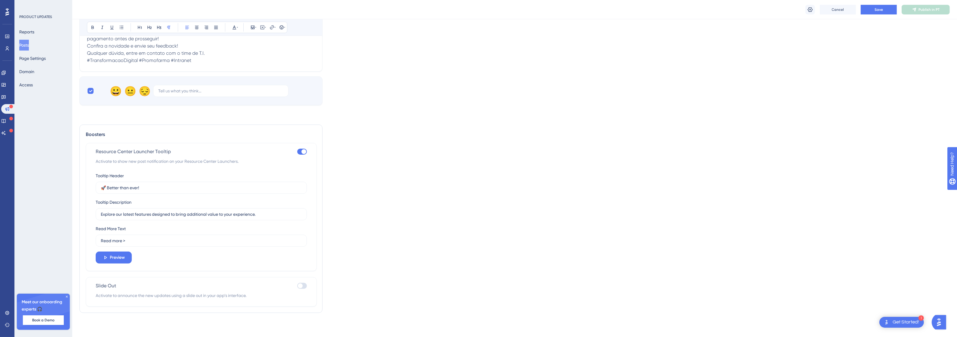
click at [303, 269] on div at bounding box center [302, 286] width 10 height 6
click at [297, 269] on input "checkbox" at bounding box center [297, 286] width 0 height 0
click at [299, 269] on div at bounding box center [302, 285] width 10 height 6
click at [297, 269] on input "checkbox" at bounding box center [297, 285] width 0 height 0
click at [299, 269] on div at bounding box center [300, 285] width 5 height 5
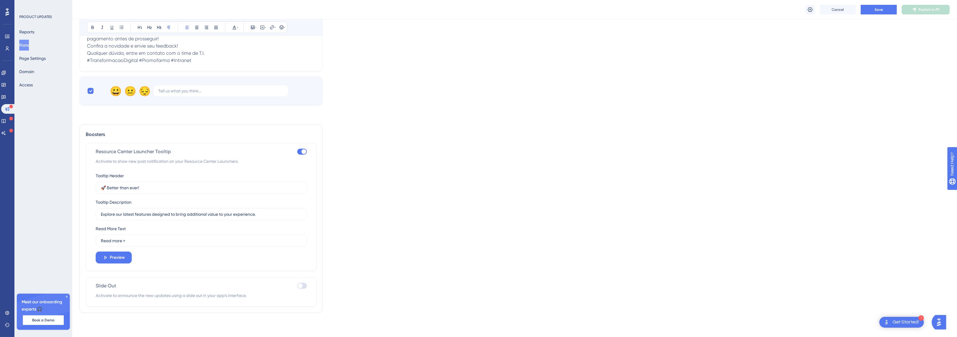
click at [297, 269] on input "checkbox" at bounding box center [297, 286] width 0 height 0
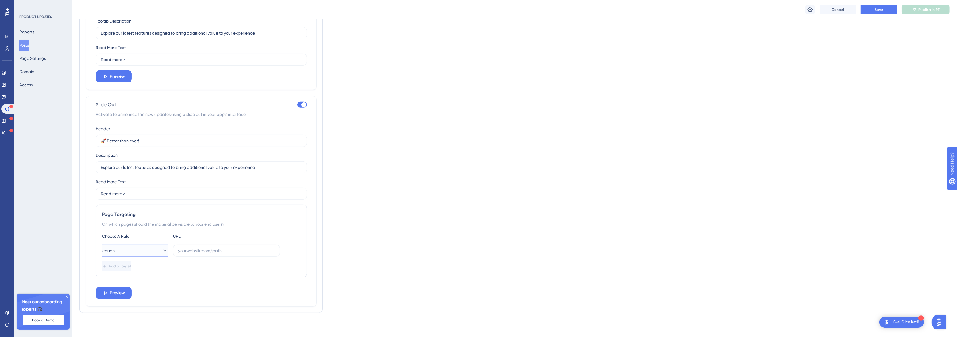
click at [115, 250] on span "equals" at bounding box center [108, 250] width 13 height 7
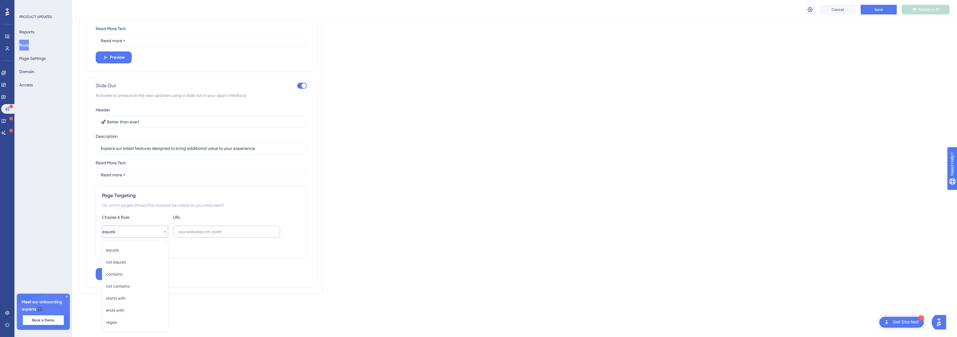
click at [208, 236] on label at bounding box center [226, 232] width 107 height 12
click at [208, 235] on input "text" at bounding box center [226, 231] width 97 height 7
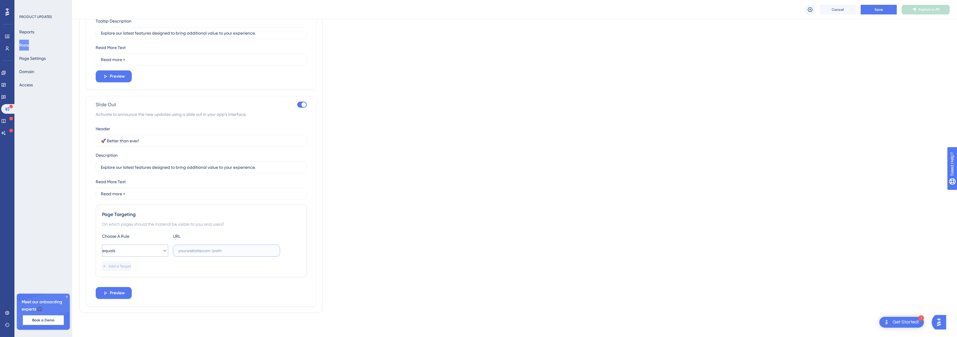
scroll to position [445, 0]
click at [111, 269] on button "Preview" at bounding box center [114, 293] width 36 height 12
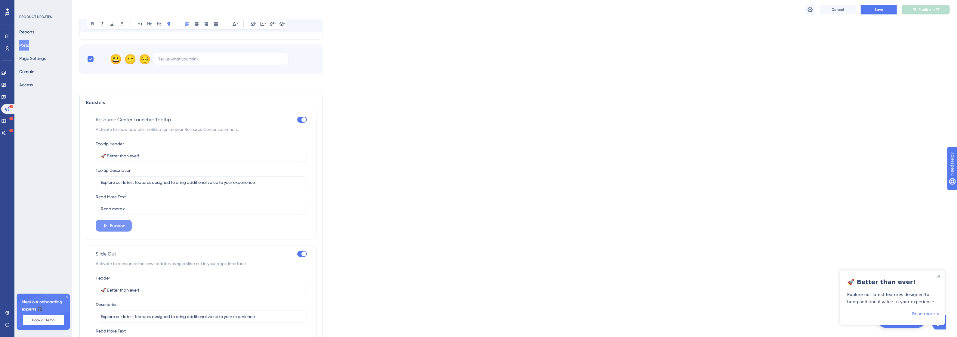
drag, startPoint x: 135, startPoint y: 222, endPoint x: 126, endPoint y: 225, distance: 10.1
click at [134, 223] on div "Tooltip Header 🚀 Better than ever! Tooltip Description Explore our latest featu…" at bounding box center [201, 185] width 211 height 91
click at [124, 226] on span "Preview" at bounding box center [117, 225] width 15 height 7
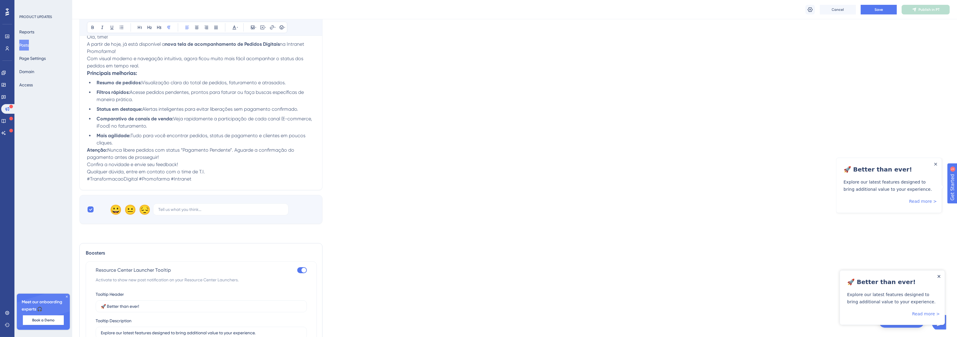
click at [765, 269] on icon "Close Announcement" at bounding box center [938, 276] width 3 height 3
click at [765, 164] on icon "Close Announcement" at bounding box center [935, 163] width 3 height 3
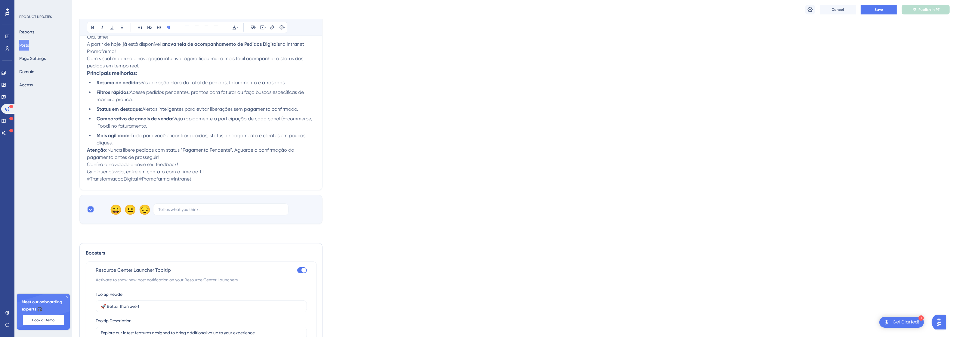
scroll to position [69, 0]
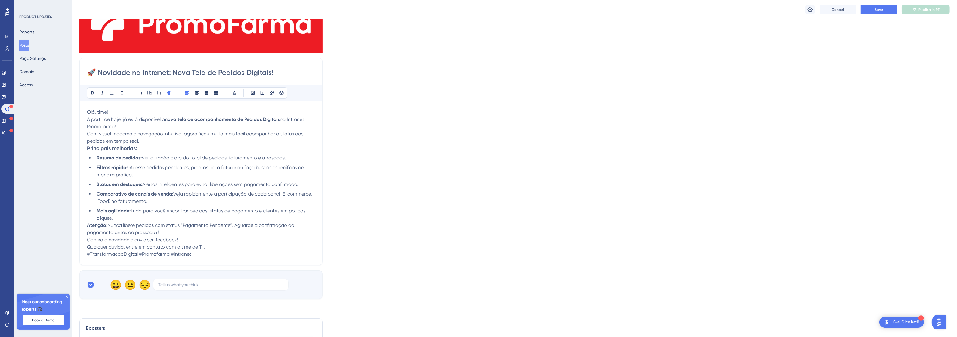
click at [765, 14] on div "Cancel Save Publish in PT" at bounding box center [514, 9] width 884 height 19
click at [765, 11] on span "Save" at bounding box center [878, 9] width 8 height 5
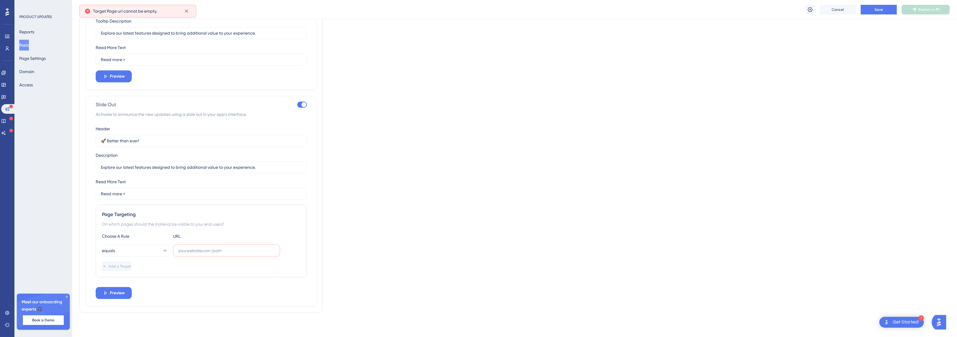
scroll to position [262, 0]
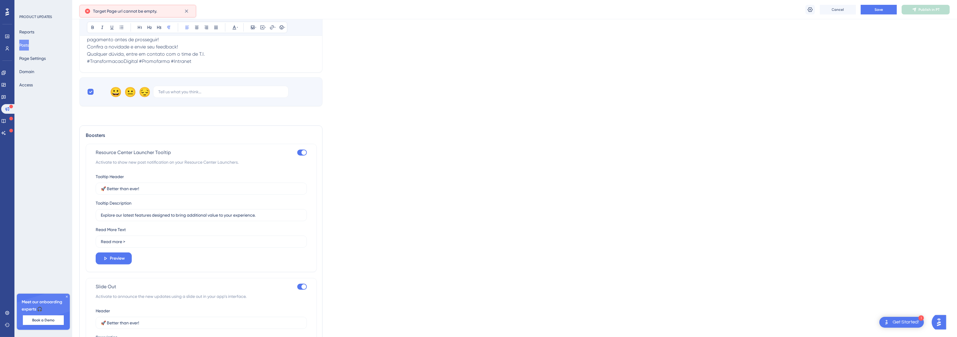
click at [297, 269] on div at bounding box center [302, 287] width 10 height 6
click at [297, 269] on input "checkbox" at bounding box center [297, 287] width 0 height 0
checkbox input "false"
click at [302, 153] on div at bounding box center [303, 152] width 5 height 5
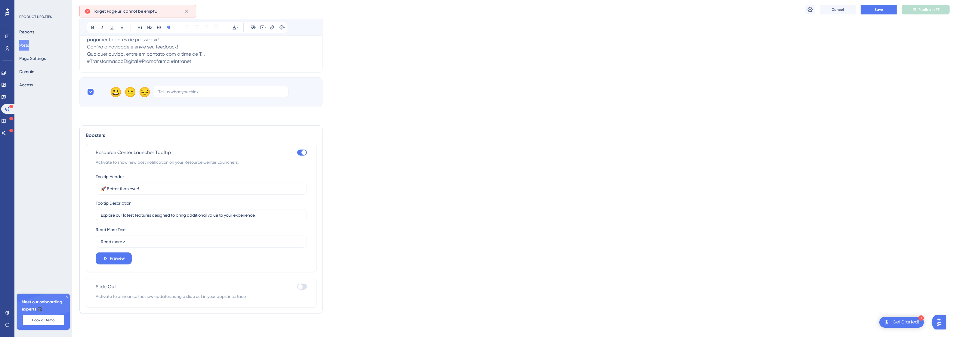
click at [297, 153] on input "checkbox" at bounding box center [297, 152] width 0 height 0
checkbox input "false"
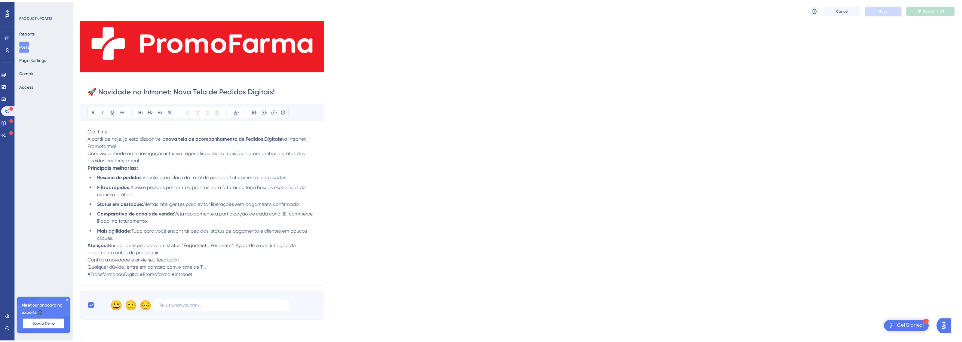
scroll to position [0, 0]
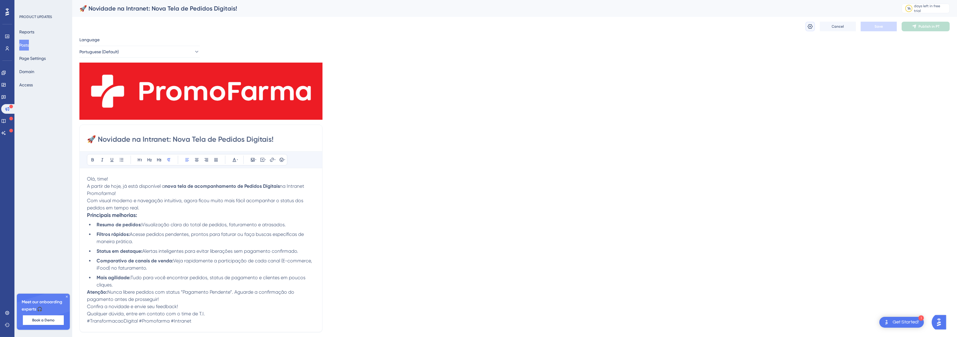
click at [765, 26] on icon at bounding box center [810, 26] width 6 height 6
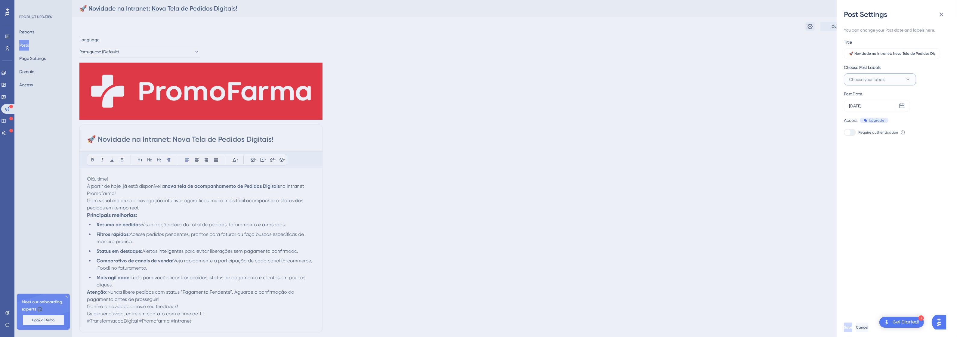
click at [765, 80] on button "Choose your labels" at bounding box center [880, 79] width 72 height 12
click at [765, 141] on div at bounding box center [850, 140] width 6 height 6
checkbox input "true"
click at [765, 121] on div "Access Upgrade" at bounding box center [894, 120] width 101 height 7
click at [765, 269] on button "Save" at bounding box center [848, 327] width 8 height 10
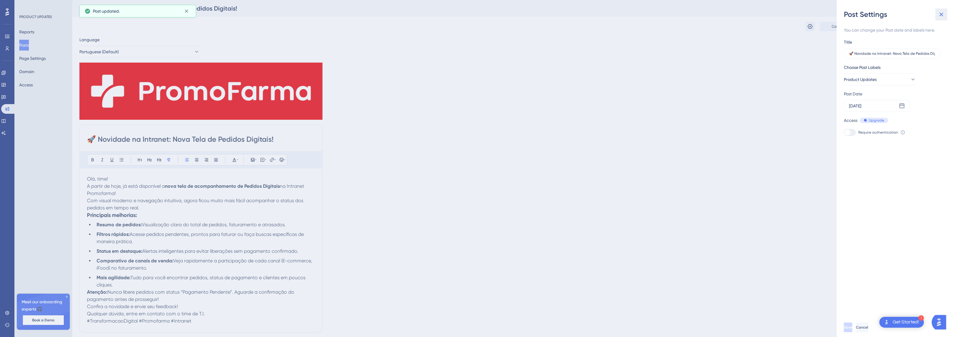
click at [765, 15] on icon at bounding box center [940, 14] width 7 height 7
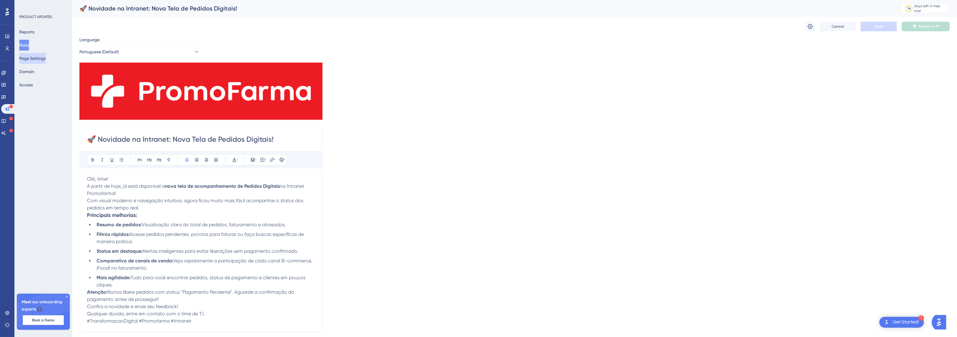
click at [35, 61] on button "Page Settings" at bounding box center [32, 58] width 26 height 11
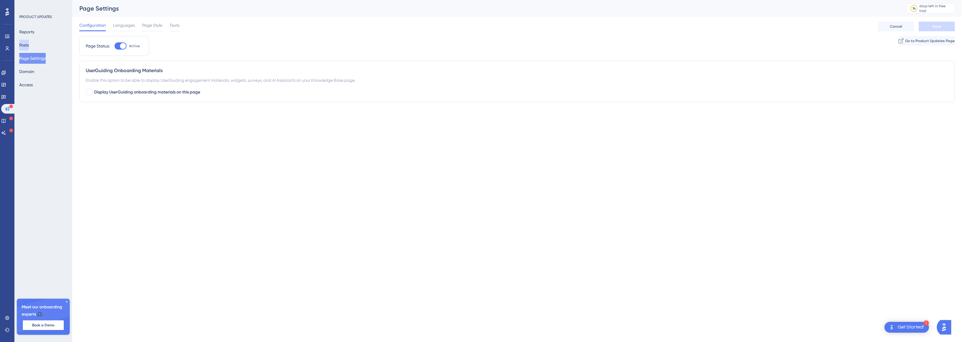
drag, startPoint x: 30, startPoint y: 41, endPoint x: 40, endPoint y: 58, distance: 19.4
click at [34, 56] on div "Reports Posts Page Settings Domain Access" at bounding box center [43, 58] width 49 height 64
click at [91, 93] on div at bounding box center [89, 92] width 6 height 6
checkbox input "true"
drag, startPoint x: 105, startPoint y: 125, endPoint x: 109, endPoint y: 135, distance: 10.8
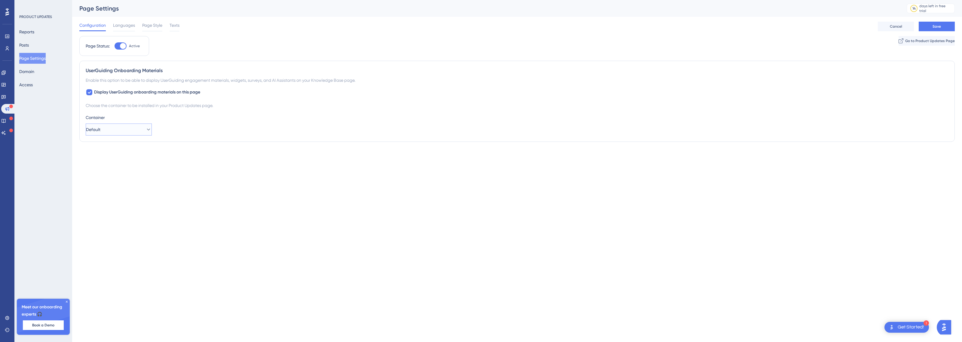
click at [107, 129] on button "Default" at bounding box center [119, 130] width 66 height 12
click at [765, 26] on button "Save" at bounding box center [937, 27] width 36 height 10
click at [765, 42] on span "Go to Product Updates Page" at bounding box center [930, 40] width 50 height 5
click at [6, 119] on icon at bounding box center [3, 120] width 5 height 5
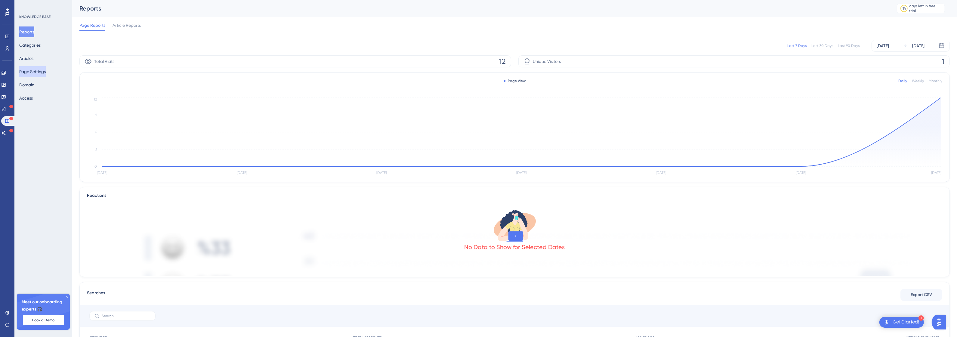
click at [41, 74] on button "Page Settings" at bounding box center [32, 71] width 26 height 11
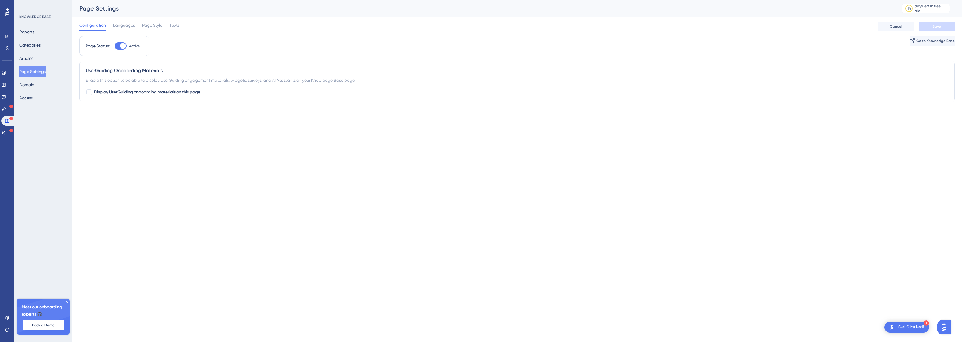
click at [765, 46] on div "Page Status: Active Go to Knowledge Base" at bounding box center [517, 48] width 876 height 25
click at [765, 44] on button "Go to Knowledge Base" at bounding box center [932, 41] width 46 height 10
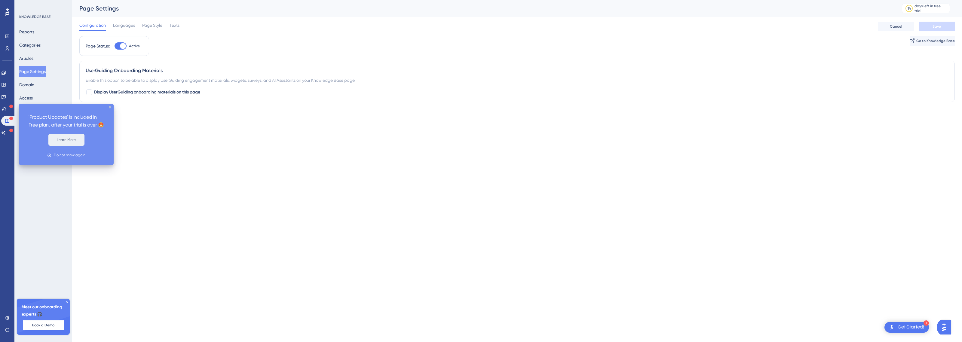
click at [67, 145] on button "Learn More" at bounding box center [66, 140] width 36 height 12
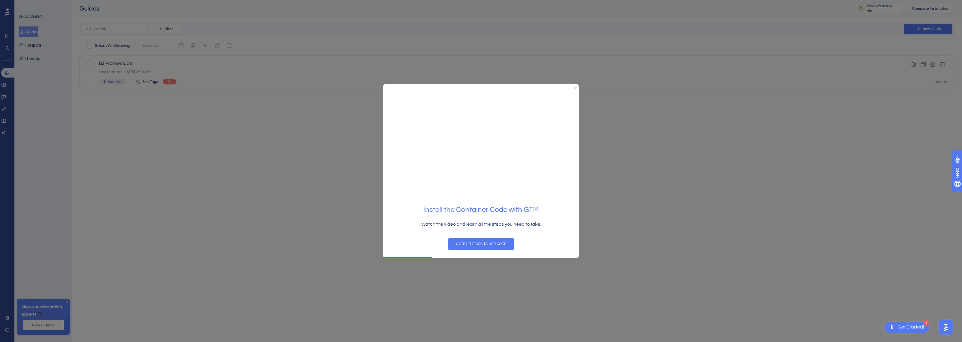
click at [576, 86] on icon "Close Preview" at bounding box center [575, 87] width 2 height 2
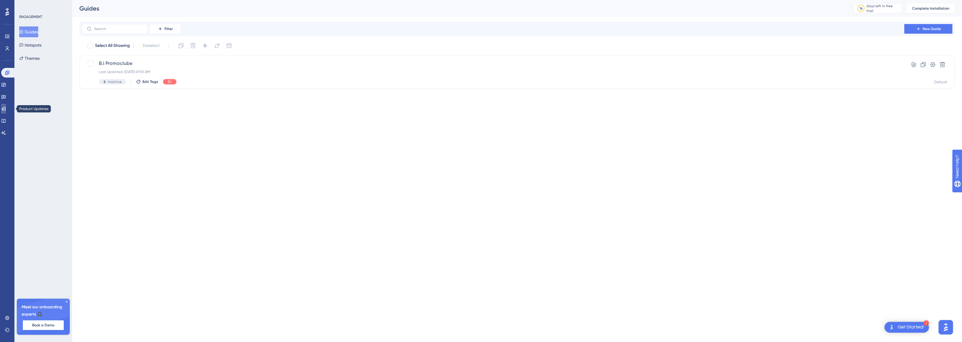
click at [5, 104] on link at bounding box center [3, 109] width 5 height 10
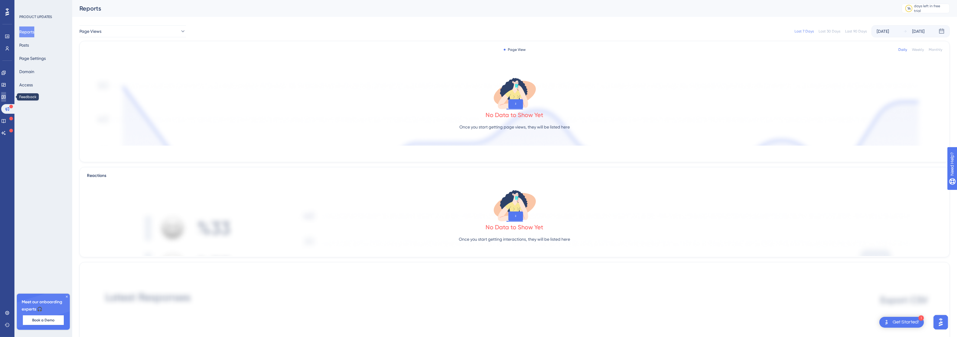
click at [6, 95] on icon at bounding box center [3, 96] width 5 height 5
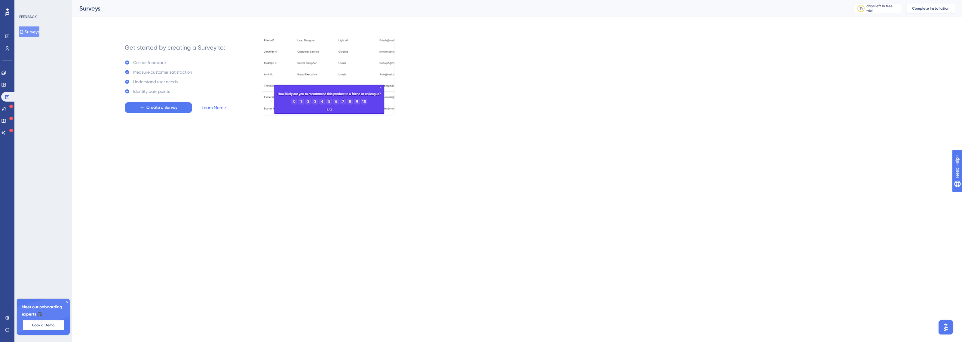
click at [37, 29] on button "Surveys" at bounding box center [29, 31] width 20 height 11
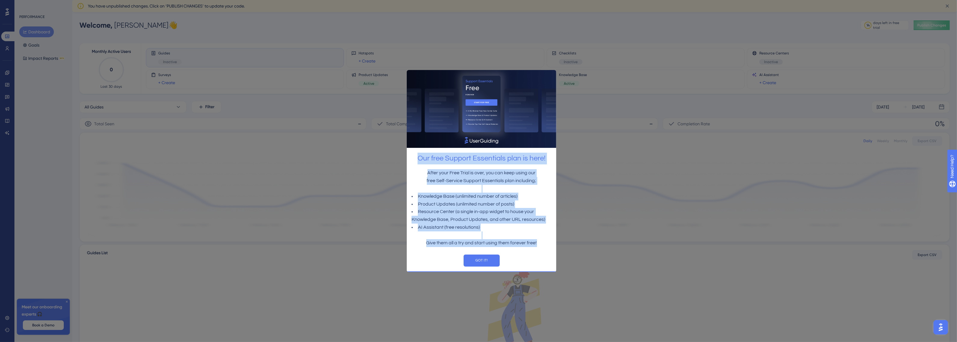
drag, startPoint x: 544, startPoint y: 242, endPoint x: 416, endPoint y: 157, distance: 153.8
click at [416, 157] on div "Our free Support Essentials plan is here! After your Free Trial is over, you ca…" at bounding box center [480, 170] width 149 height 201
click at [483, 259] on button "GOT IT!" at bounding box center [481, 260] width 36 height 12
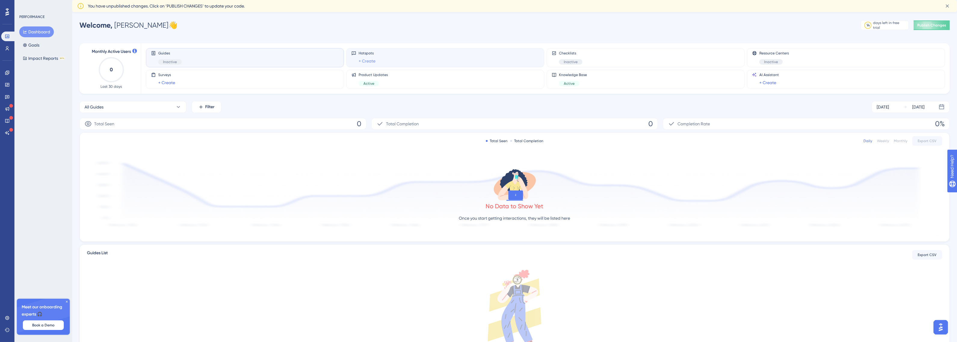
click at [366, 60] on link "+ Create" at bounding box center [366, 60] width 17 height 7
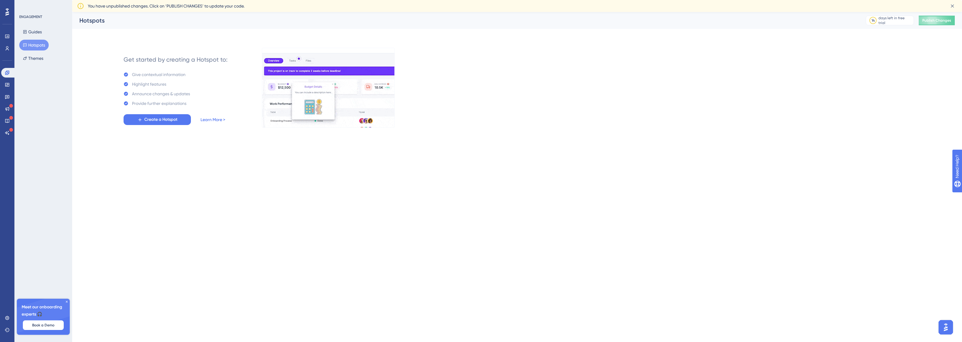
click at [222, 119] on link "Learn More >" at bounding box center [213, 119] width 25 height 7
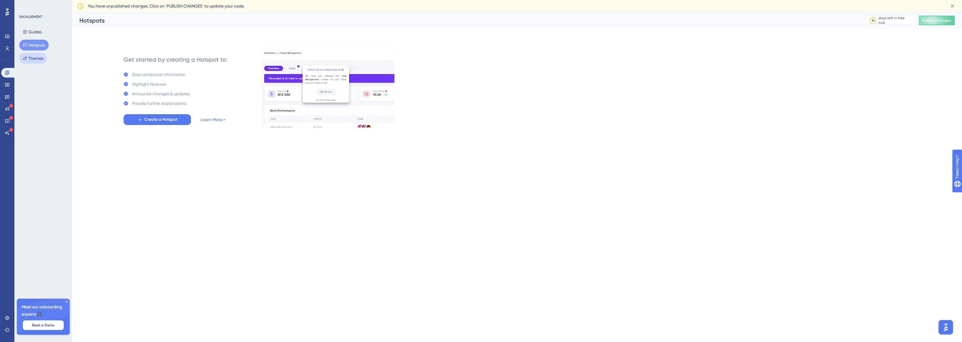
click at [33, 59] on button "Themes" at bounding box center [33, 58] width 28 height 11
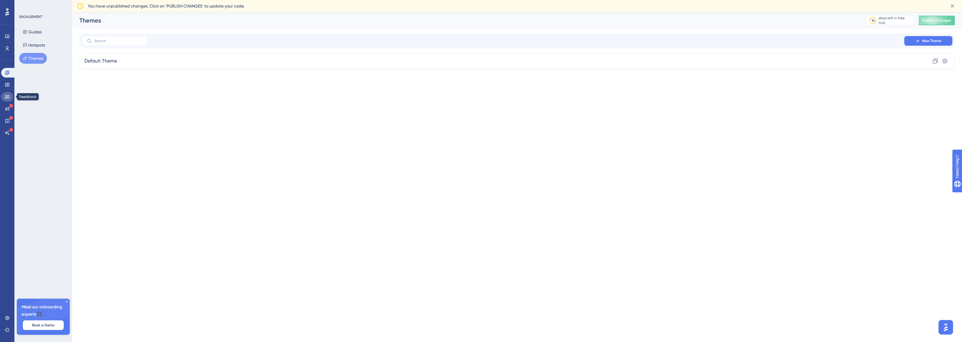
click at [8, 92] on link at bounding box center [7, 97] width 12 height 10
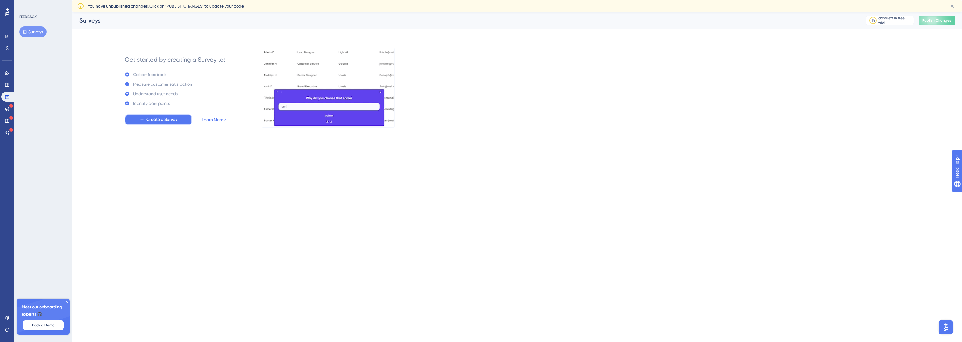
click at [170, 118] on span "Create a Survey" at bounding box center [161, 119] width 31 height 7
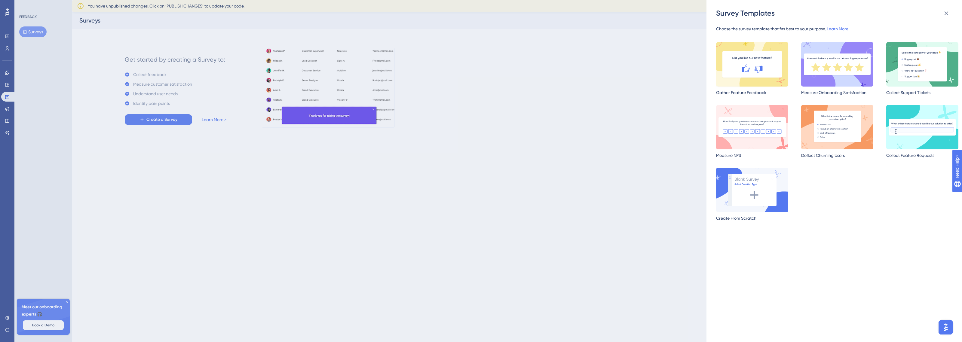
click at [740, 62] on img at bounding box center [752, 64] width 72 height 45
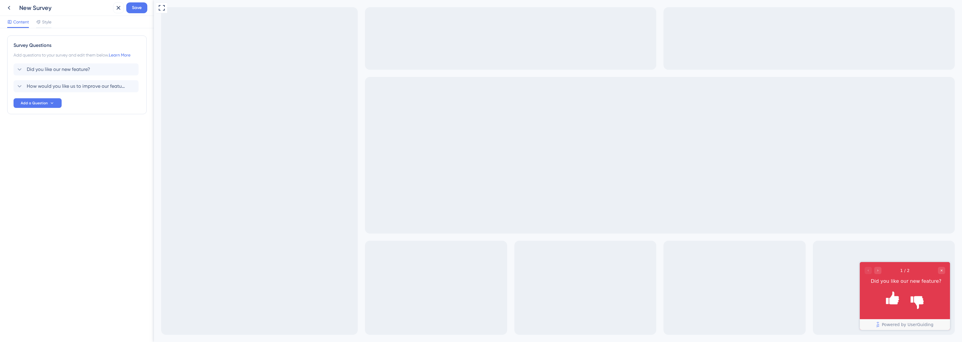
click at [882, 271] on div "1 / 2" at bounding box center [905, 270] width 81 height 7
drag, startPoint x: 881, startPoint y: 271, endPoint x: 879, endPoint y: 281, distance: 10.4
click at [881, 272] on div "Go to Question 2" at bounding box center [877, 270] width 7 height 7
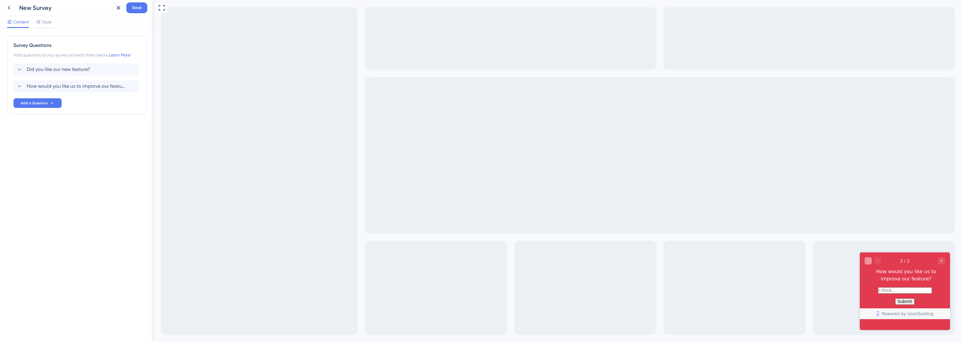
click at [868, 259] on icon "Go to Question 1" at bounding box center [869, 261] width 4 height 4
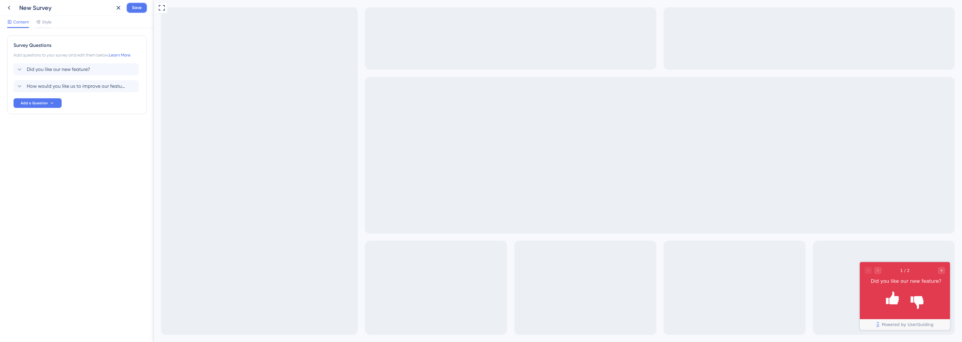
click at [134, 6] on span "Save" at bounding box center [137, 7] width 10 height 7
click at [44, 23] on span "Style" at bounding box center [46, 21] width 9 height 7
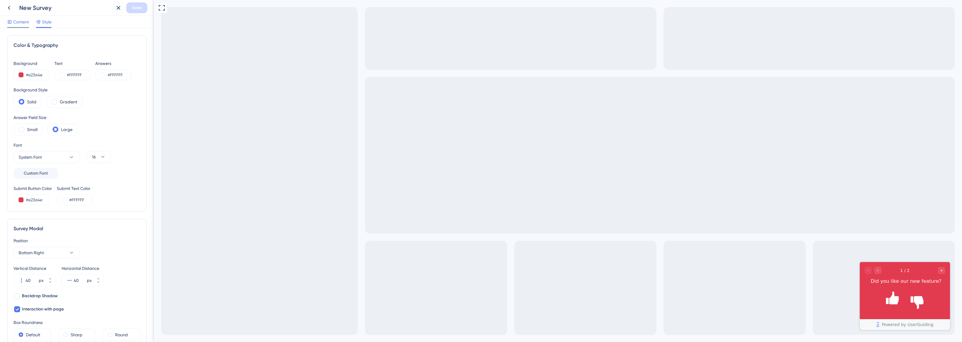
click at [11, 22] on icon at bounding box center [9, 22] width 5 height 5
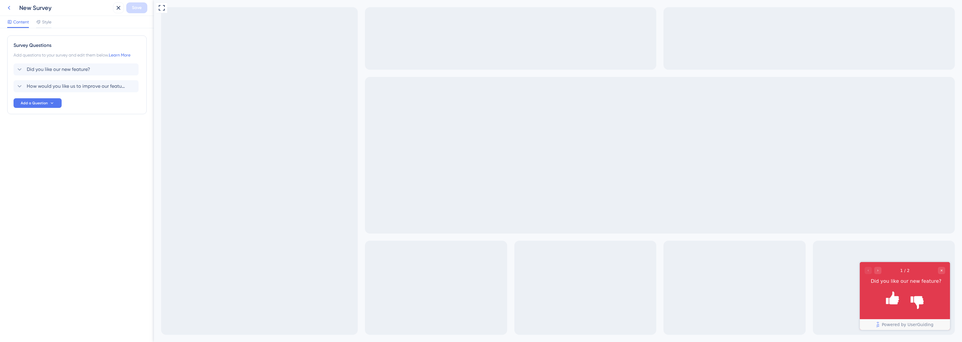
click at [11, 11] on icon at bounding box center [8, 7] width 7 height 7
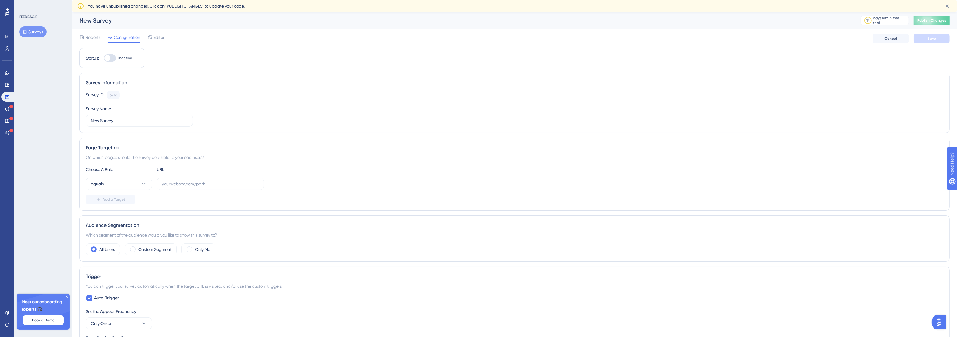
click at [110, 56] on div at bounding box center [110, 57] width 12 height 7
click at [104, 58] on input "Inactive" at bounding box center [103, 58] width 0 height 0
checkbox input "false"
click at [172, 182] on input "text" at bounding box center [210, 183] width 97 height 7
paste input "[URL][DOMAIN_NAME]"
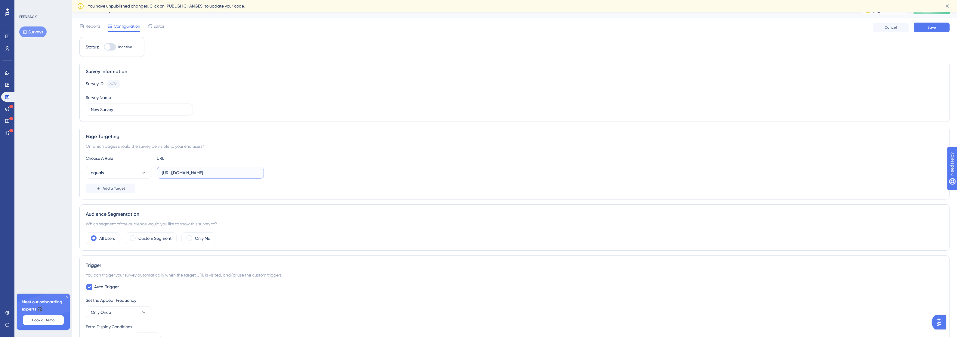
scroll to position [16, 0]
type input "[URL][DOMAIN_NAME]"
click at [113, 183] on span "Add a Target" at bounding box center [114, 183] width 23 height 5
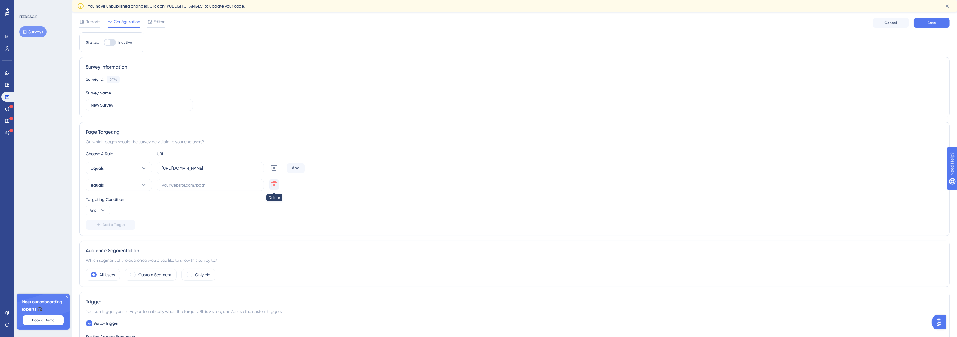
click at [275, 186] on icon at bounding box center [273, 184] width 7 height 7
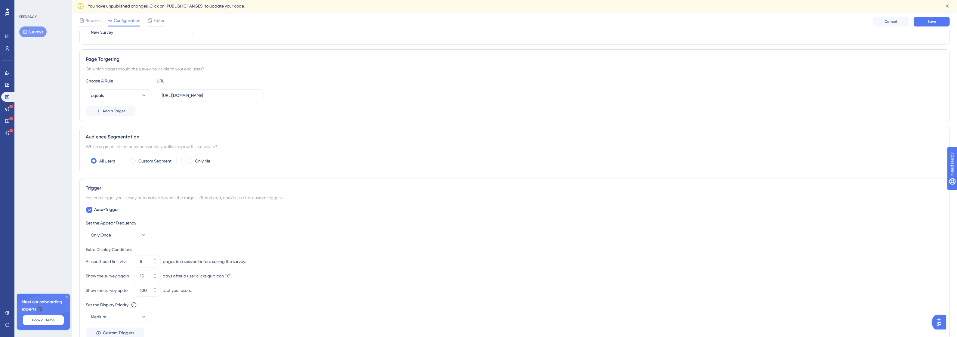
scroll to position [241, 0]
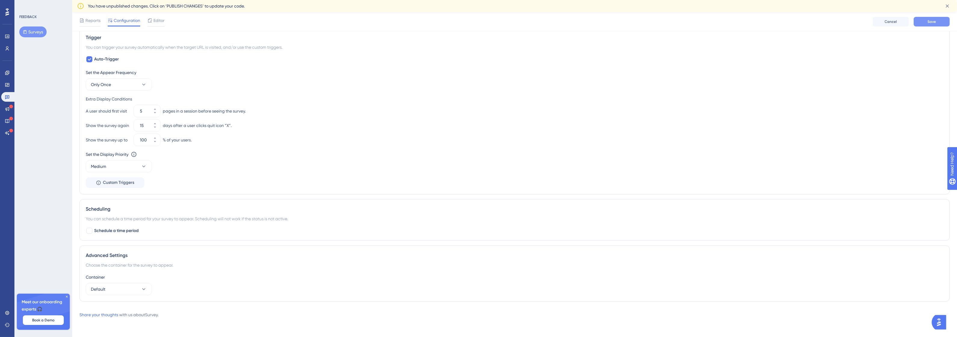
click at [946, 20] on button "Save" at bounding box center [931, 22] width 36 height 10
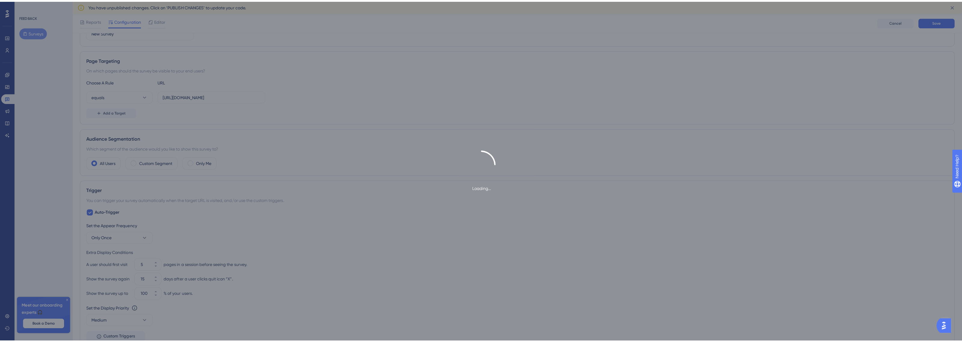
scroll to position [0, 0]
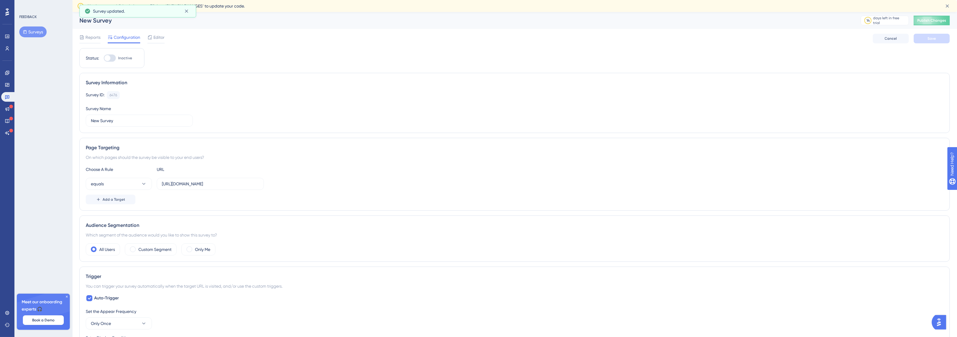
click at [111, 60] on div at bounding box center [110, 57] width 12 height 7
click at [104, 58] on input "Inactive" at bounding box center [103, 58] width 0 height 0
checkbox input "true"
click at [931, 39] on span "Save" at bounding box center [931, 38] width 8 height 5
click at [156, 36] on span "Editor" at bounding box center [158, 37] width 11 height 7
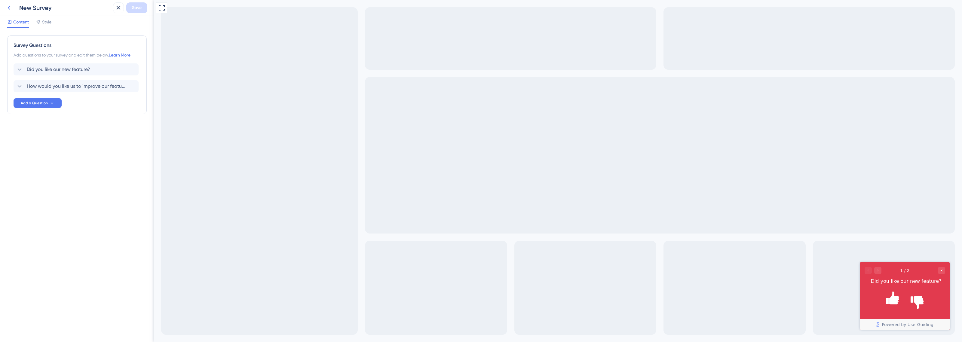
click at [8, 8] on icon at bounding box center [9, 8] width 2 height 4
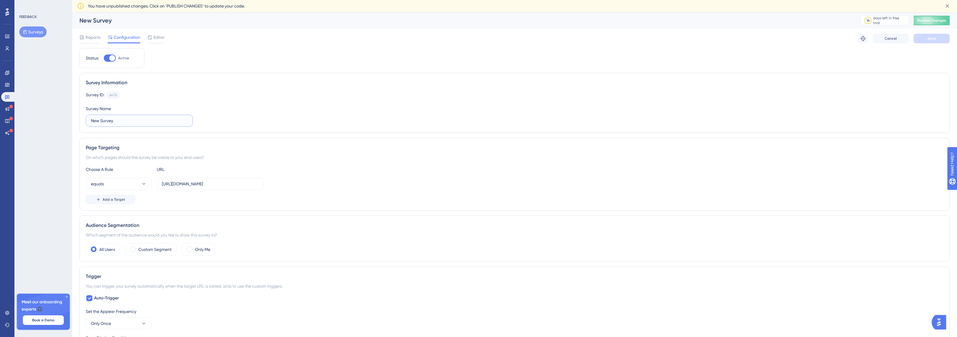
drag, startPoint x: 118, startPoint y: 120, endPoint x: 86, endPoint y: 121, distance: 31.6
click at [86, 121] on label "New Survey" at bounding box center [139, 121] width 107 height 12
type input "Feedback - Nova atualização"
click at [84, 34] on div "Reports" at bounding box center [89, 37] width 21 height 7
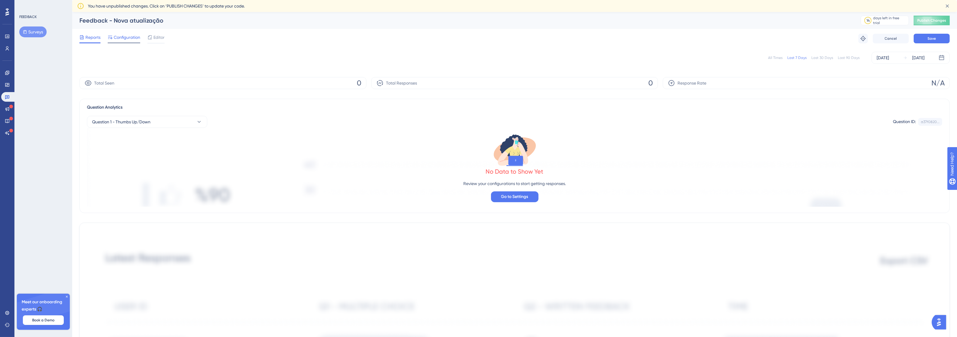
click at [115, 36] on span "Configuration" at bounding box center [127, 37] width 26 height 7
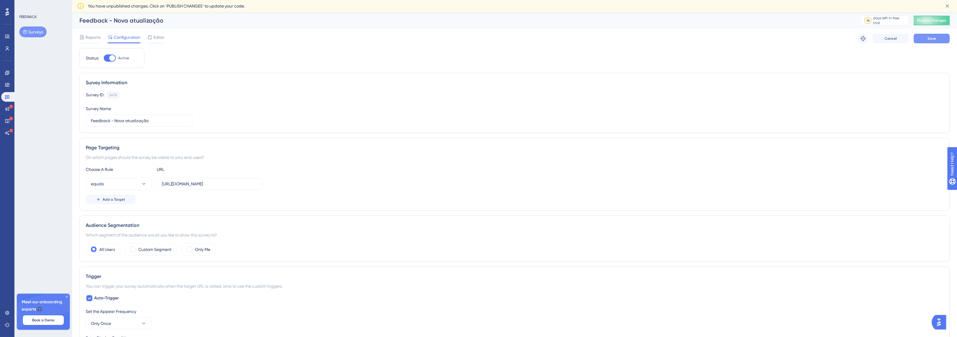
click at [931, 38] on span "Save" at bounding box center [931, 38] width 8 height 5
click at [83, 37] on icon at bounding box center [81, 37] width 5 height 5
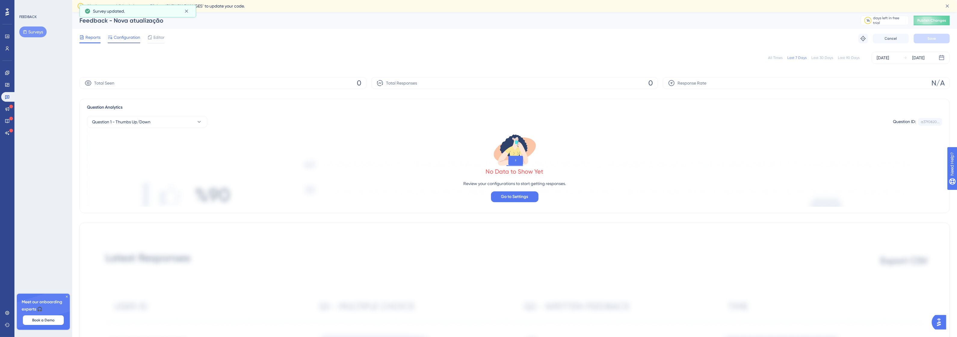
click at [125, 35] on span "Configuration" at bounding box center [127, 37] width 26 height 7
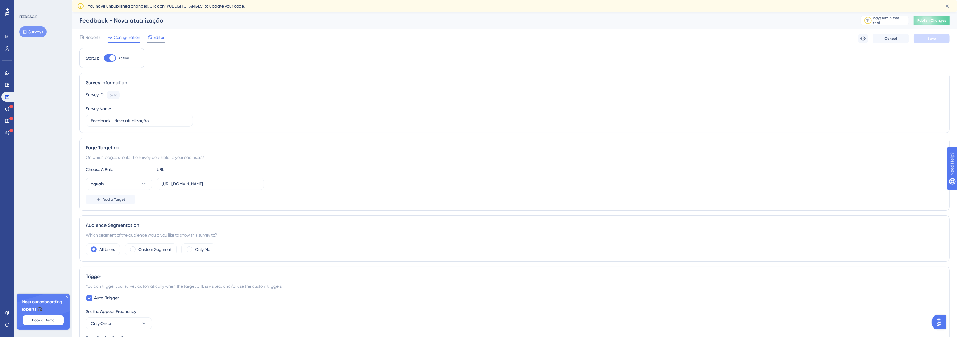
click at [160, 41] on div "Editor" at bounding box center [155, 39] width 17 height 10
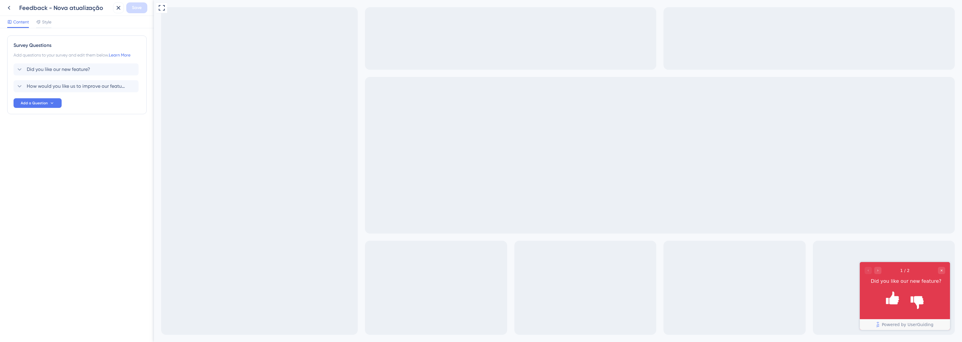
click at [16, 7] on div "Feedback - Nova atualização" at bounding box center [57, 7] width 107 height 11
click at [11, 8] on icon at bounding box center [8, 7] width 7 height 7
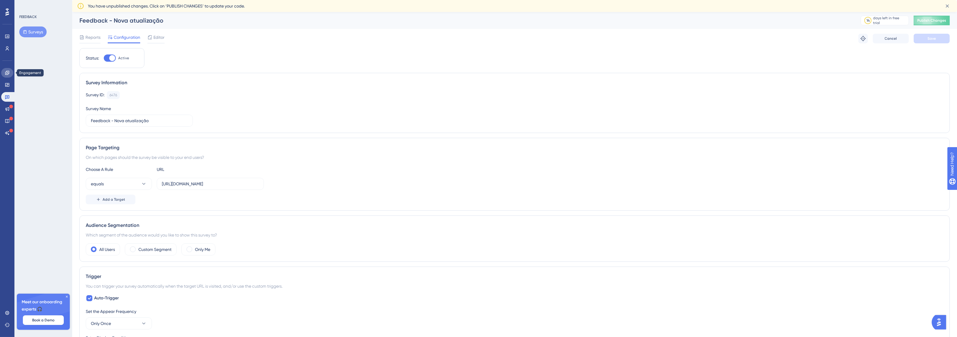
click at [8, 69] on link at bounding box center [7, 73] width 12 height 10
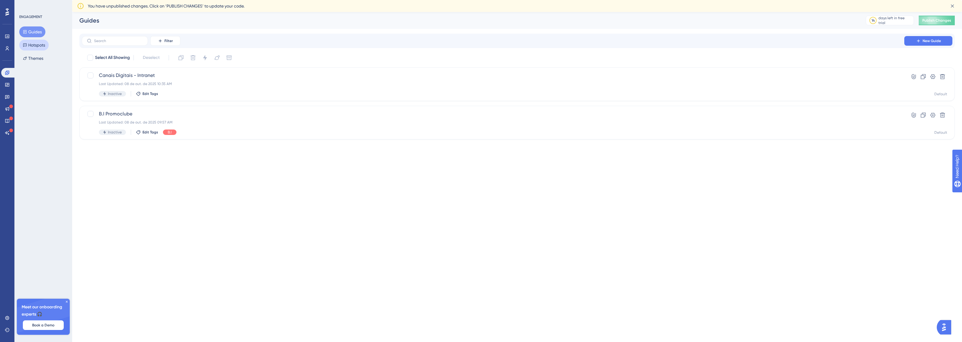
click at [29, 42] on button "Hotspots" at bounding box center [33, 45] width 29 height 11
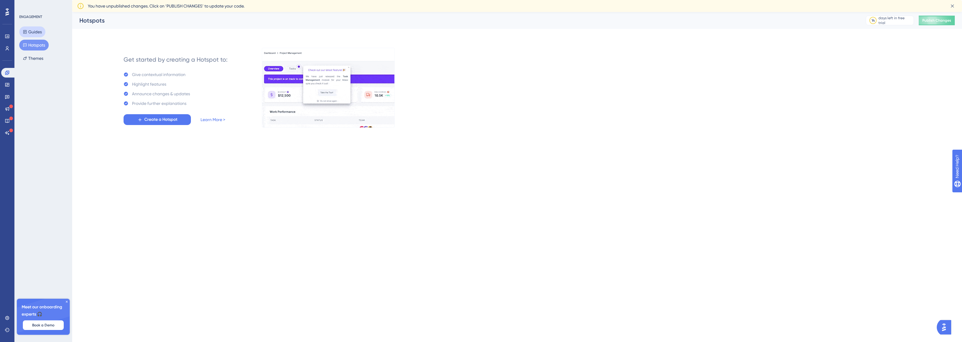
click at [30, 33] on button "Guides" at bounding box center [32, 31] width 26 height 11
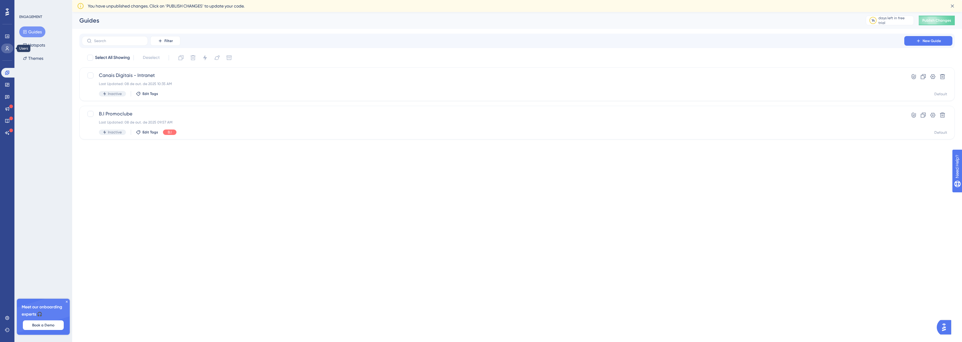
click at [5, 47] on icon at bounding box center [7, 48] width 5 height 5
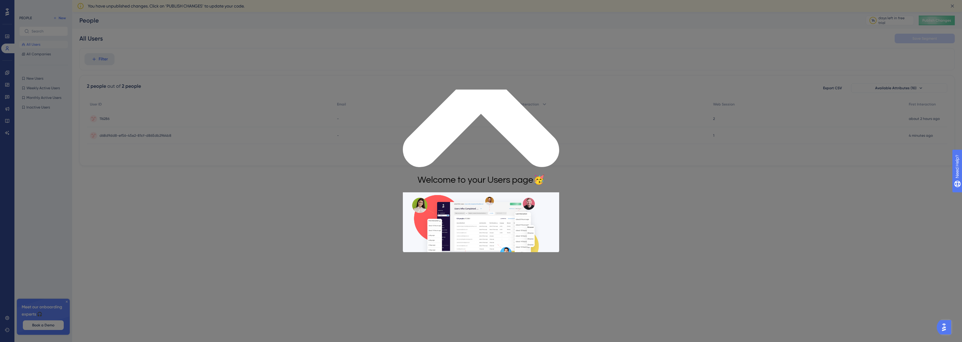
click at [483, 312] on button "START" at bounding box center [481, 318] width 36 height 13
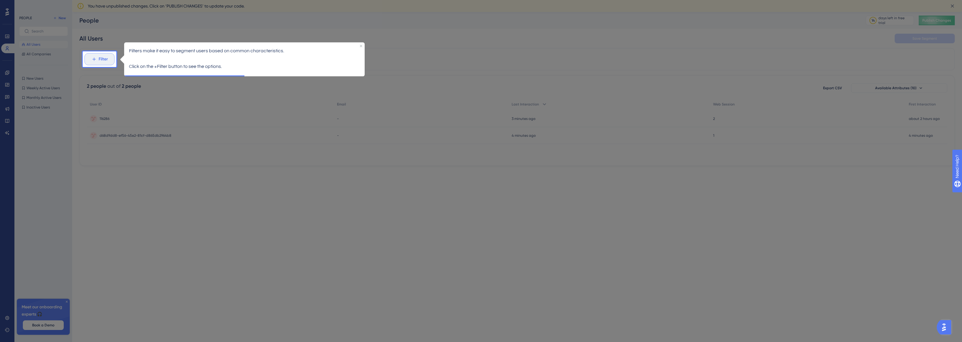
click at [102, 63] on button "Filter" at bounding box center [100, 59] width 30 height 12
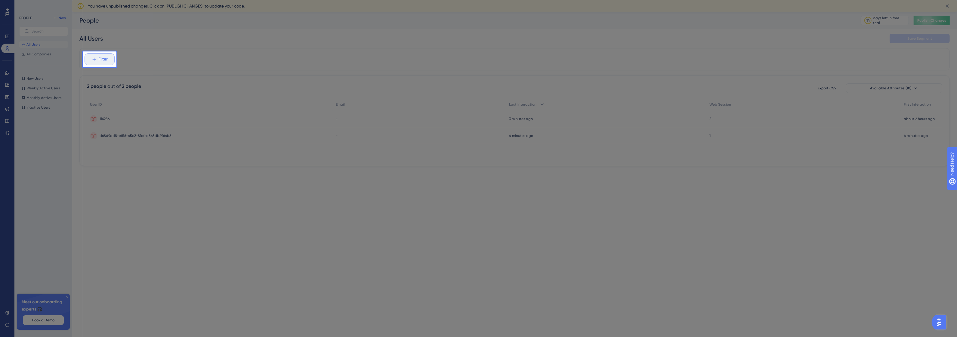
scroll to position [35, 0]
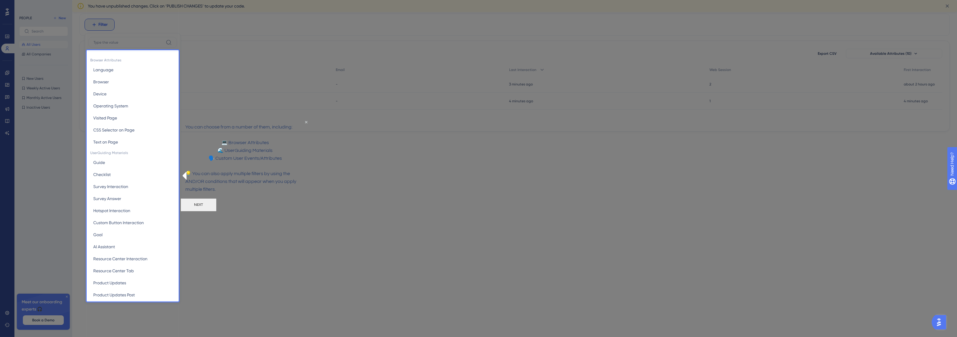
click at [216, 211] on button "NEXT" at bounding box center [198, 204] width 36 height 13
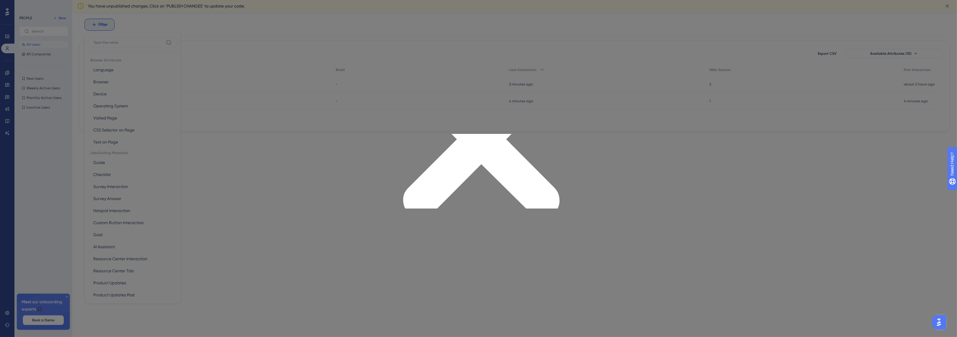
click at [474, 262] on button "GOT IT" at bounding box center [481, 268] width 36 height 13
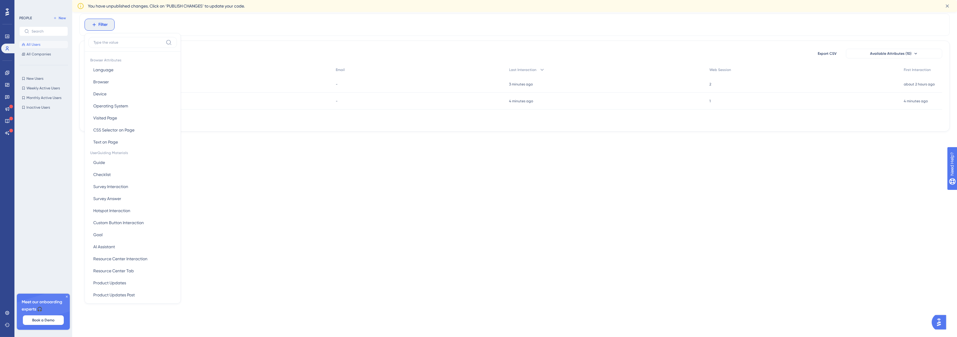
click at [104, 26] on span "Filter" at bounding box center [103, 24] width 9 height 7
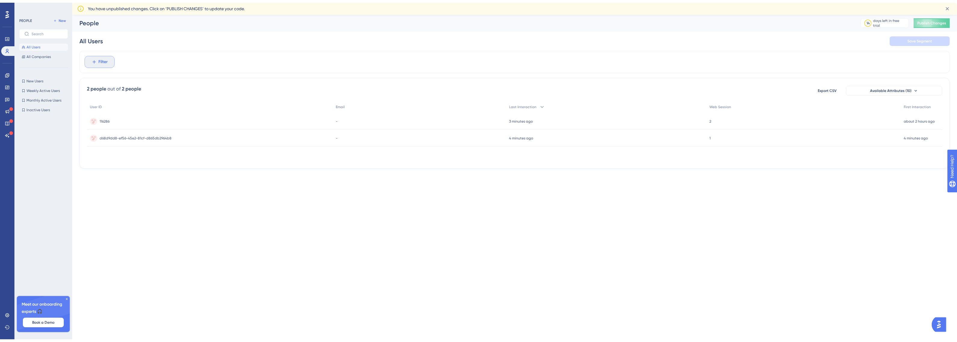
scroll to position [0, 0]
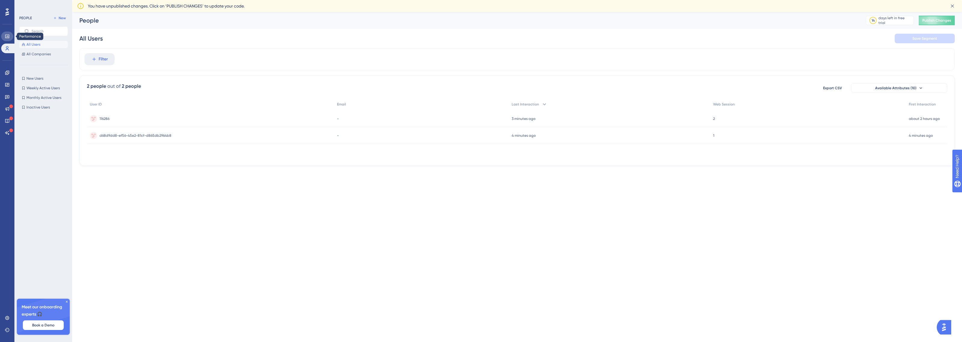
click at [6, 34] on icon at bounding box center [7, 36] width 5 height 5
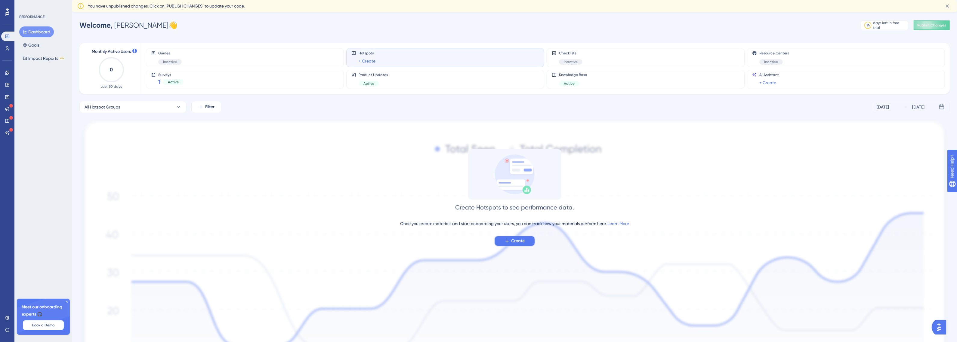
drag, startPoint x: 521, startPoint y: 238, endPoint x: 73, endPoint y: 72, distance: 477.9
click at [90, 83] on div "Monthly Active Users 0 Last 30 days Guides Inactive Hotspots + Create Checklist…" at bounding box center [514, 240] width 870 height 408
click at [32, 46] on button "Goals" at bounding box center [31, 45] width 24 height 11
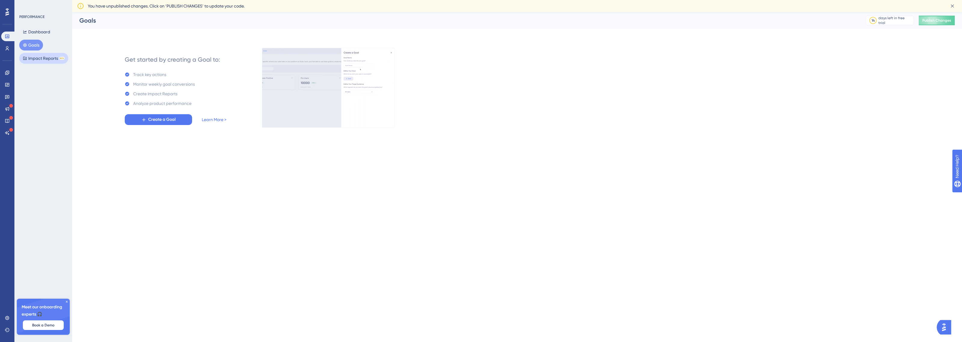
click at [36, 57] on button "Impact Reports BETA" at bounding box center [43, 58] width 49 height 11
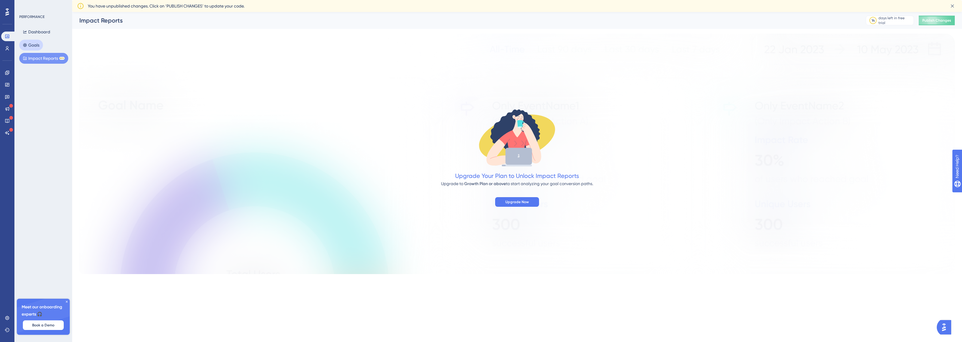
click at [31, 44] on button "Goals" at bounding box center [31, 45] width 24 height 11
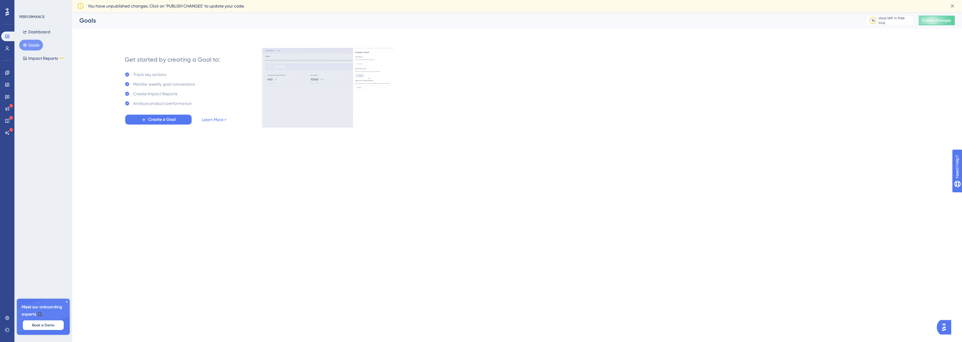
click at [154, 120] on span "Create a Goal" at bounding box center [161, 119] width 27 height 7
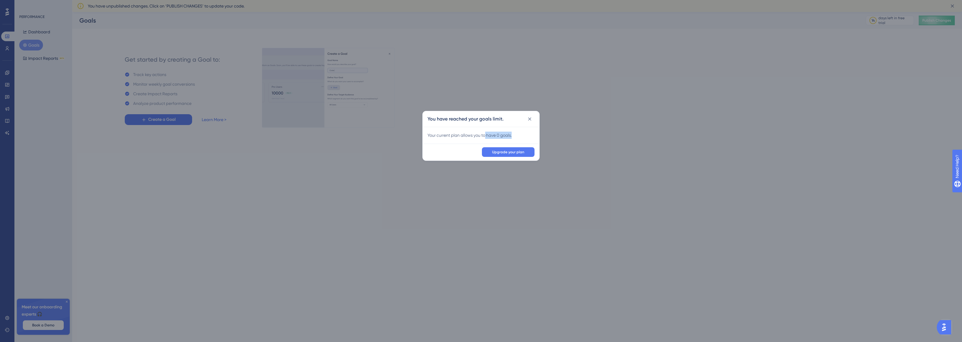
drag, startPoint x: 509, startPoint y: 135, endPoint x: 525, endPoint y: 138, distance: 16.8
click at [525, 138] on div "Your current plan allows you to have 0 goals." at bounding box center [481, 135] width 107 height 7
click at [529, 119] on icon at bounding box center [530, 119] width 6 height 6
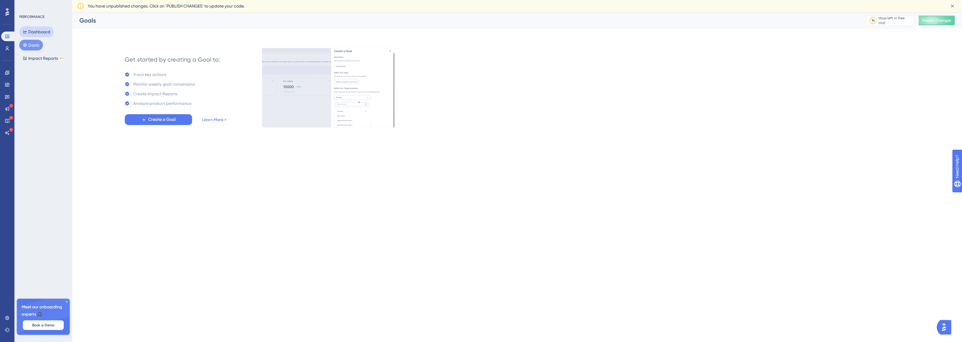
click at [40, 29] on button "Dashboard" at bounding box center [36, 31] width 35 height 11
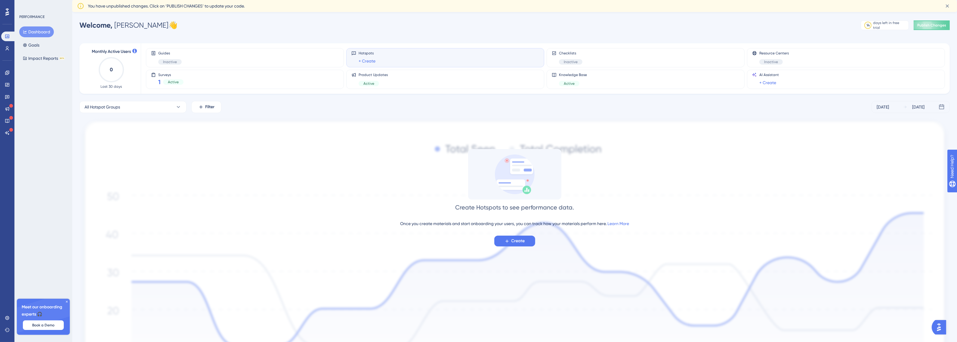
click at [5, 14] on icon at bounding box center [7, 11] width 4 height 7
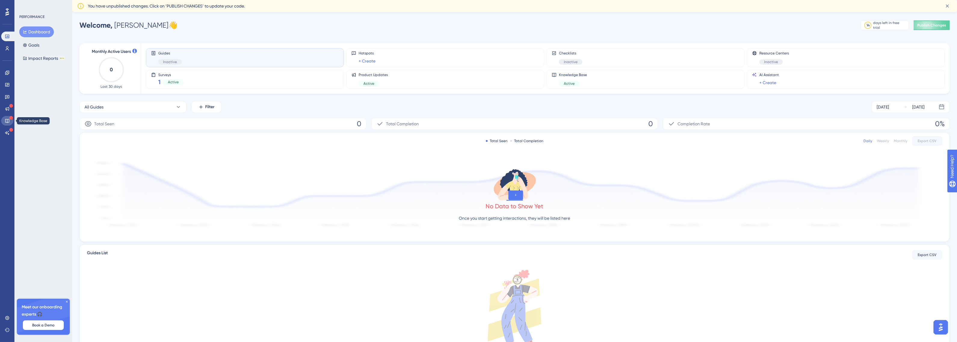
click at [7, 119] on icon at bounding box center [7, 121] width 4 height 4
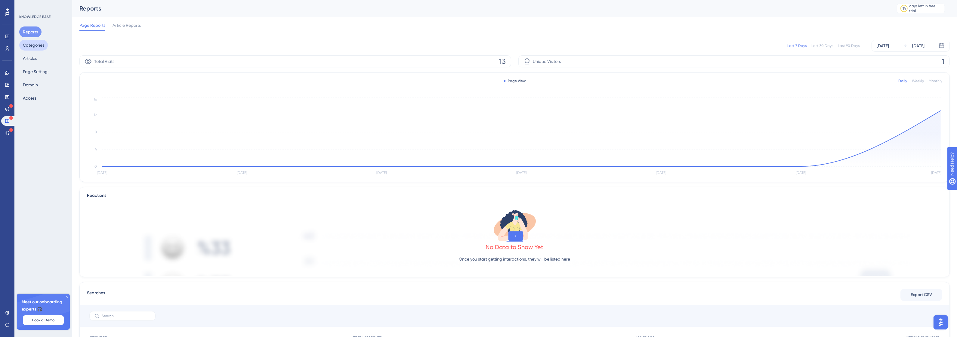
click at [38, 47] on button "Categories" at bounding box center [33, 45] width 29 height 11
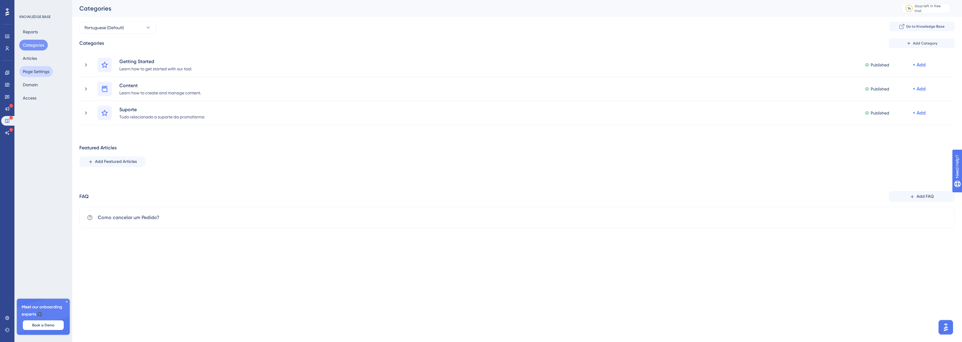
click at [38, 74] on button "Page Settings" at bounding box center [36, 71] width 34 height 11
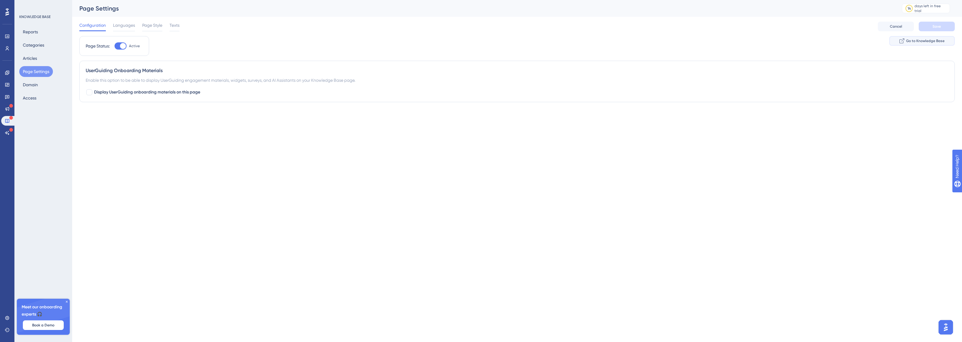
click at [925, 43] on span "Go to Knowledge Base" at bounding box center [925, 40] width 38 height 5
click at [5, 82] on link at bounding box center [7, 85] width 12 height 10
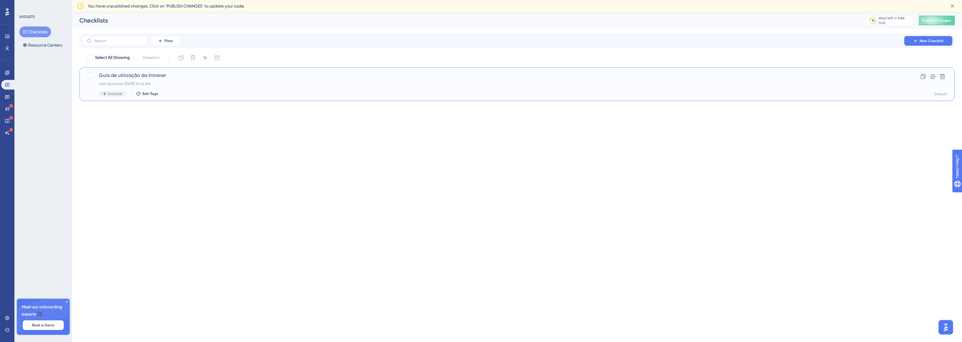
click at [695, 72] on span "Guia de utilização da Intranet" at bounding box center [493, 75] width 788 height 7
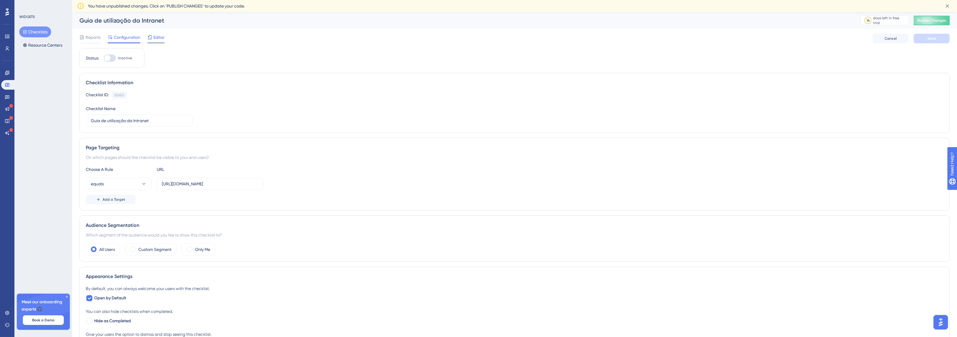
click at [160, 38] on span "Editor" at bounding box center [158, 37] width 11 height 7
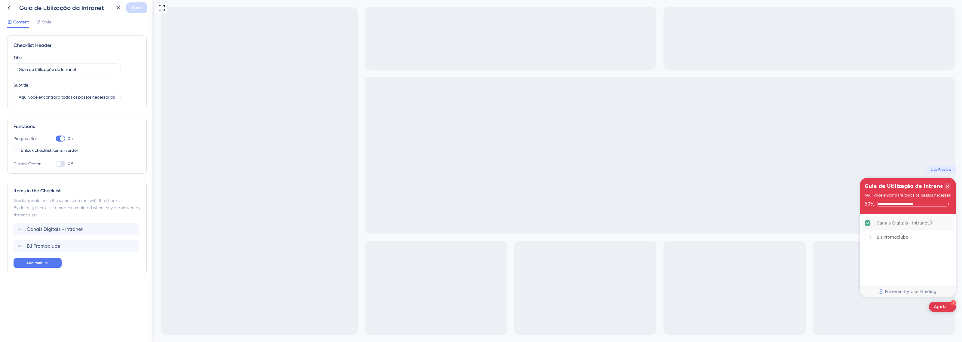
click at [902, 218] on div "Canais Digitais - Intranet" at bounding box center [907, 224] width 91 height 14
click at [902, 224] on div "Canais Digitais - Intranet" at bounding box center [903, 223] width 52 height 7
click at [943, 226] on div "Canais Digitais - Intranet" at bounding box center [907, 224] width 91 height 14
click at [918, 243] on div "B.I Promoclube" at bounding box center [907, 237] width 91 height 13
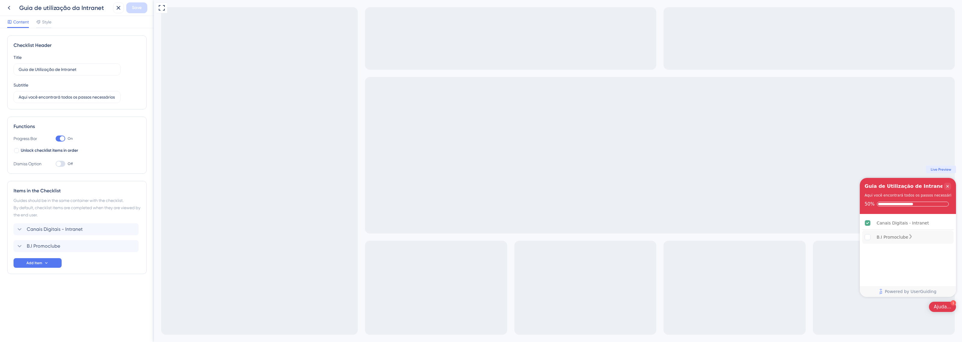
click at [918, 243] on div "B.I Promoclube" at bounding box center [907, 237] width 91 height 13
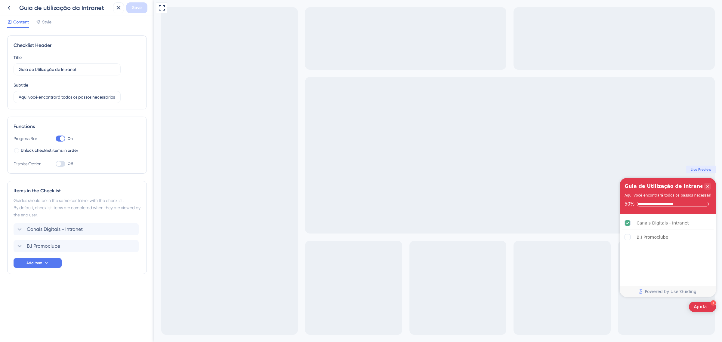
click at [721, 303] on div "Full Screen Preview 1 Ajuda... Guia de Utilização de Intranet Aqui você encontr…" at bounding box center [438, 171] width 568 height 342
click at [644, 223] on div "Canais Digitais - Intranet" at bounding box center [662, 223] width 52 height 7
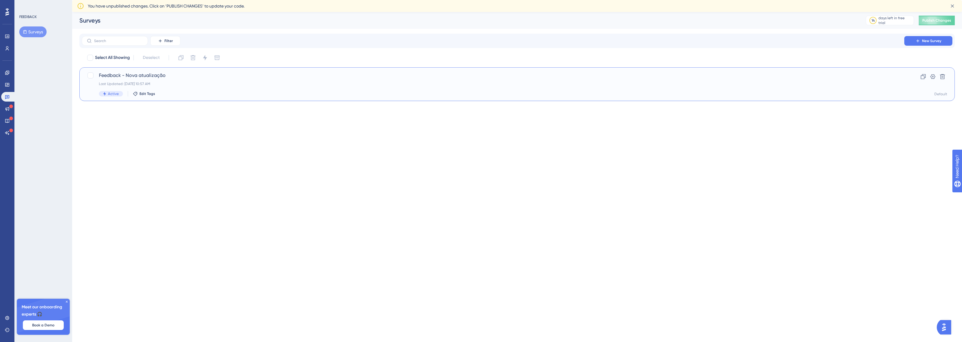
click at [113, 77] on span "Feedback - Nova atualização" at bounding box center [493, 75] width 788 height 7
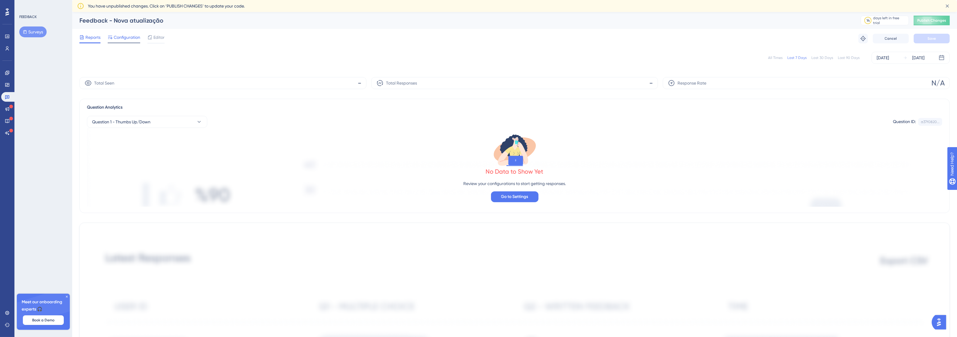
click at [132, 41] on div "Configuration" at bounding box center [124, 39] width 32 height 10
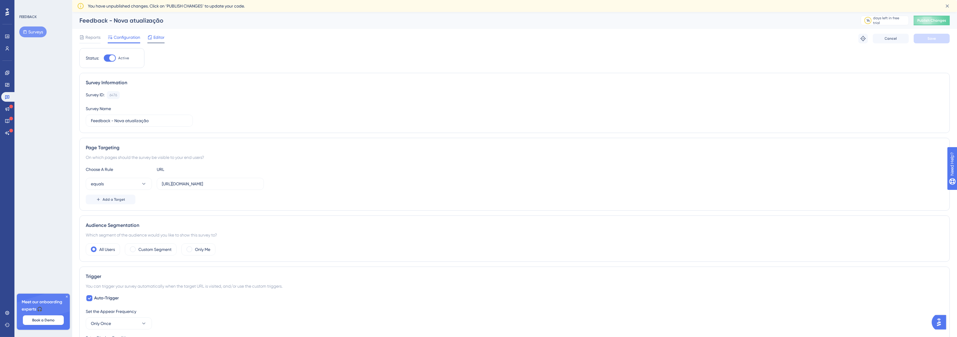
click at [158, 38] on span "Editor" at bounding box center [158, 37] width 11 height 7
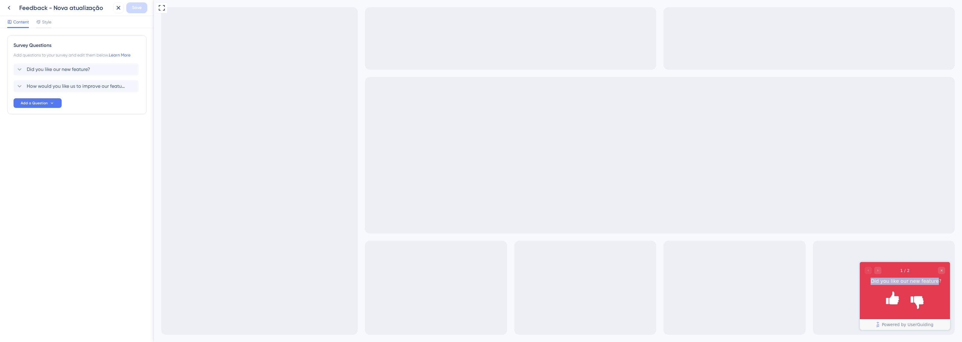
drag, startPoint x: 939, startPoint y: 270, endPoint x: 914, endPoint y: 284, distance: 29.2
click at [932, 291] on div "1 / 2 Did you like our new feature? Powered by UserGuiding" at bounding box center [905, 296] width 90 height 68
click at [877, 271] on icon "Go to Question 2" at bounding box center [878, 271] width 4 height 4
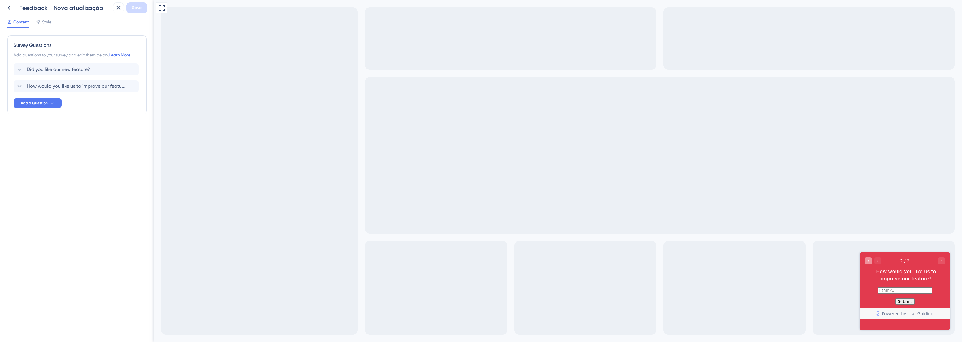
click at [868, 262] on icon "Go to Question 1" at bounding box center [869, 261] width 4 height 4
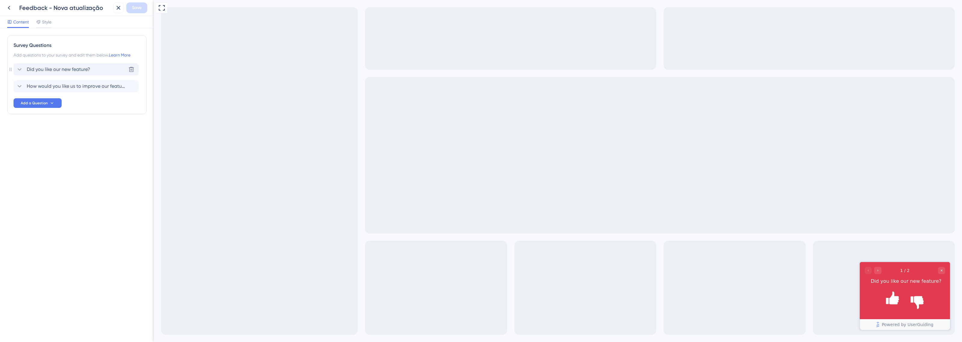
click at [102, 69] on div "Did you like our new feature? [GEOGRAPHIC_DATA]" at bounding box center [76, 69] width 125 height 12
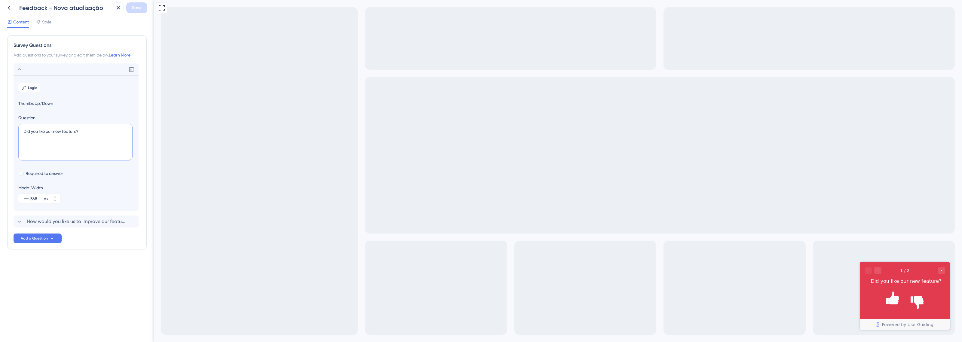
click at [78, 131] on textarea "Did you like our new feature?" at bounding box center [75, 142] width 114 height 37
click at [28, 138] on textarea "Did you like our new feature?" at bounding box center [75, 142] width 114 height 37
click at [86, 219] on span "How would you like us to improve our feature?" at bounding box center [76, 221] width 99 height 7
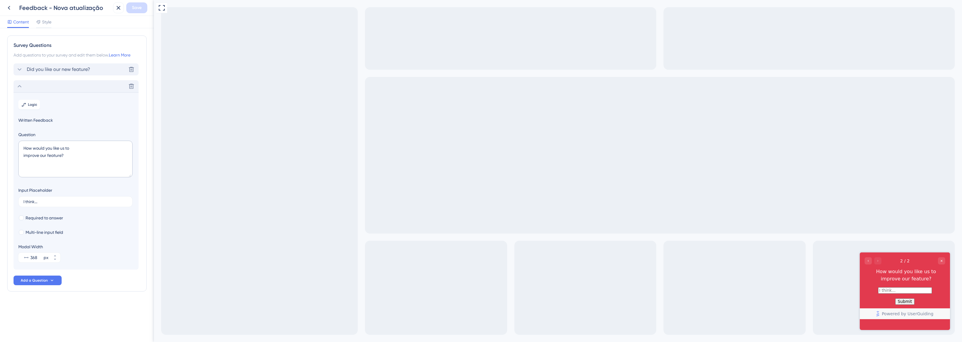
click at [70, 66] on span "Did you like our new feature?" at bounding box center [58, 69] width 63 height 7
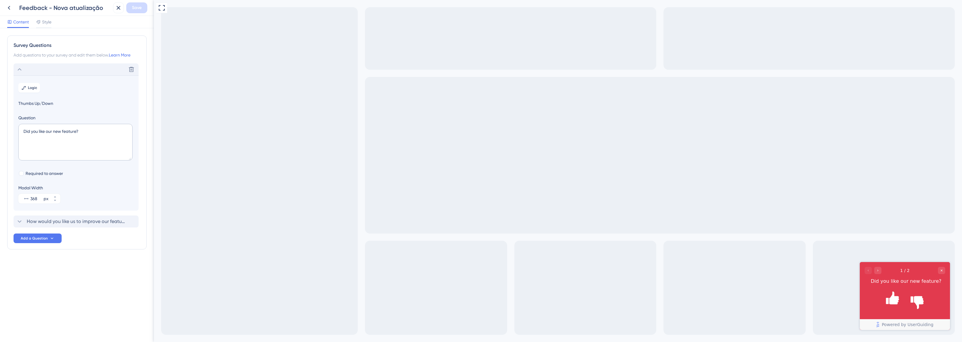
click at [12, 34] on div "Survey Questions Add questions to your survey and edit them below. Learn More D…" at bounding box center [77, 185] width 154 height 314
click at [50, 23] on span "Style" at bounding box center [46, 21] width 9 height 7
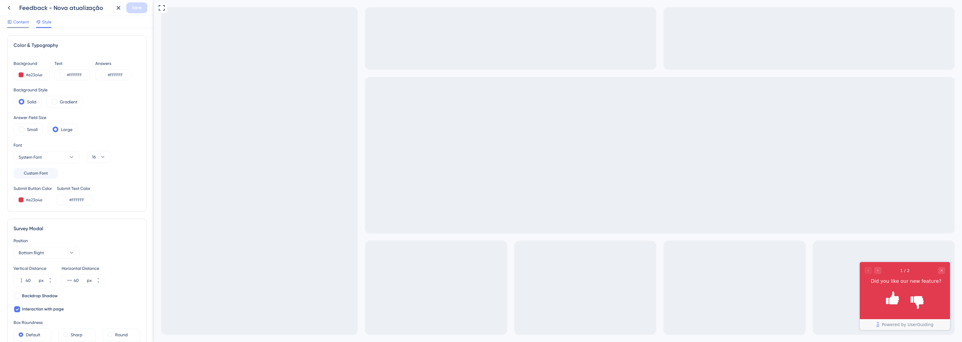
click at [23, 20] on span "Content" at bounding box center [21, 21] width 16 height 7
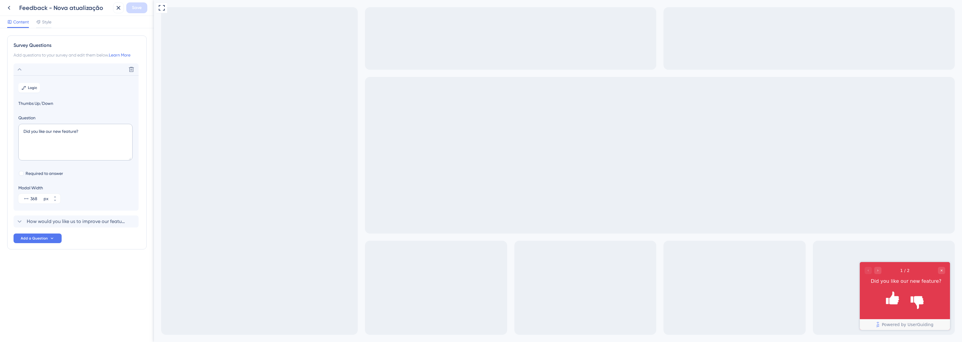
click at [39, 48] on div "Survey Questions" at bounding box center [77, 45] width 127 height 7
click at [57, 146] on textarea "Did you like our new feature?" at bounding box center [75, 142] width 114 height 37
paste textarea "Você gostou da nossa nova funcionalidade?"
type textarea "Você gostou da nossa nova funcionalidade?"
click at [61, 218] on span "How would you like us to improve our feature?" at bounding box center [76, 221] width 99 height 7
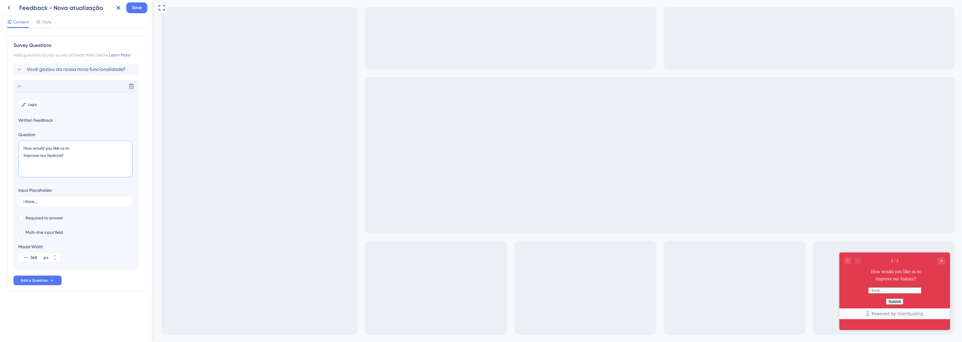
click at [59, 166] on textarea "How would you like us to improve our feature?" at bounding box center [75, 159] width 114 height 37
paste textarea "Aprovou nossa nova funcionalidade? Deixe seu feedback!"
type textarea "Aprovou nossa nova funcionalidade? Deixe seu feedback!"
click at [64, 201] on input "I think..." at bounding box center [75, 202] width 104 height 4
drag, startPoint x: 43, startPoint y: 205, endPoint x: 21, endPoint y: 202, distance: 22.2
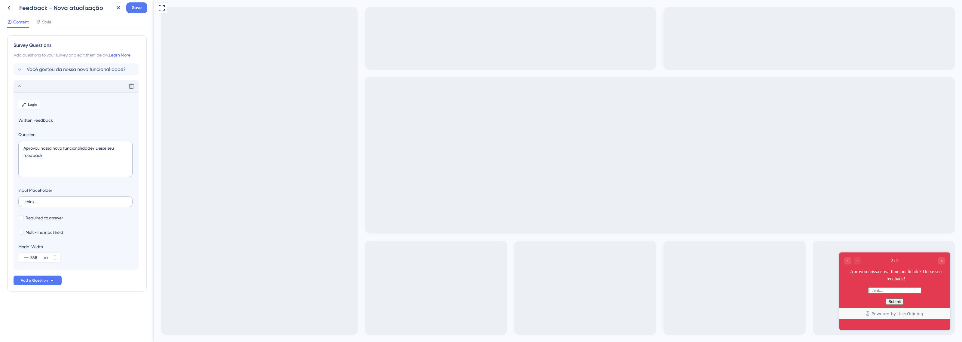
click at [21, 202] on label "I think..." at bounding box center [75, 201] width 114 height 11
click at [23, 202] on input "I think..." at bounding box center [75, 202] width 104 height 4
drag, startPoint x: 62, startPoint y: 202, endPoint x: 7, endPoint y: 201, distance: 55.0
click at [7, 201] on div "Survey Questions Add questions to your survey and edit them below. Learn More V…" at bounding box center [77, 185] width 154 height 314
type input "Eu acho que...."
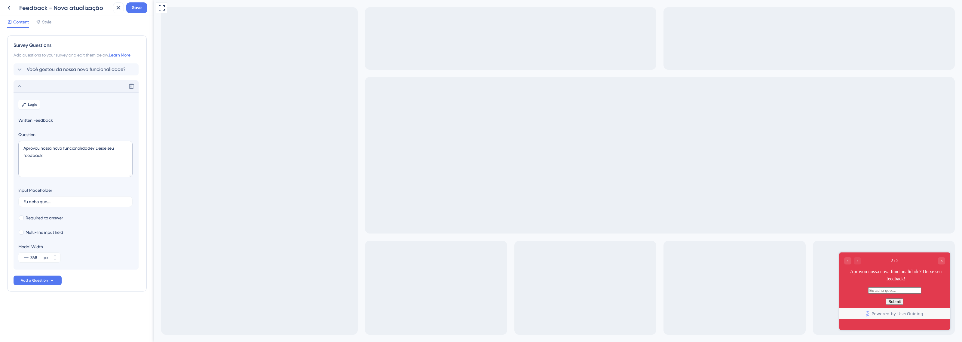
click at [69, 305] on div "Survey Questions Add questions to your survey and edit them below. Learn More V…" at bounding box center [77, 175] width 140 height 280
click at [848, 260] on icon "Go to Question 1" at bounding box center [848, 261] width 4 height 4
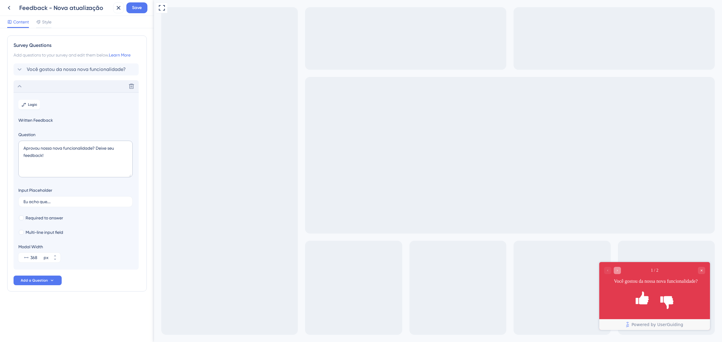
click at [617, 272] on icon "Go to Question 2" at bounding box center [617, 271] width 4 height 4
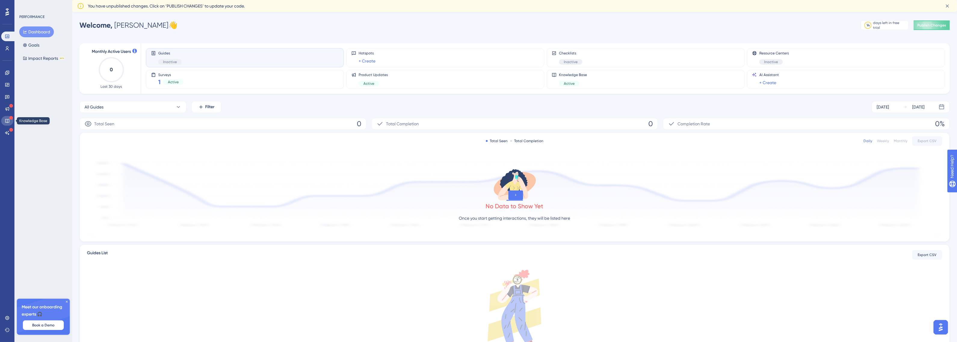
click at [8, 121] on icon at bounding box center [7, 120] width 5 height 5
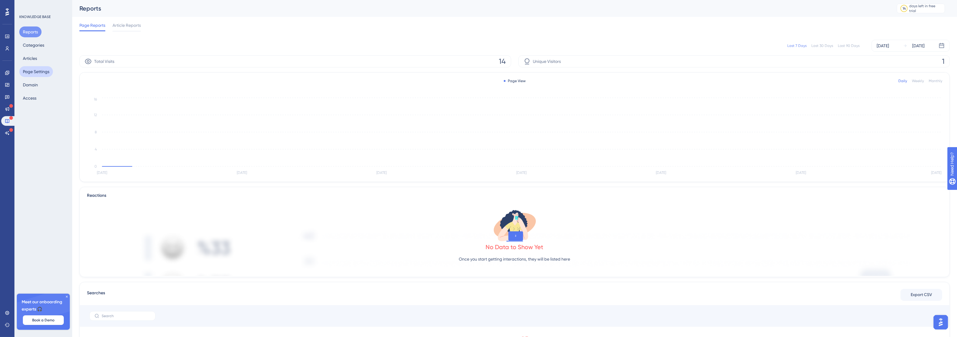
click at [42, 71] on button "Page Settings" at bounding box center [36, 71] width 34 height 11
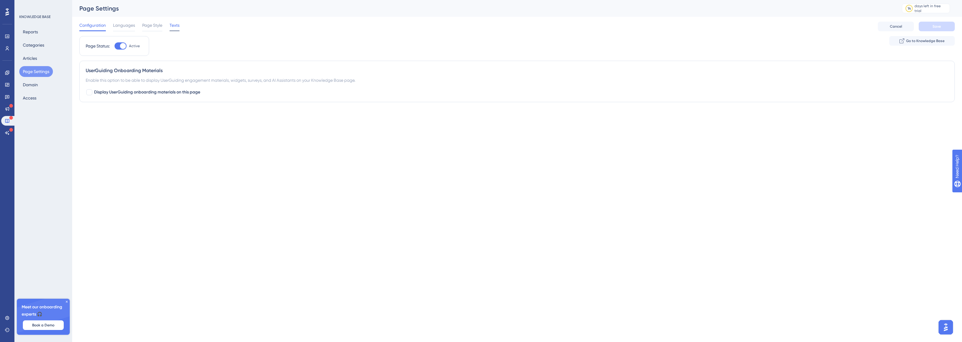
click at [172, 25] on span "Texts" at bounding box center [175, 25] width 10 height 7
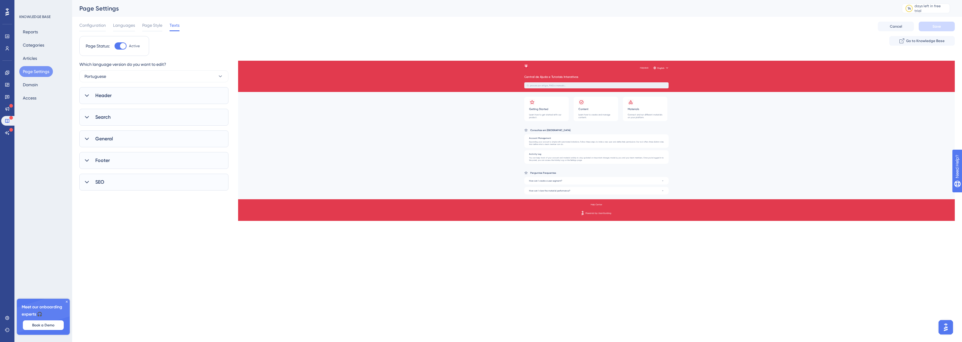
click at [139, 25] on div "Configuration Languages Page Style Texts" at bounding box center [129, 27] width 100 height 10
click at [150, 25] on span "Page Style" at bounding box center [152, 25] width 20 height 7
click at [119, 93] on div "Header" at bounding box center [153, 90] width 149 height 17
click at [115, 77] on div "Shared Elements" at bounding box center [153, 69] width 149 height 17
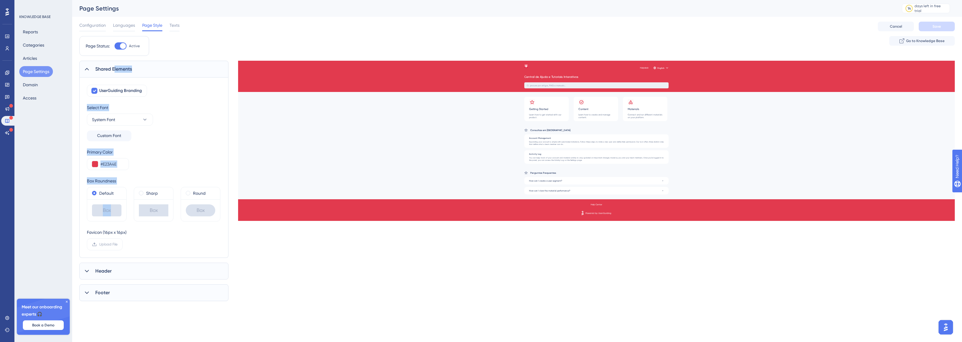
drag, startPoint x: 115, startPoint y: 71, endPoint x: 113, endPoint y: 213, distance: 141.6
click at [114, 211] on div "Shared Elements UserGuiding Branding Select Font System Font Custom Font Primar…" at bounding box center [153, 159] width 149 height 197
click at [109, 247] on span "Upload File" at bounding box center [108, 244] width 18 height 5
click at [118, 244] on input "Upload File" at bounding box center [118, 244] width 0 height 0
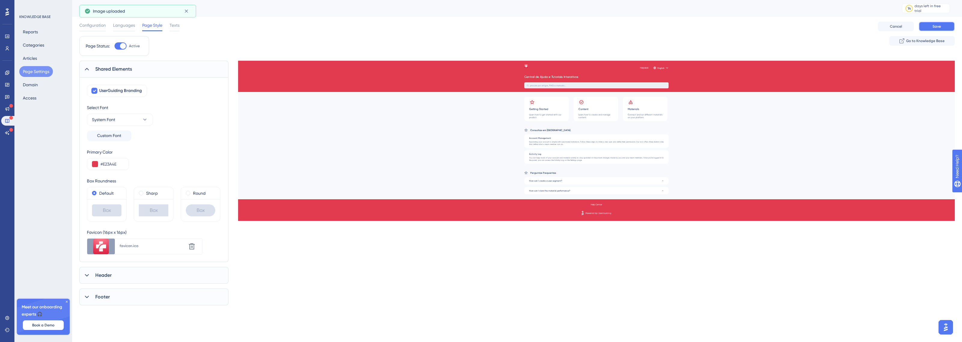
click at [930, 23] on button "Save" at bounding box center [937, 27] width 36 height 10
click at [3, 104] on link at bounding box center [7, 109] width 12 height 10
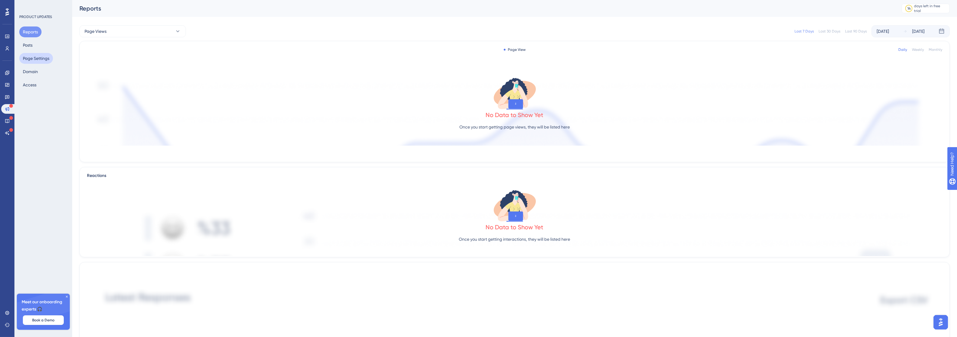
click at [37, 62] on button "Page Settings" at bounding box center [36, 58] width 34 height 11
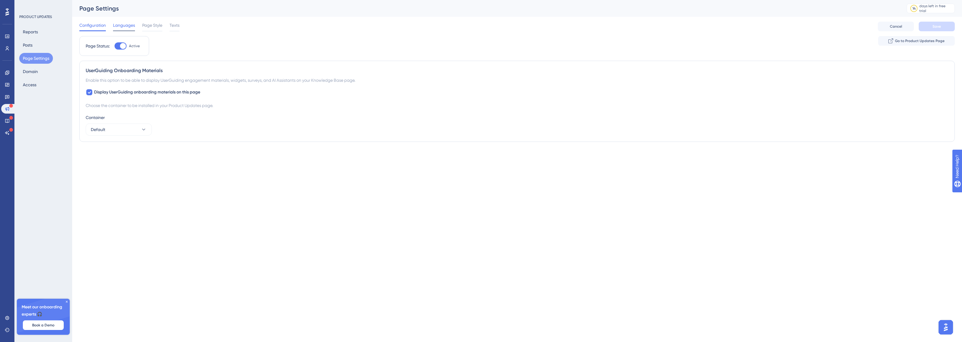
click at [134, 31] on div at bounding box center [124, 30] width 22 height 1
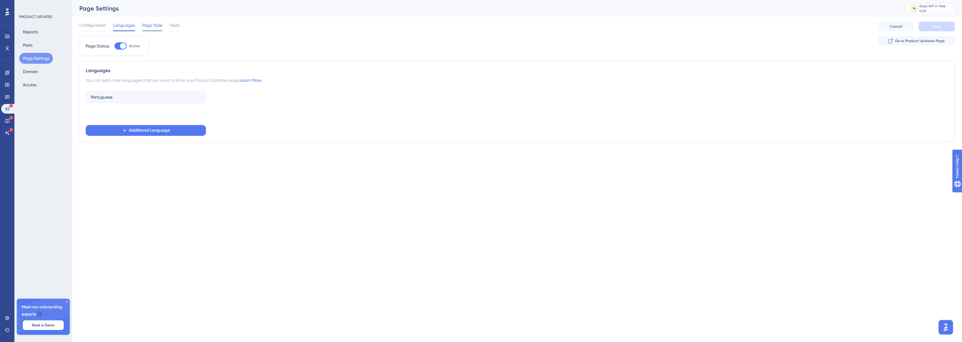
click at [152, 29] on div "Page Style" at bounding box center [152, 27] width 20 height 10
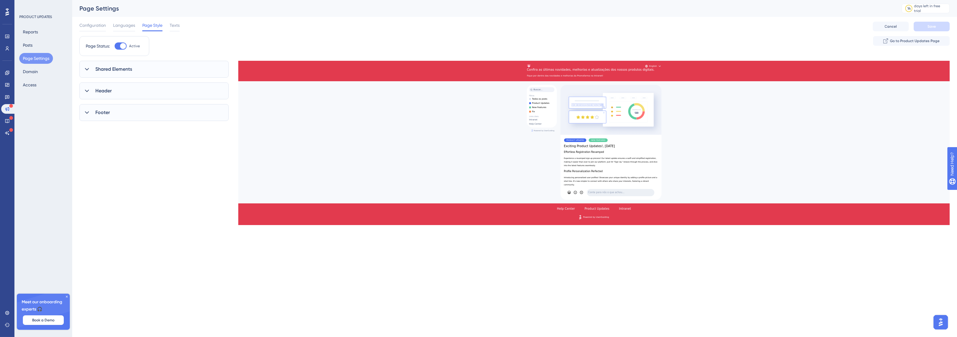
click at [139, 69] on div "Shared Elements" at bounding box center [153, 69] width 149 height 17
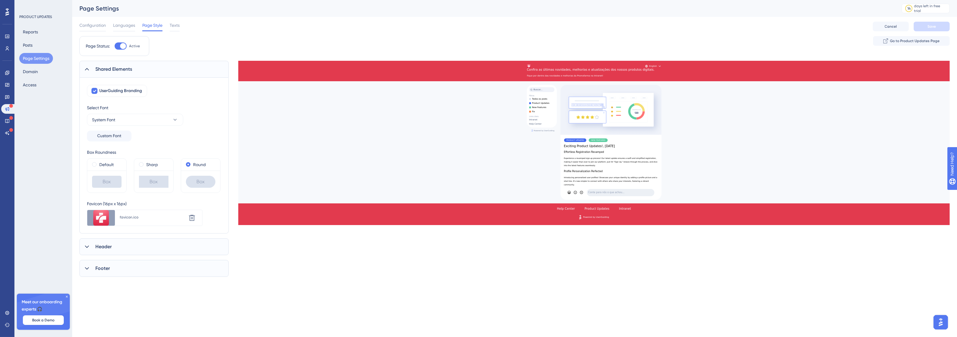
click at [135, 75] on div "Shared Elements" at bounding box center [153, 69] width 149 height 17
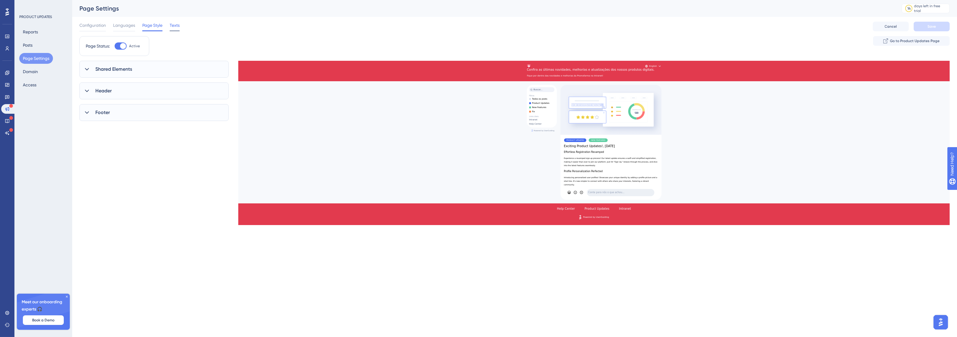
click at [177, 26] on span "Texts" at bounding box center [175, 25] width 10 height 7
click at [128, 94] on div "Header" at bounding box center [153, 95] width 149 height 17
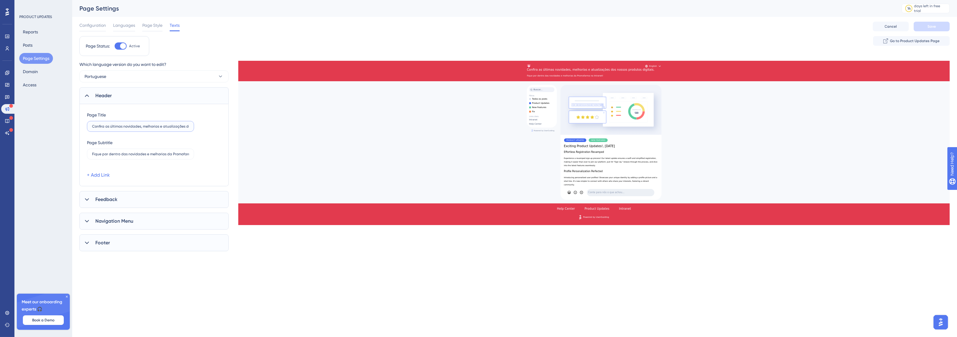
click at [118, 128] on input "Confira as últimas novidades, melhorias e atualizações dos nossos produtos digi…" at bounding box center [140, 126] width 97 height 4
type input "Novos Produtos digitais."
click at [942, 23] on button "Save" at bounding box center [931, 27] width 36 height 10
